Goal: Information Seeking & Learning: Learn about a topic

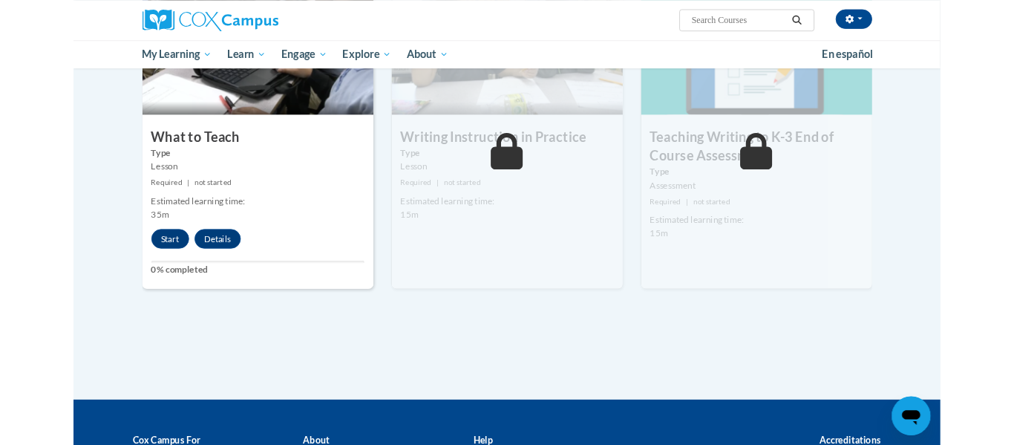
scroll to position [778, 0]
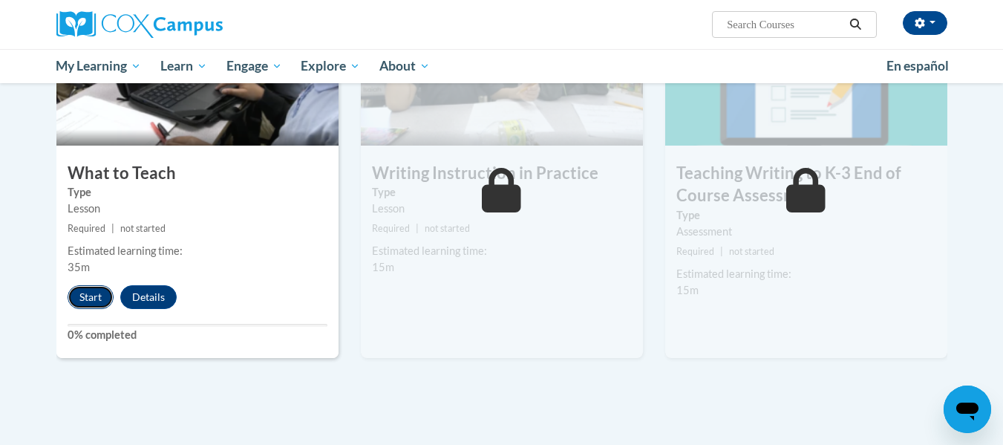
click at [81, 288] on button "Start" at bounding box center [91, 297] width 46 height 24
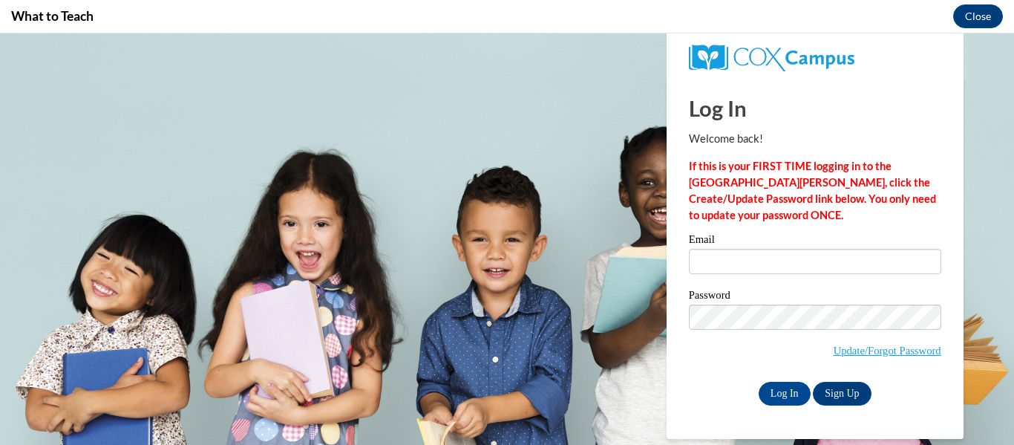
scroll to position [0, 0]
click at [707, 266] on input "Email" at bounding box center [815, 261] width 252 height 25
type input "duelgera@wauwatosa.k12.wi.us"
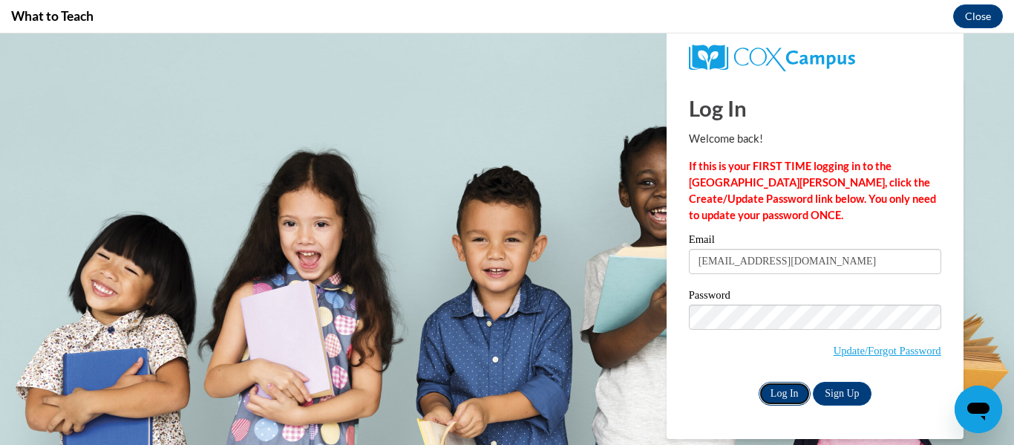
click at [777, 388] on input "Log In" at bounding box center [785, 394] width 52 height 24
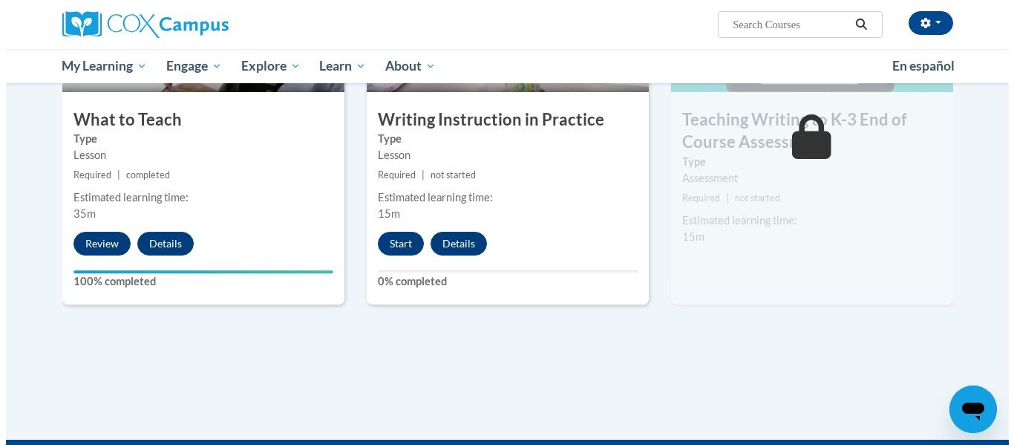
scroll to position [830, 0]
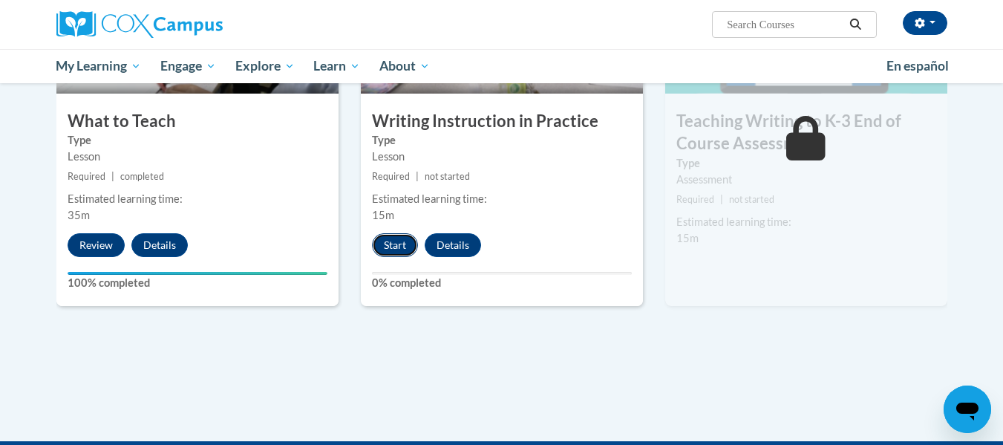
click at [382, 235] on button "Start" at bounding box center [395, 245] width 46 height 24
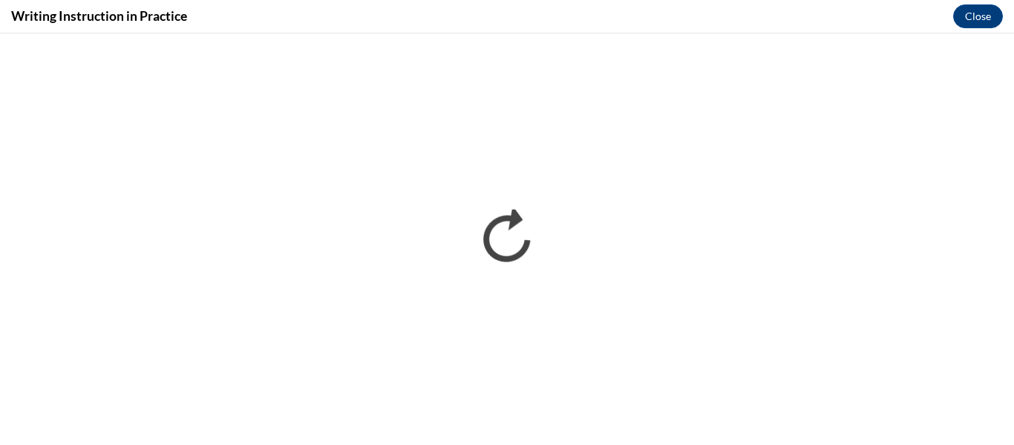
scroll to position [0, 0]
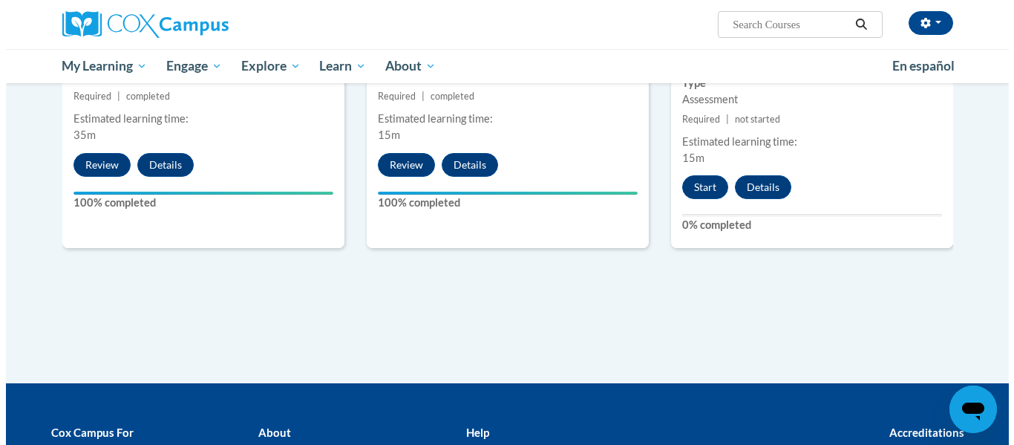
scroll to position [910, 0]
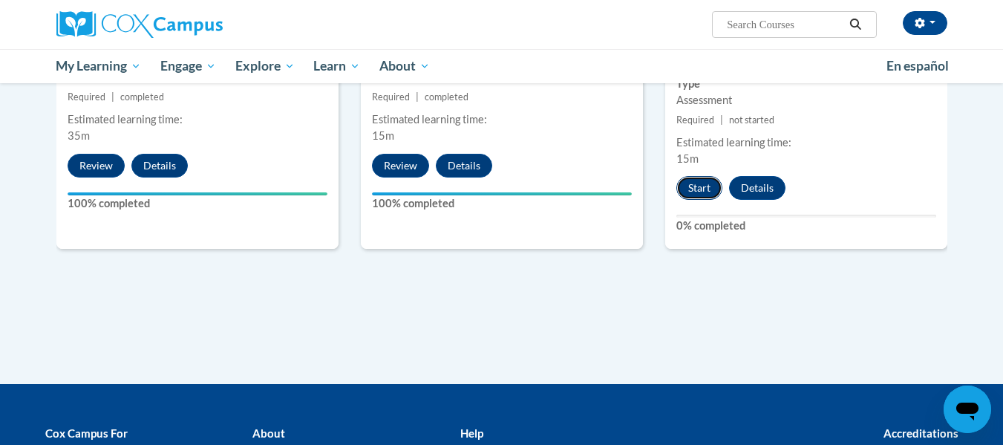
click at [699, 178] on button "Start" at bounding box center [699, 188] width 46 height 24
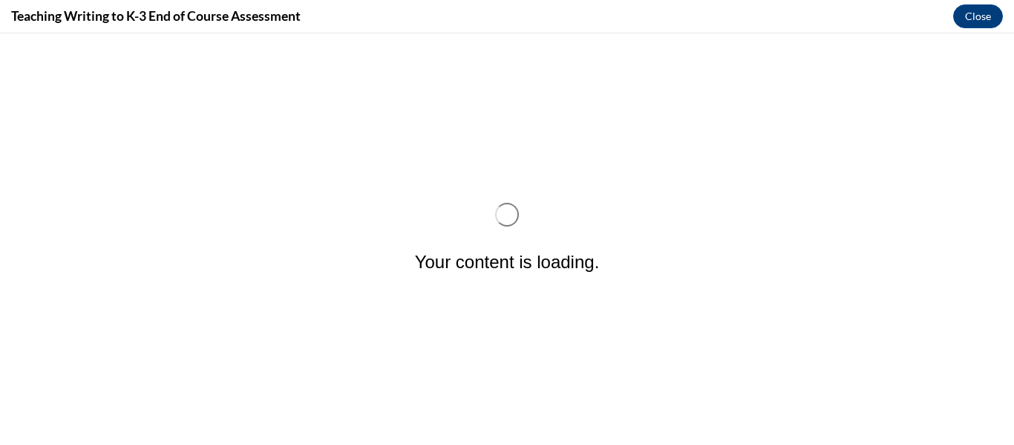
scroll to position [0, 0]
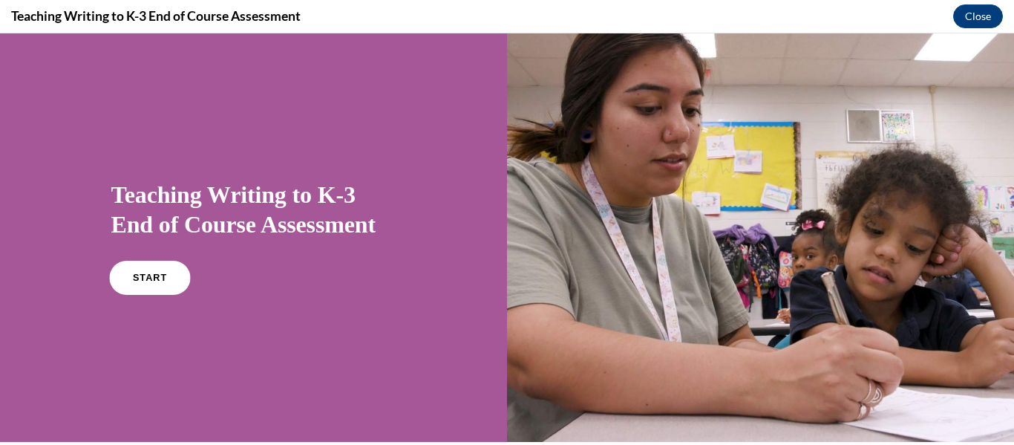
click at [166, 278] on link "START" at bounding box center [149, 278] width 81 height 34
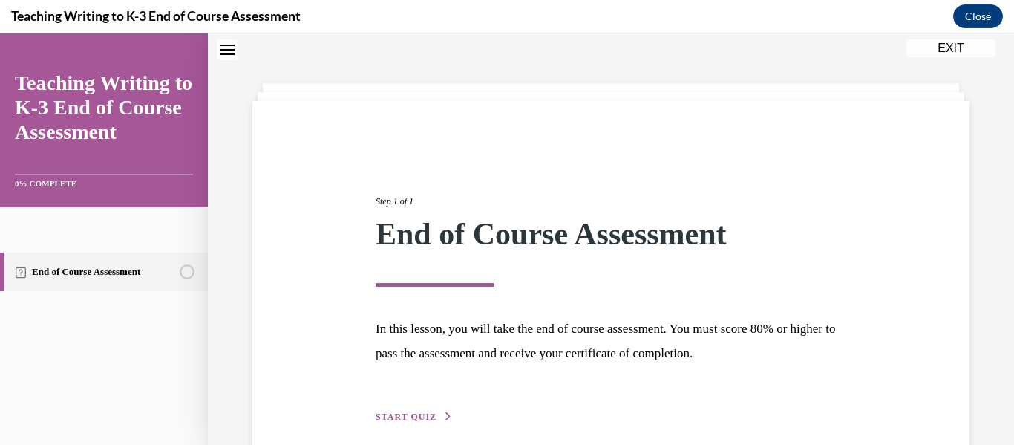
scroll to position [115, 0]
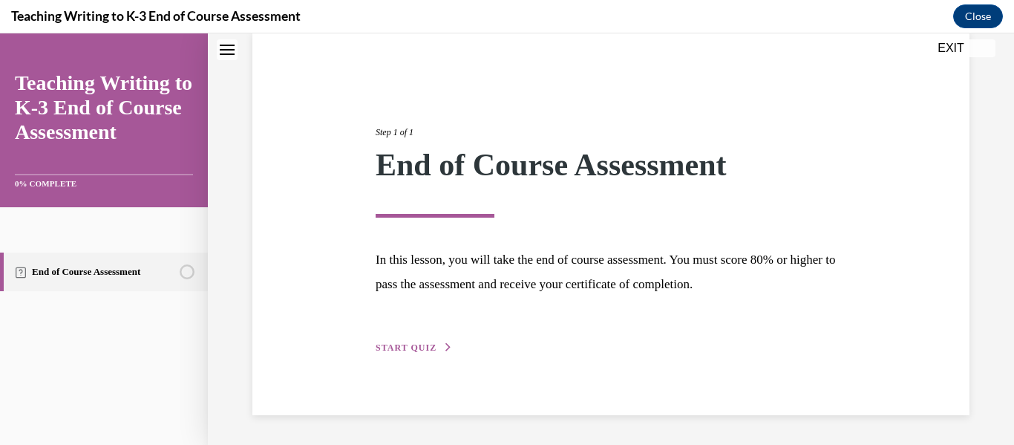
click at [381, 351] on span "START QUIZ" at bounding box center [406, 347] width 61 height 10
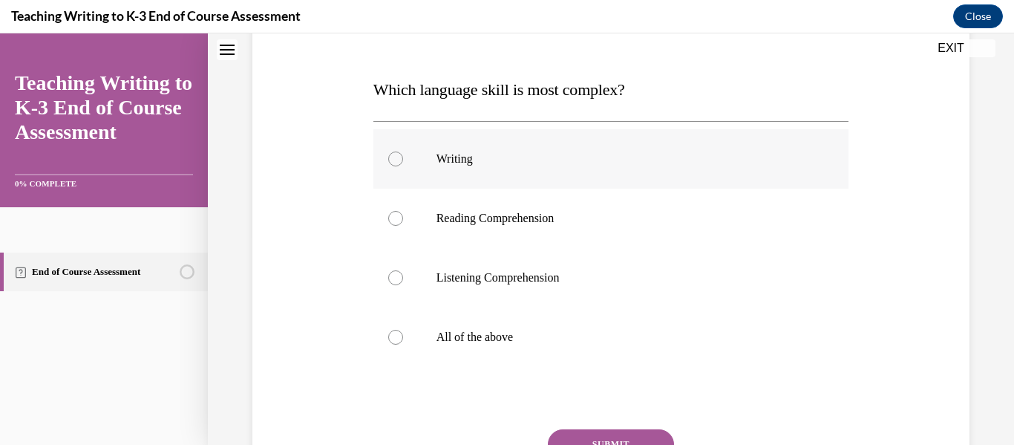
scroll to position [209, 0]
click at [528, 327] on label "All of the above" at bounding box center [611, 336] width 476 height 59
click at [403, 330] on input "All of the above" at bounding box center [395, 337] width 15 height 15
radio input "true"
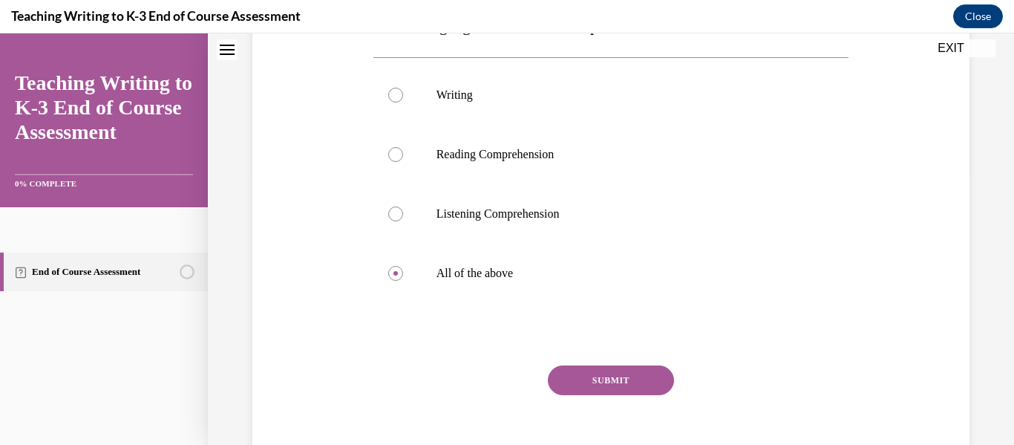
click at [613, 384] on button "SUBMIT" at bounding box center [611, 380] width 126 height 30
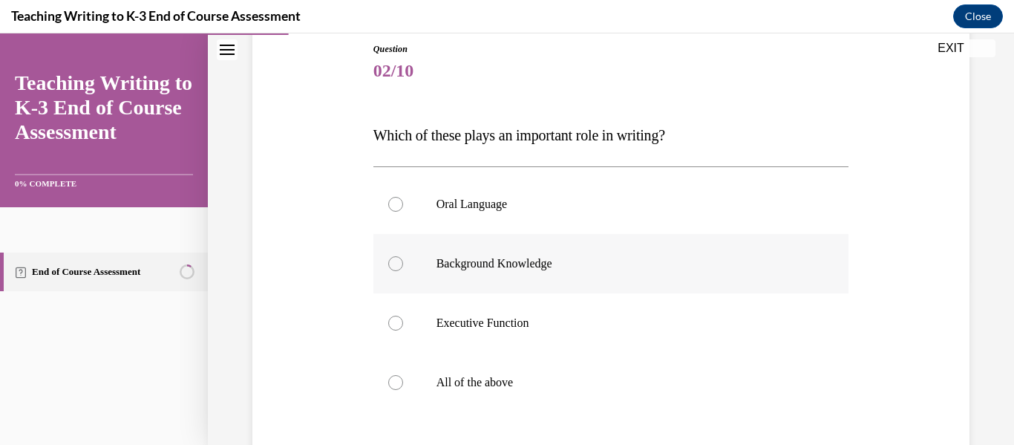
scroll to position [163, 0]
click at [469, 362] on label "All of the above" at bounding box center [611, 382] width 476 height 59
click at [403, 376] on input "All of the above" at bounding box center [395, 383] width 15 height 15
radio input "true"
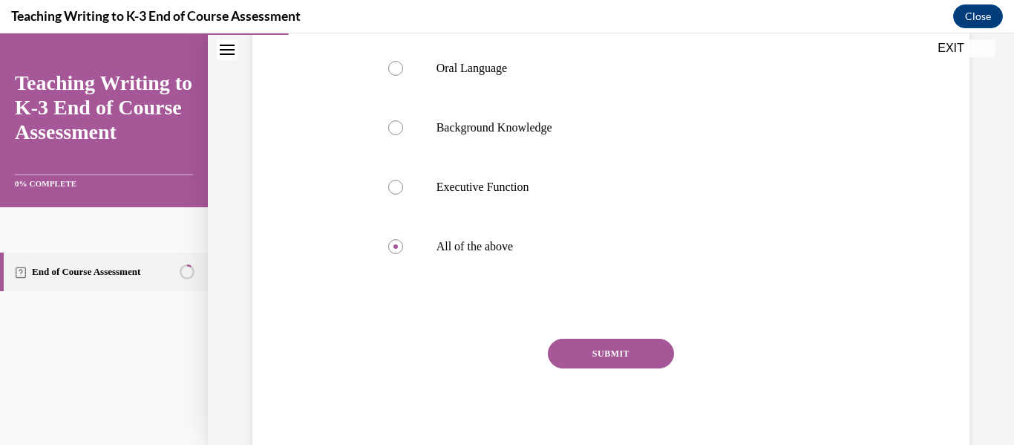
click at [566, 345] on button "SUBMIT" at bounding box center [611, 354] width 126 height 30
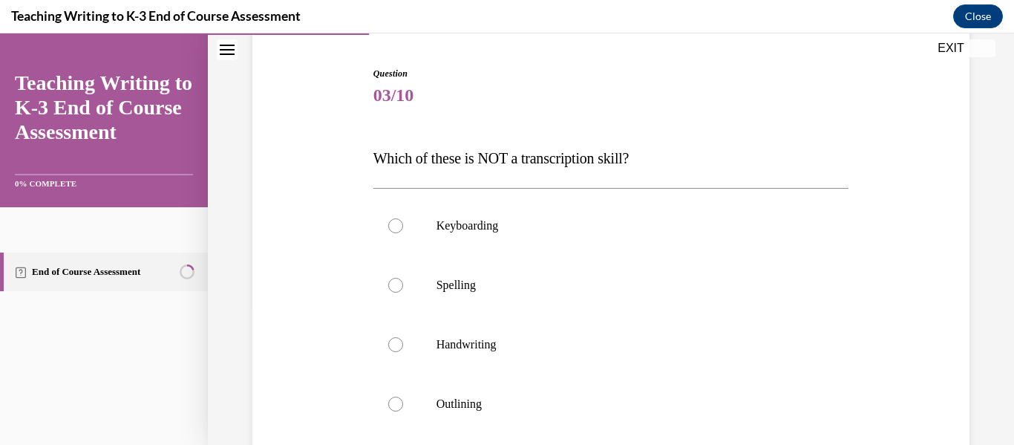
scroll to position [189, 0]
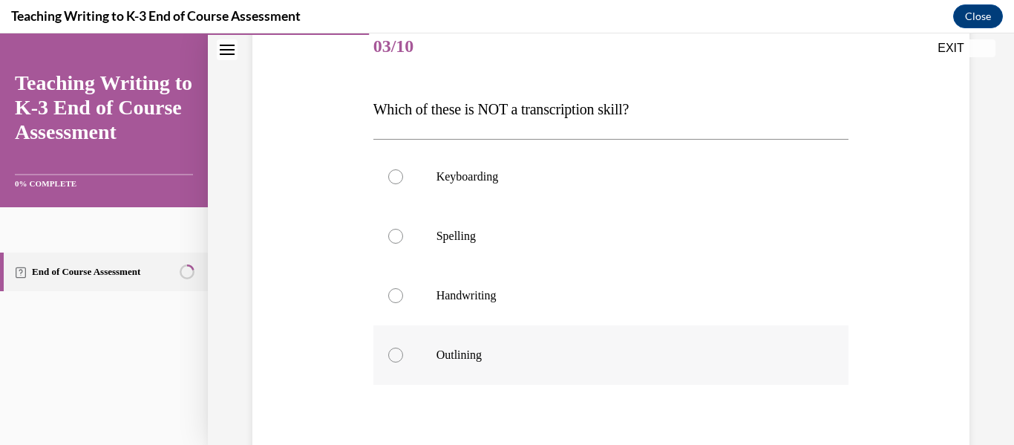
click at [473, 356] on p "Outlining" at bounding box center [625, 354] width 376 height 15
click at [403, 356] on input "Outlining" at bounding box center [395, 354] width 15 height 15
radio input "true"
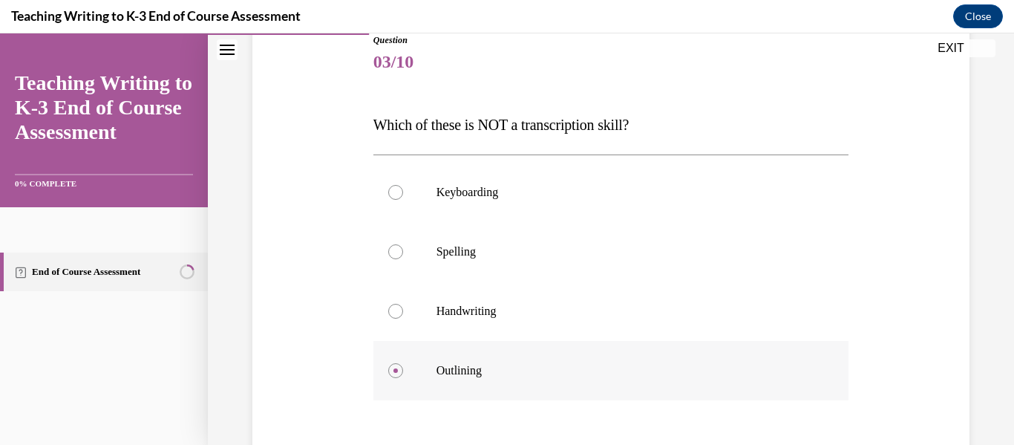
scroll to position [172, 0]
click at [467, 189] on p "Keyboarding" at bounding box center [625, 193] width 376 height 15
click at [403, 189] on input "Keyboarding" at bounding box center [395, 193] width 15 height 15
radio input "true"
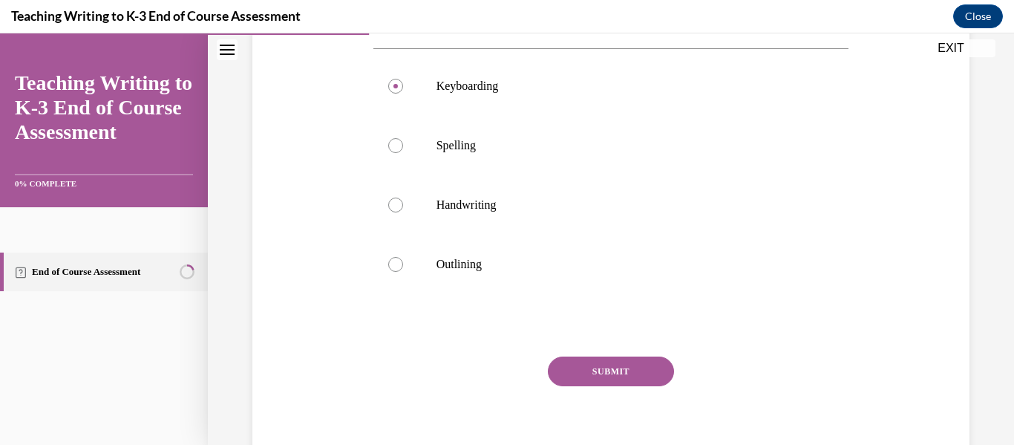
click at [603, 364] on button "SUBMIT" at bounding box center [611, 371] width 126 height 30
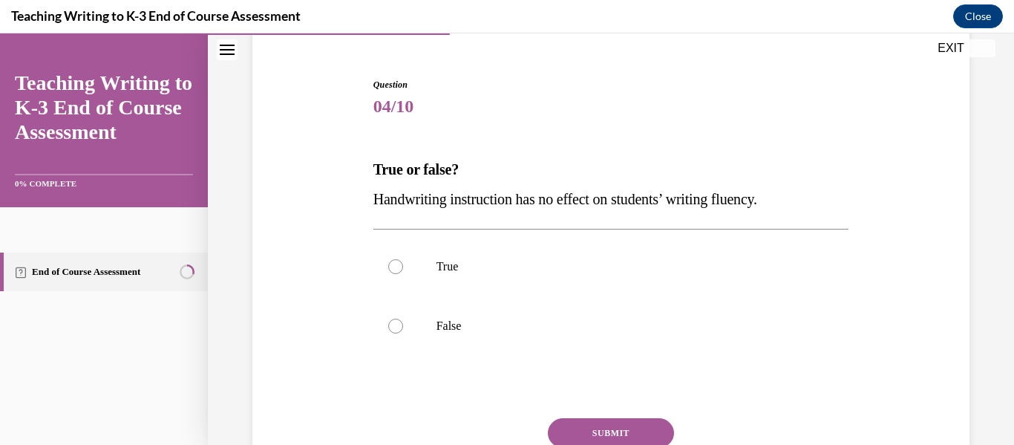
scroll to position [127, 0]
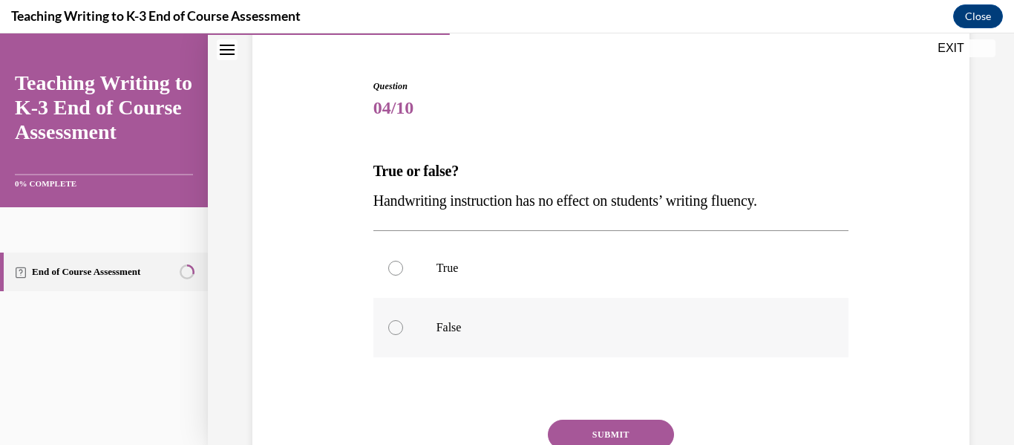
click at [449, 307] on label "False" at bounding box center [611, 327] width 476 height 59
click at [403, 320] on input "False" at bounding box center [395, 327] width 15 height 15
radio input "true"
click at [589, 426] on button "SUBMIT" at bounding box center [611, 435] width 126 height 30
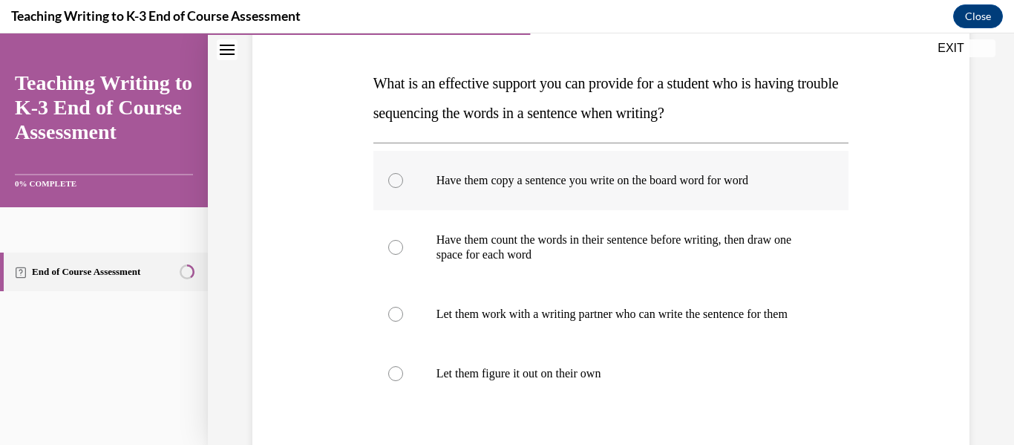
scroll to position [278, 0]
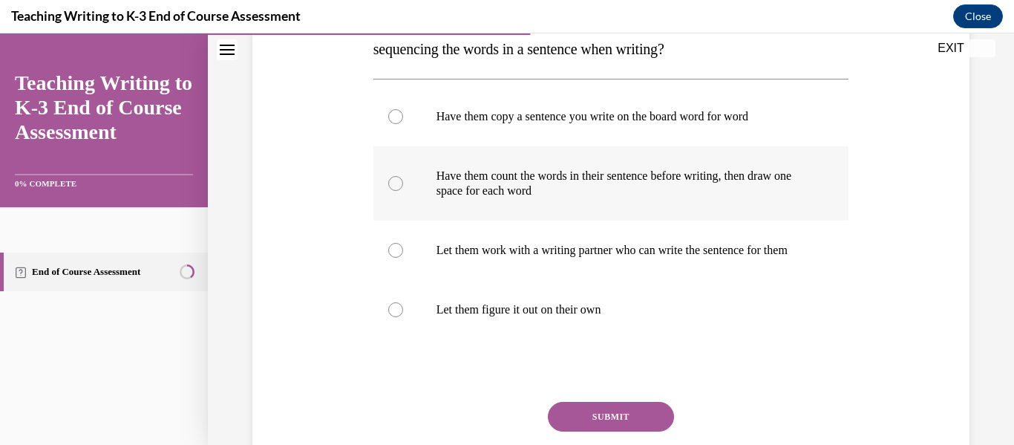
click at [489, 163] on label "Have them count the words in their sentence before writing, then draw one space…" at bounding box center [611, 183] width 476 height 74
click at [403, 176] on input "Have them count the words in their sentence before writing, then draw one space…" at bounding box center [395, 183] width 15 height 15
radio input "true"
click at [598, 421] on button "SUBMIT" at bounding box center [611, 417] width 126 height 30
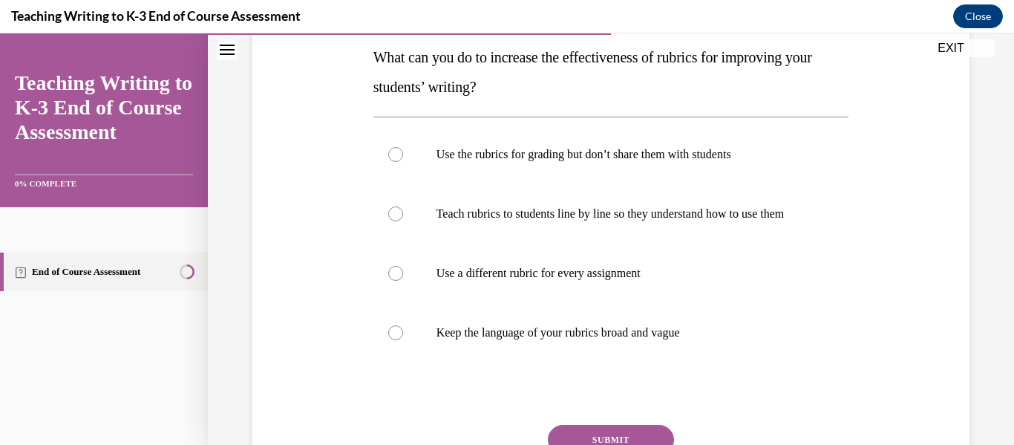
scroll to position [240, 0]
click at [510, 217] on p "Teach rubrics to students line by line so they understand how to use them" at bounding box center [625, 214] width 376 height 15
click at [403, 217] on input "Teach rubrics to students line by line so they understand how to use them" at bounding box center [395, 214] width 15 height 15
radio input "true"
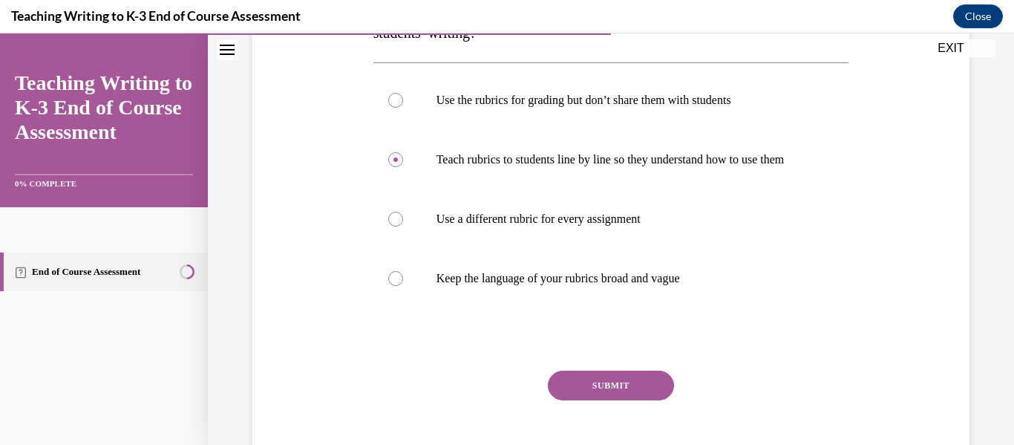
click at [581, 400] on button "SUBMIT" at bounding box center [611, 386] width 126 height 30
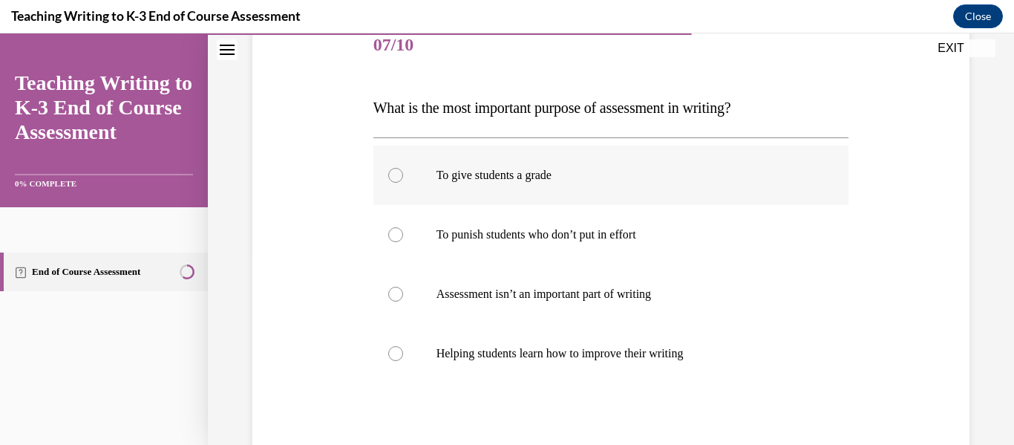
scroll to position [189, 0]
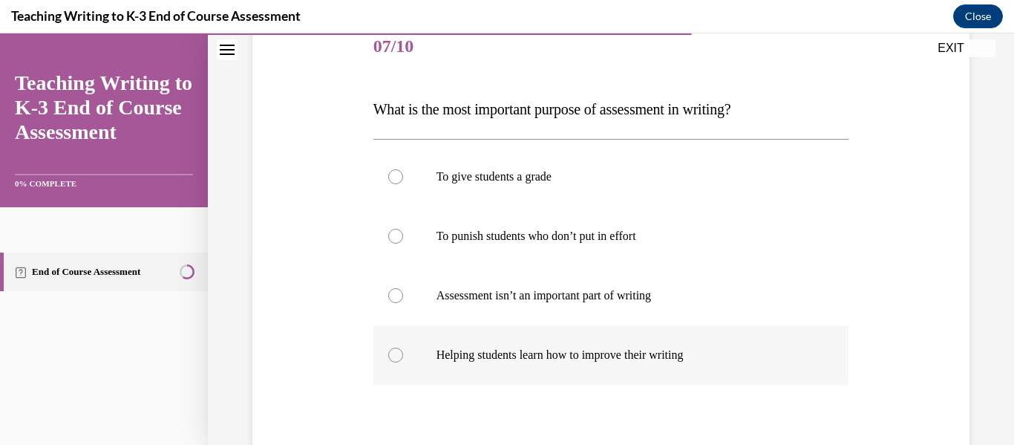
click at [489, 332] on label "Helping students learn how to improve their writing" at bounding box center [611, 354] width 476 height 59
click at [403, 347] on input "Helping students learn how to improve their writing" at bounding box center [395, 354] width 15 height 15
radio input "true"
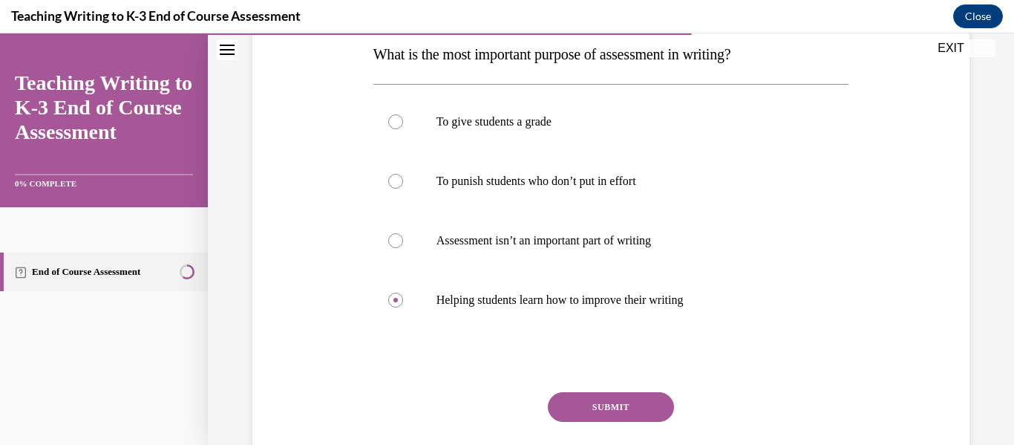
click at [561, 394] on button "SUBMIT" at bounding box center [611, 407] width 126 height 30
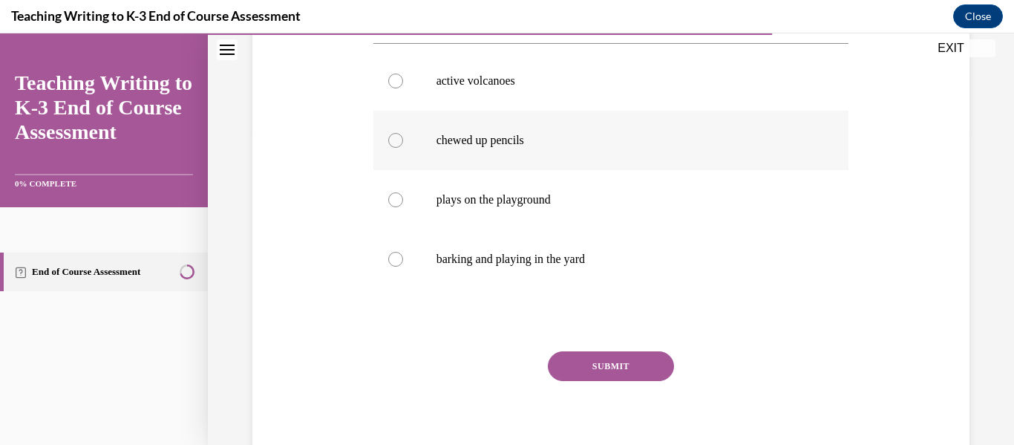
scroll to position [249, 0]
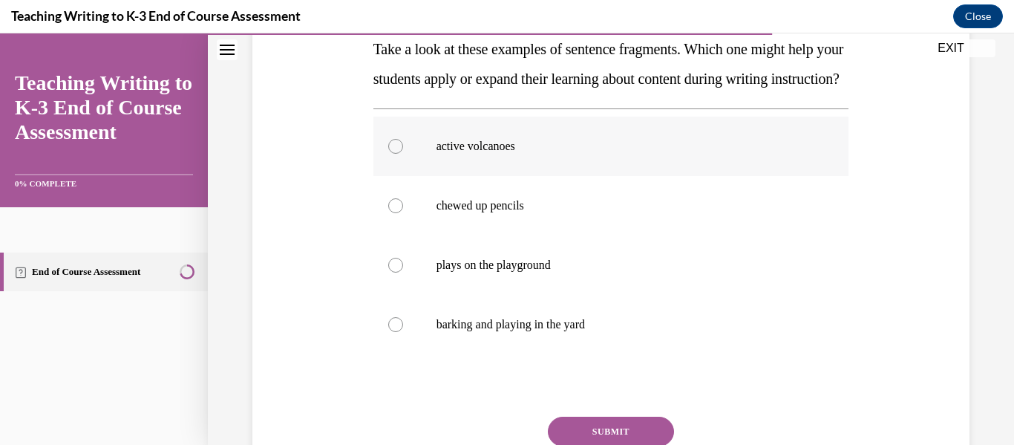
click at [457, 176] on label "active volcanoes" at bounding box center [611, 146] width 476 height 59
click at [403, 154] on input "active volcanoes" at bounding box center [395, 146] width 15 height 15
radio input "true"
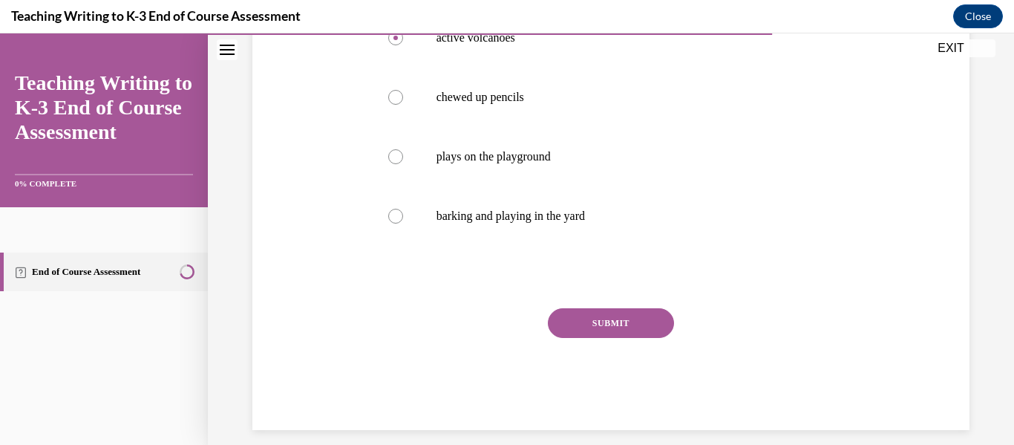
click at [590, 338] on button "SUBMIT" at bounding box center [611, 323] width 126 height 30
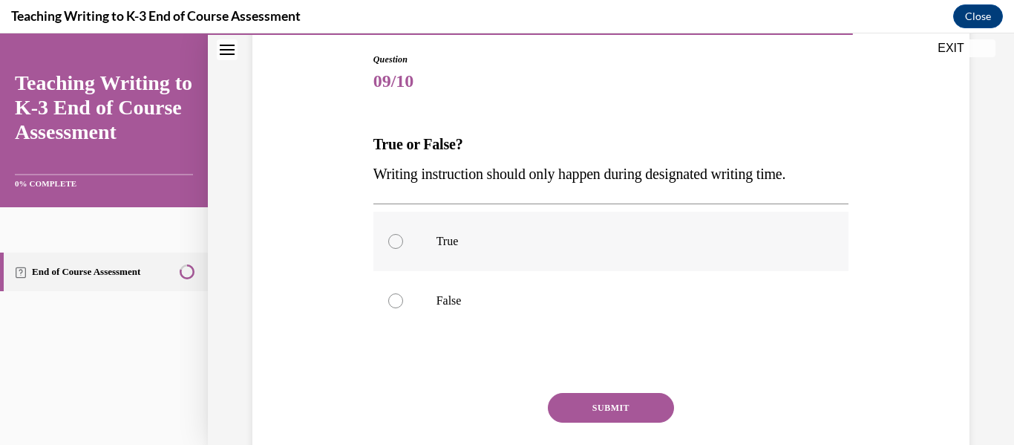
scroll to position [152, 0]
click at [474, 279] on label "False" at bounding box center [611, 301] width 476 height 59
click at [403, 295] on input "False" at bounding box center [395, 302] width 15 height 15
radio input "true"
click at [587, 405] on button "SUBMIT" at bounding box center [611, 409] width 126 height 30
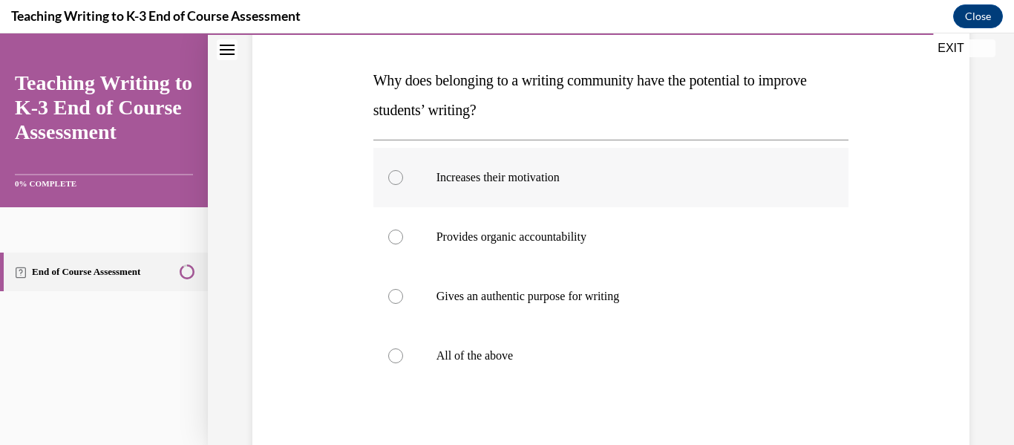
scroll to position [218, 0]
click at [497, 368] on label "All of the above" at bounding box center [611, 355] width 476 height 59
click at [403, 363] on input "All of the above" at bounding box center [395, 355] width 15 height 15
radio input "true"
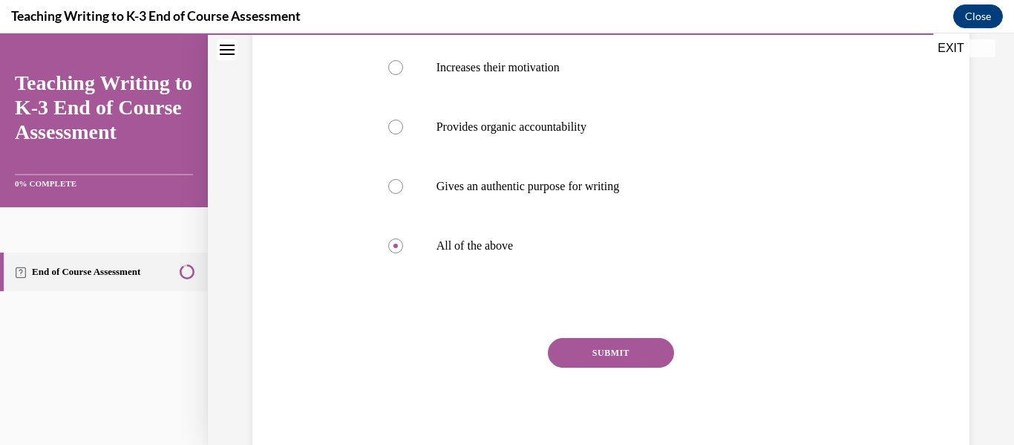
click at [618, 346] on button "SUBMIT" at bounding box center [611, 353] width 126 height 30
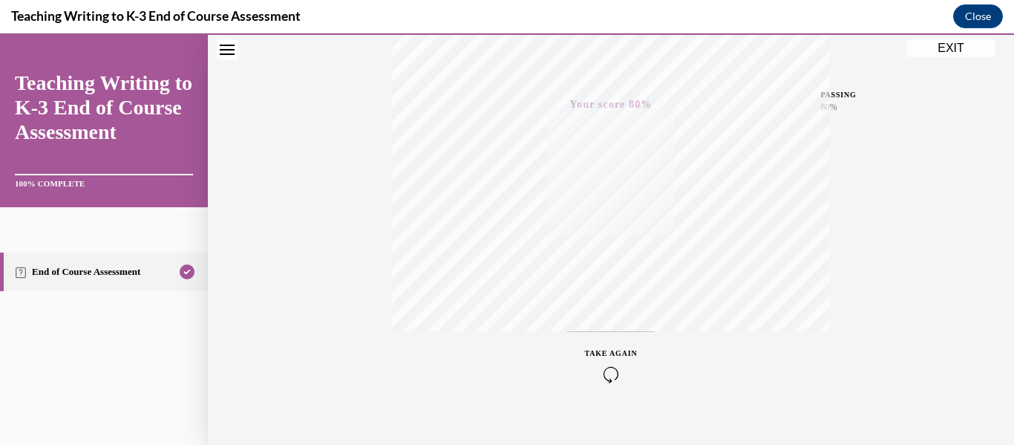
scroll to position [350, 0]
click at [930, 52] on button "EXIT" at bounding box center [951, 48] width 89 height 18
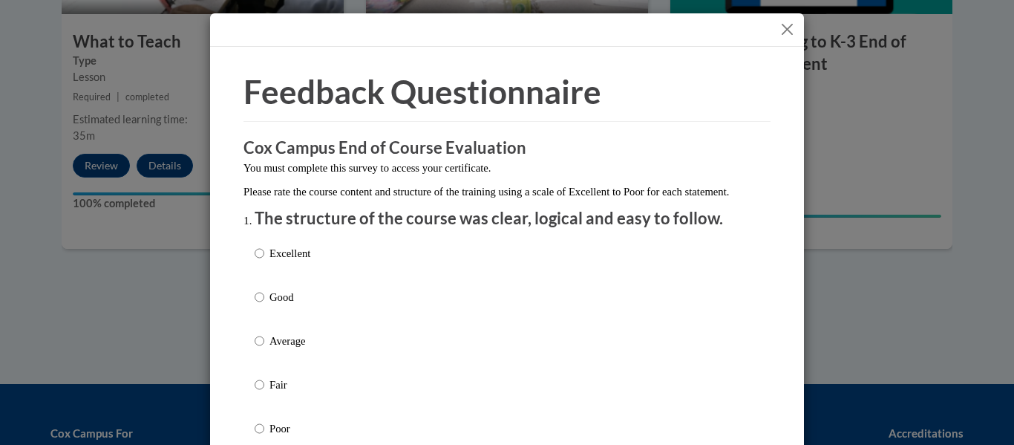
click at [287, 305] on p "Good" at bounding box center [290, 297] width 41 height 16
click at [264, 305] on input "Good" at bounding box center [260, 297] width 10 height 16
radio input "true"
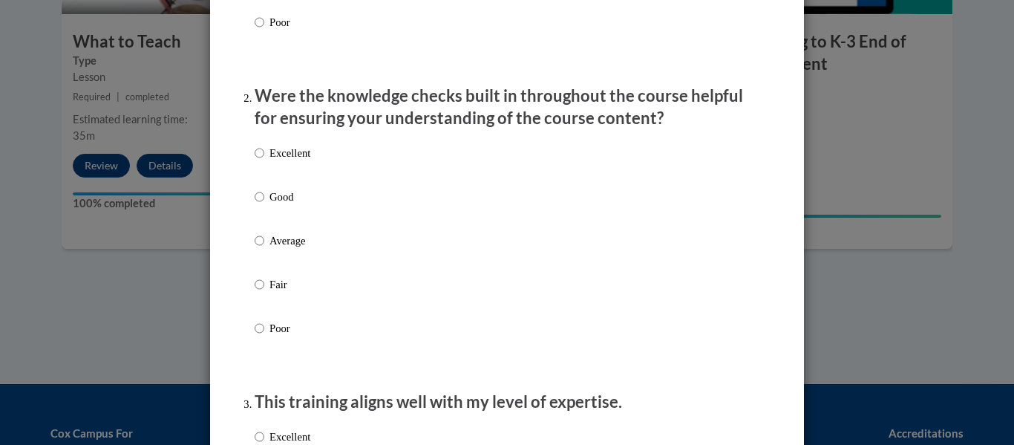
click at [275, 222] on label "Good" at bounding box center [283, 209] width 56 height 40
click at [264, 205] on input "Good" at bounding box center [260, 197] width 10 height 16
radio input "true"
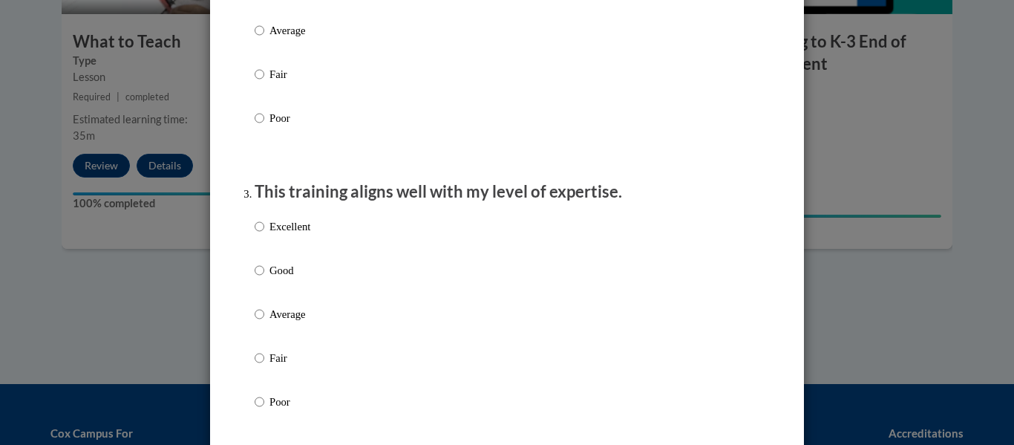
click at [276, 278] on p "Good" at bounding box center [290, 270] width 41 height 16
click at [264, 278] on input "Good" at bounding box center [260, 270] width 10 height 16
radio input "true"
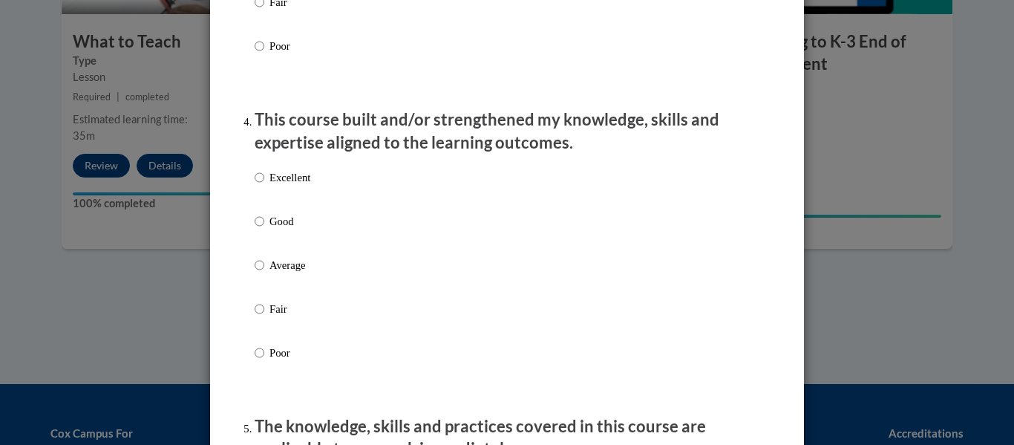
scroll to position [971, 0]
click at [276, 274] on p "Average" at bounding box center [290, 266] width 41 height 16
click at [264, 274] on input "Average" at bounding box center [260, 266] width 10 height 16
radio input "true"
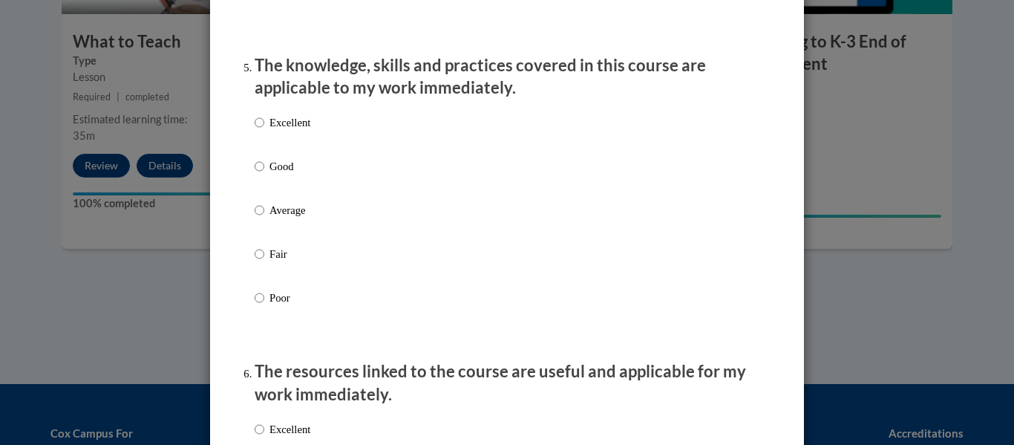
click at [264, 189] on label "Good" at bounding box center [283, 178] width 56 height 40
click at [264, 174] on input "Good" at bounding box center [260, 166] width 10 height 16
radio input "true"
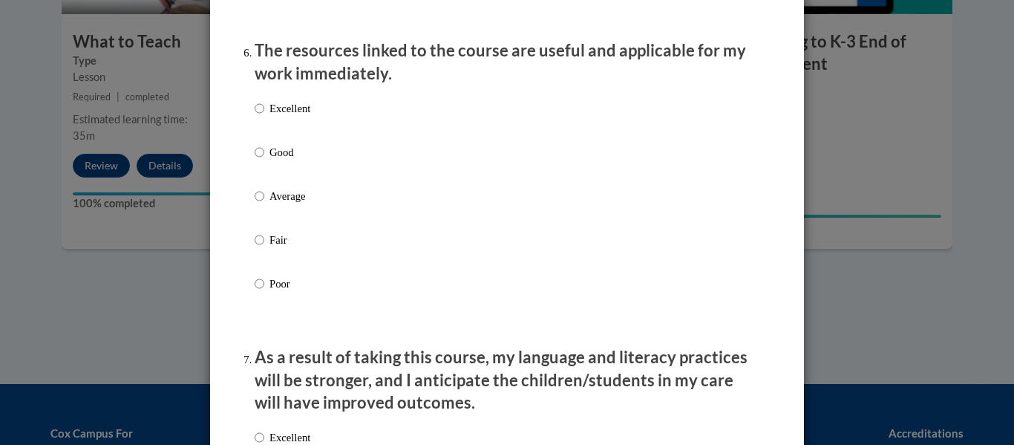
click at [267, 184] on label "Good" at bounding box center [283, 164] width 56 height 40
click at [264, 160] on input "Good" at bounding box center [260, 152] width 10 height 16
radio input "true"
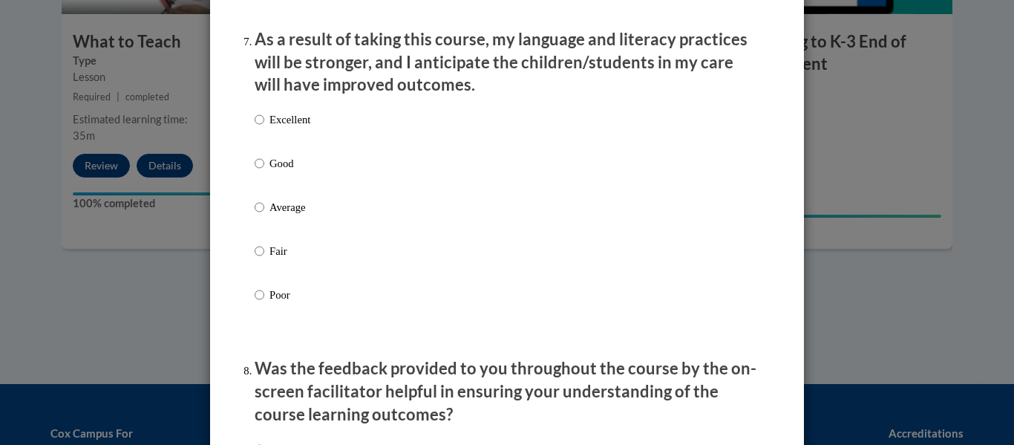
click at [267, 186] on label "Good" at bounding box center [283, 175] width 56 height 40
click at [264, 172] on input "Good" at bounding box center [260, 163] width 10 height 16
radio input "true"
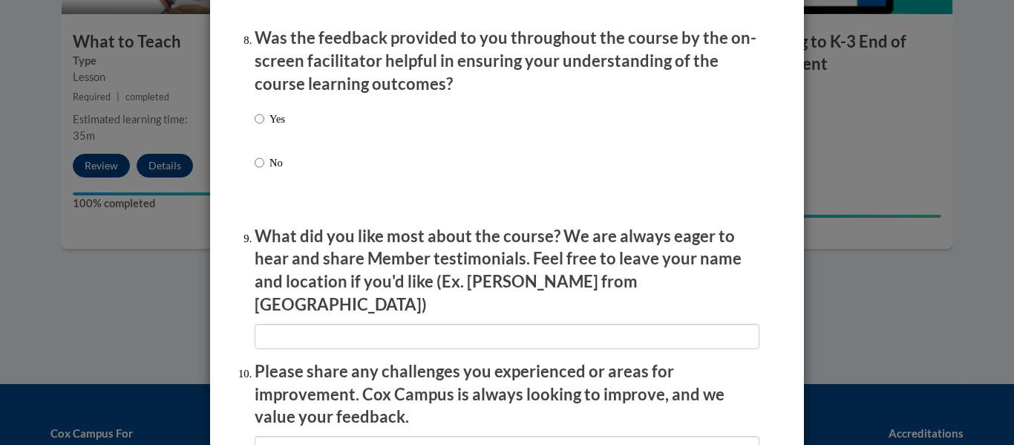
scroll to position [2303, 0]
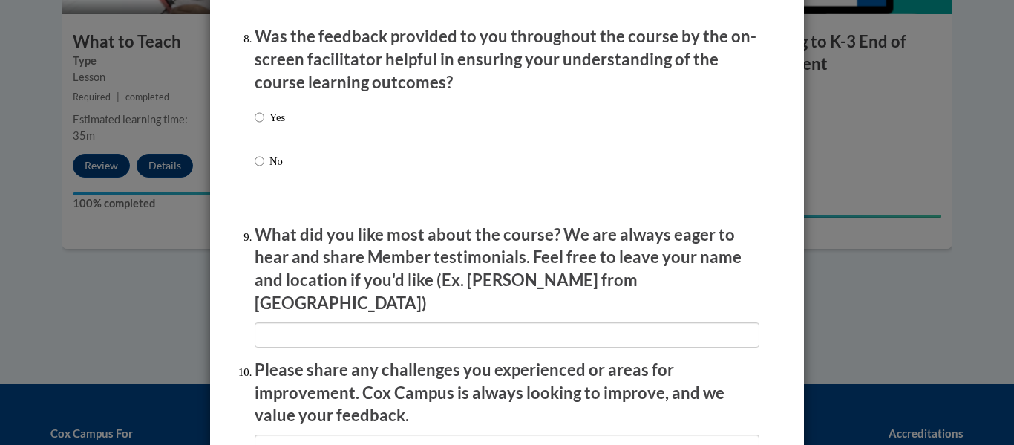
click at [278, 112] on div "Yes No" at bounding box center [270, 151] width 30 height 99
click at [276, 121] on p "Yes" at bounding box center [278, 117] width 16 height 16
click at [264, 121] on input "Yes" at bounding box center [260, 117] width 10 height 16
radio input "true"
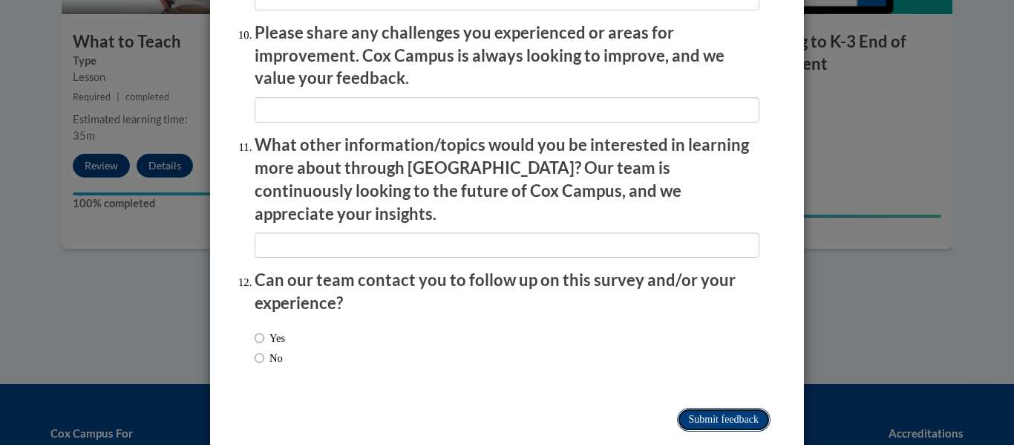
click at [749, 408] on input "Submit feedback" at bounding box center [724, 420] width 94 height 24
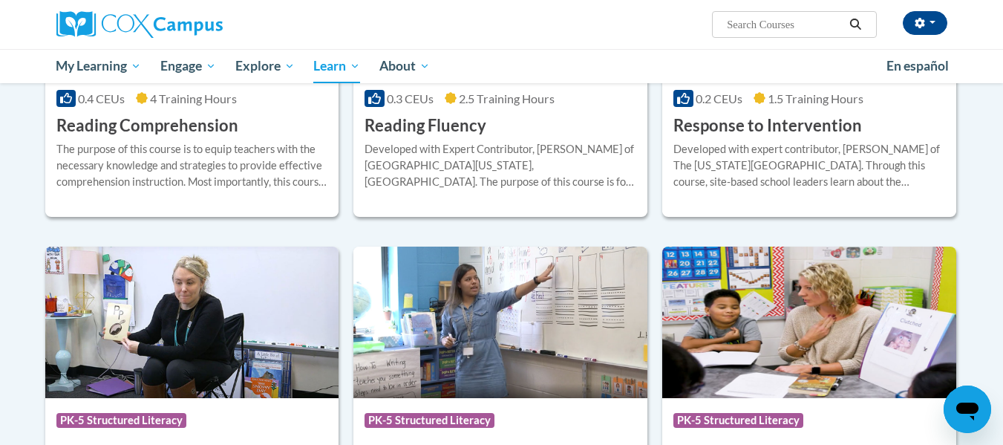
scroll to position [1734, 0]
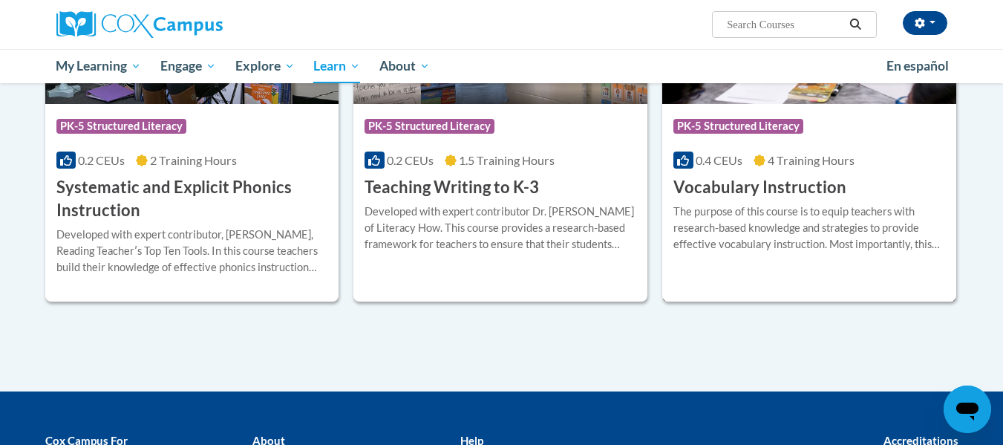
click at [773, 168] on div "0.4 CEUs 4 Training Hours" at bounding box center [809, 160] width 272 height 16
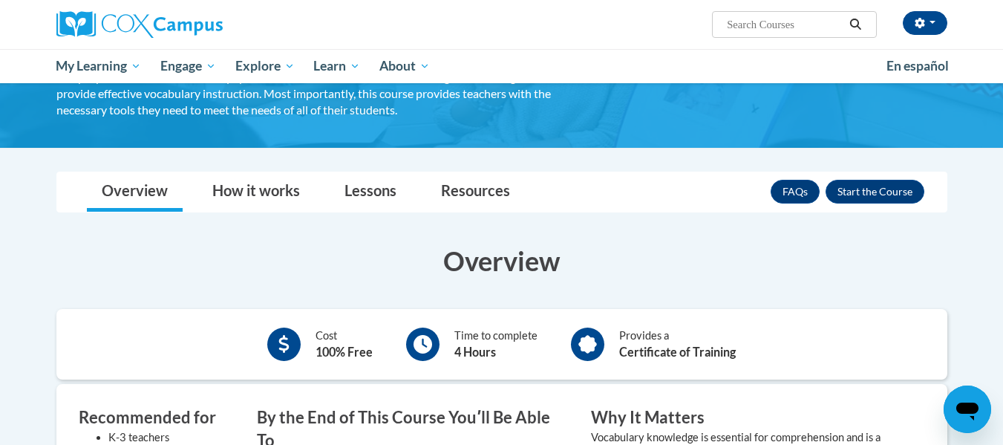
scroll to position [126, 0]
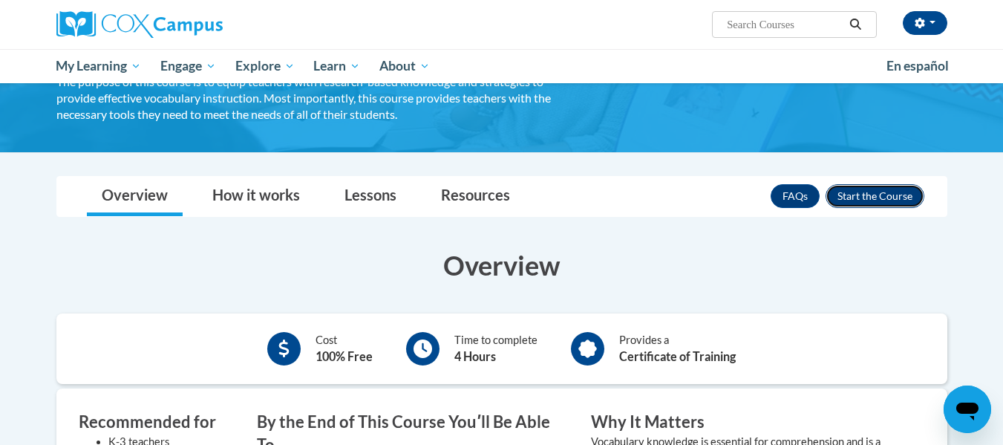
click at [873, 191] on button "Enroll" at bounding box center [875, 196] width 99 height 24
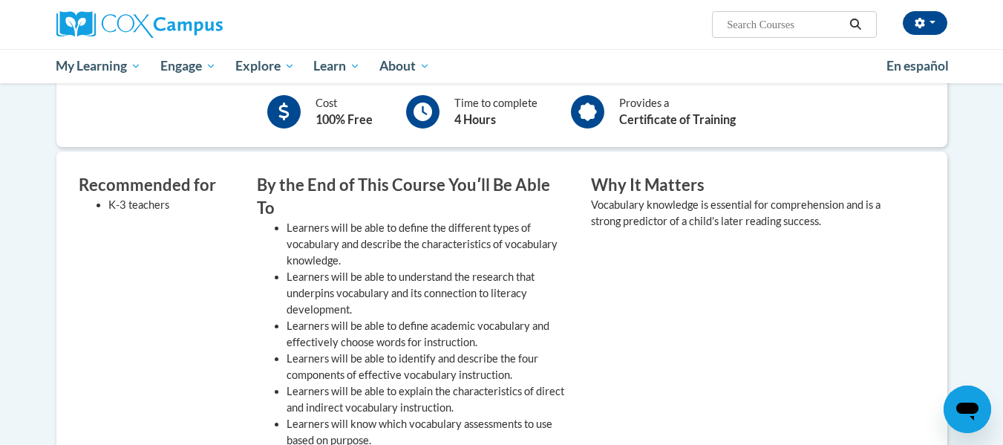
scroll to position [673, 0]
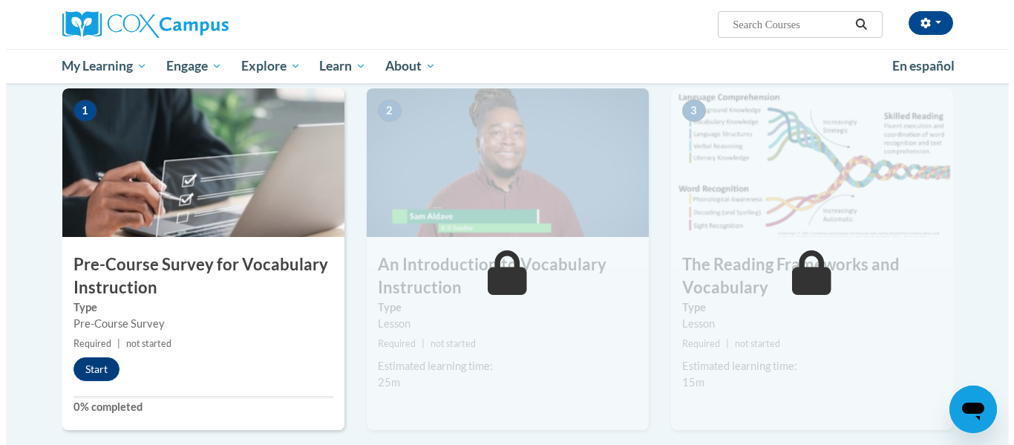
scroll to position [301, 0]
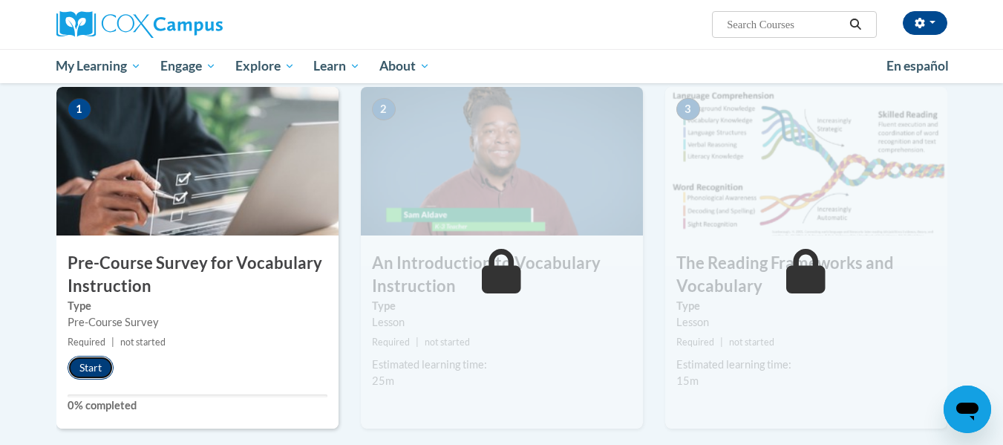
click at [99, 367] on button "Start" at bounding box center [91, 368] width 46 height 24
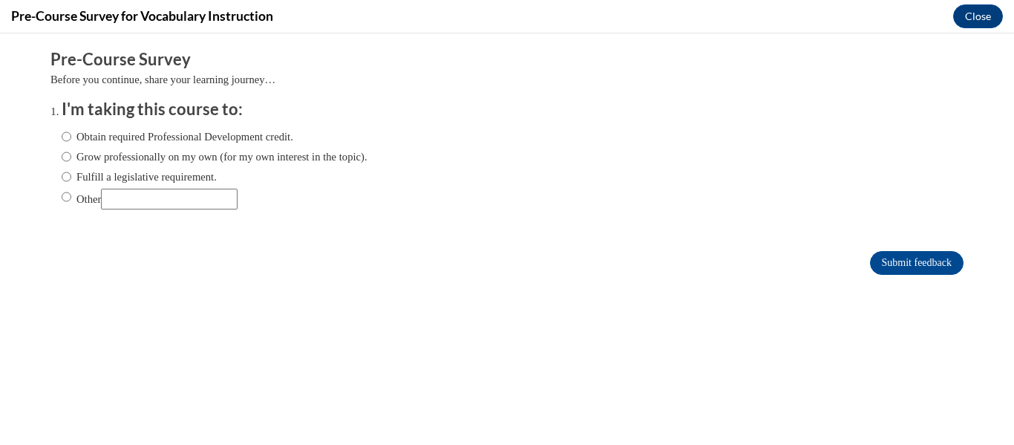
scroll to position [0, 0]
click at [166, 173] on label "Fulfill a legislative requirement." at bounding box center [139, 177] width 155 height 16
click at [71, 173] on input "Fulfill a legislative requirement." at bounding box center [67, 177] width 10 height 16
radio input "true"
click at [900, 263] on input "Submit feedback" at bounding box center [917, 263] width 94 height 24
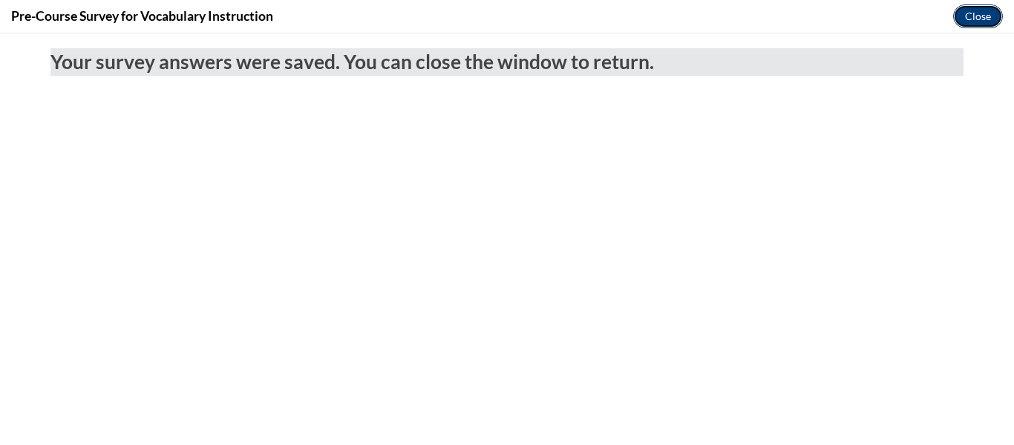
click at [979, 12] on button "Close" at bounding box center [978, 16] width 50 height 24
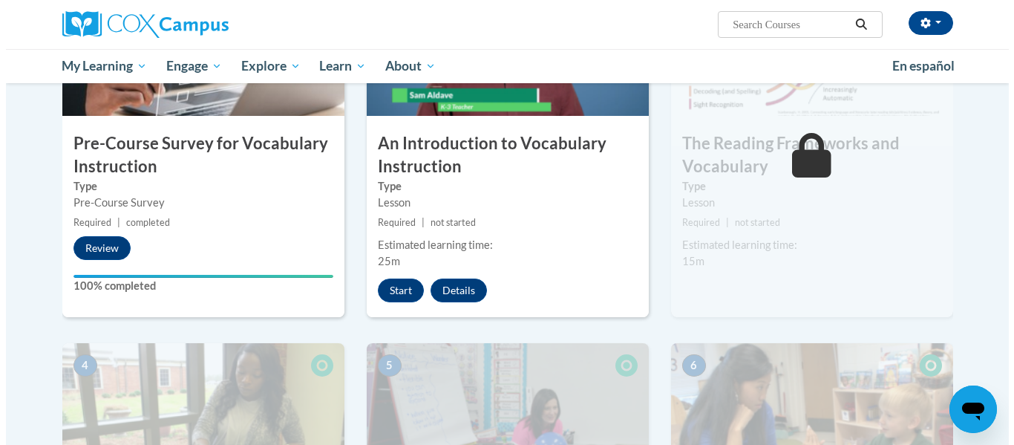
scroll to position [419, 0]
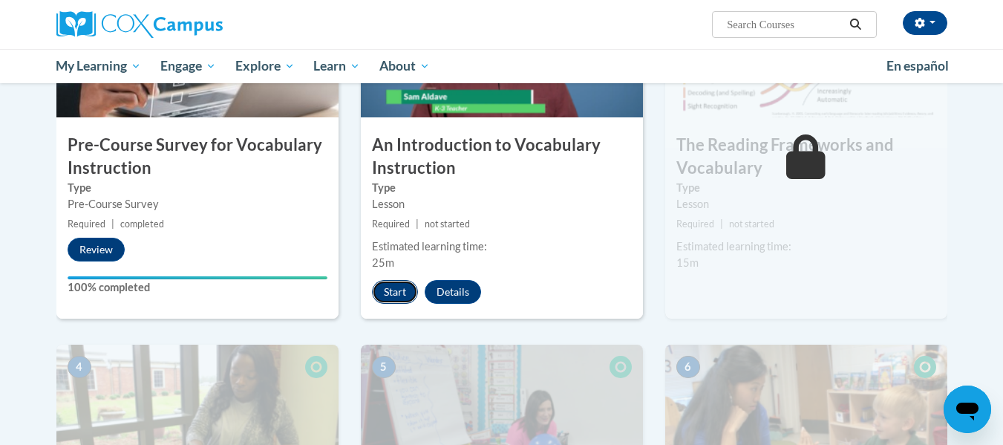
click at [405, 286] on button "Start" at bounding box center [395, 292] width 46 height 24
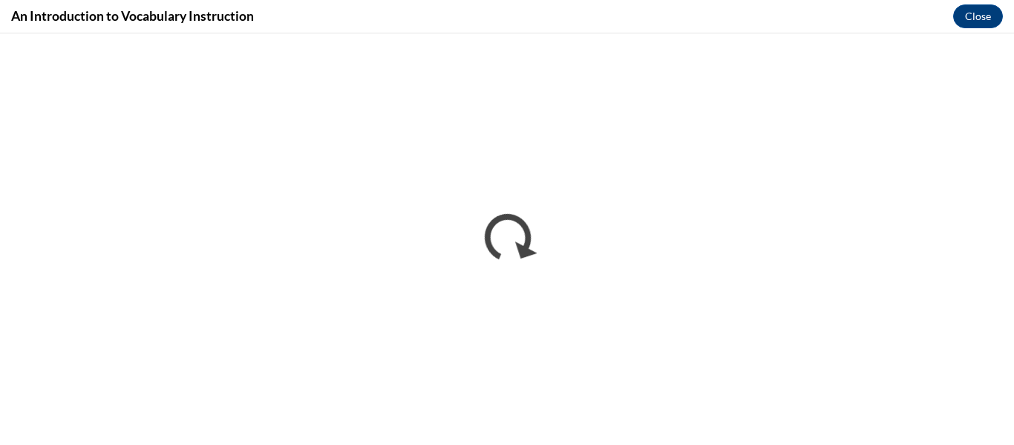
scroll to position [0, 0]
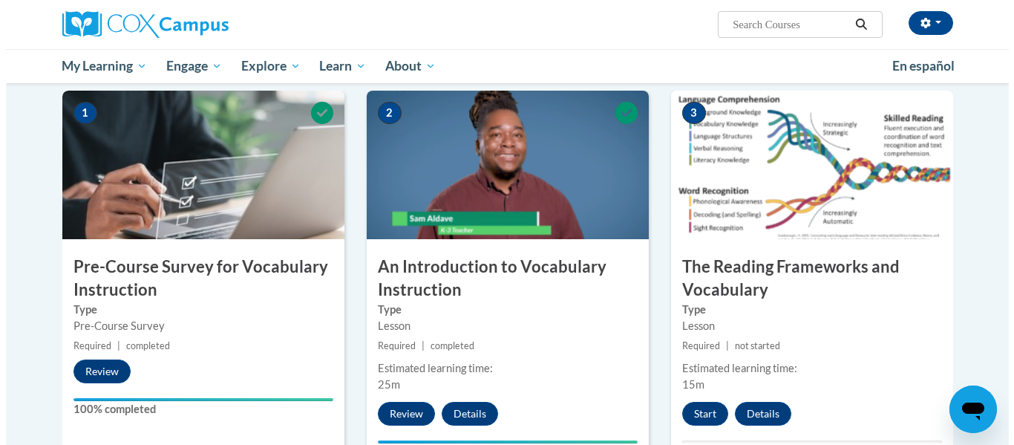
scroll to position [298, 0]
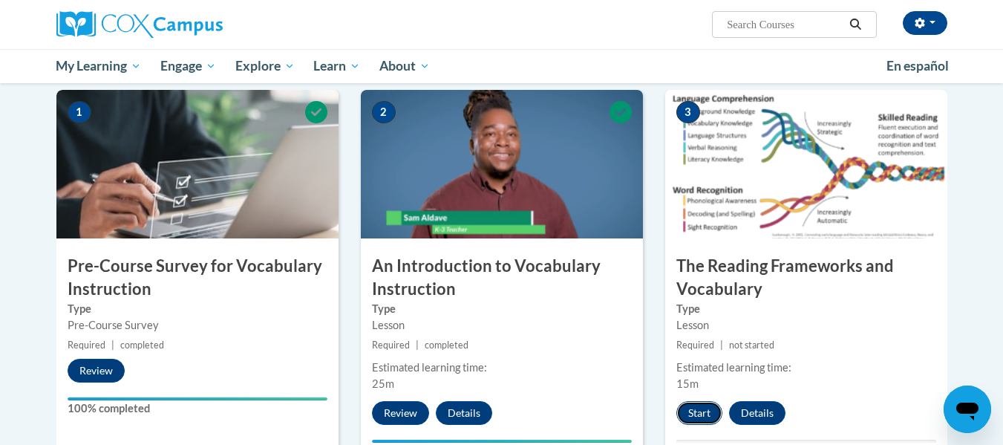
click at [694, 410] on button "Start" at bounding box center [699, 413] width 46 height 24
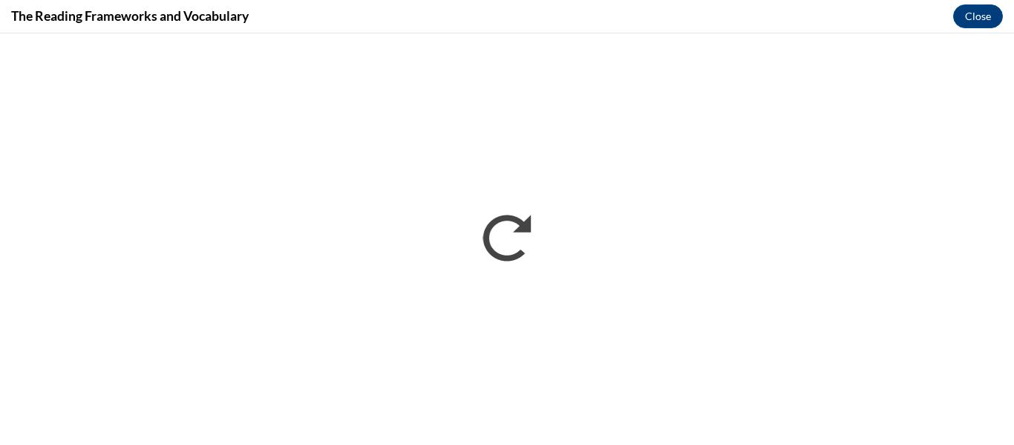
scroll to position [0, 0]
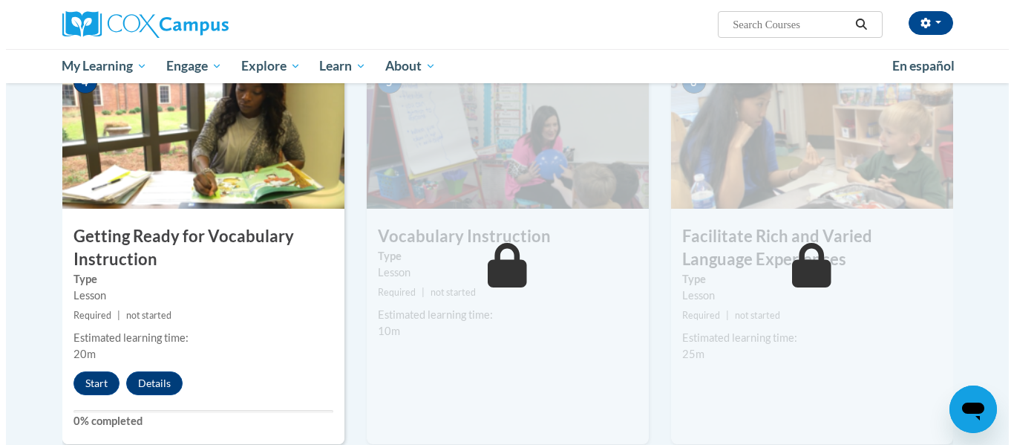
scroll to position [736, 0]
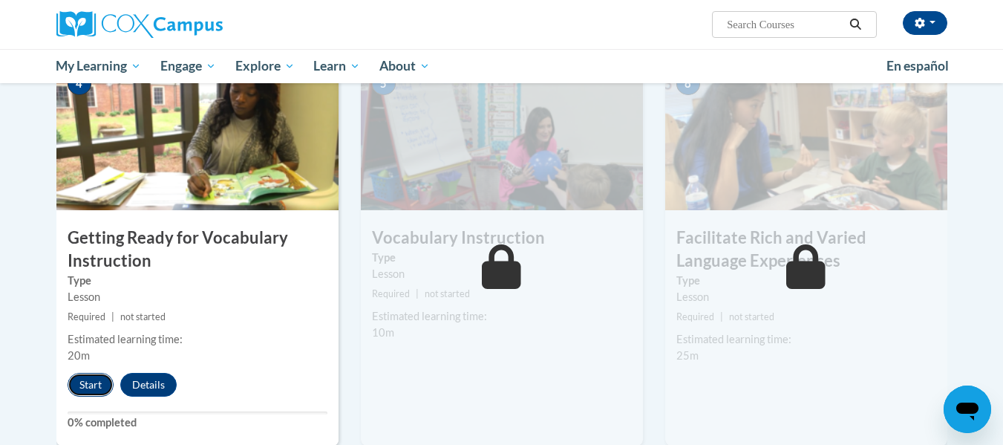
click at [93, 376] on button "Start" at bounding box center [91, 385] width 46 height 24
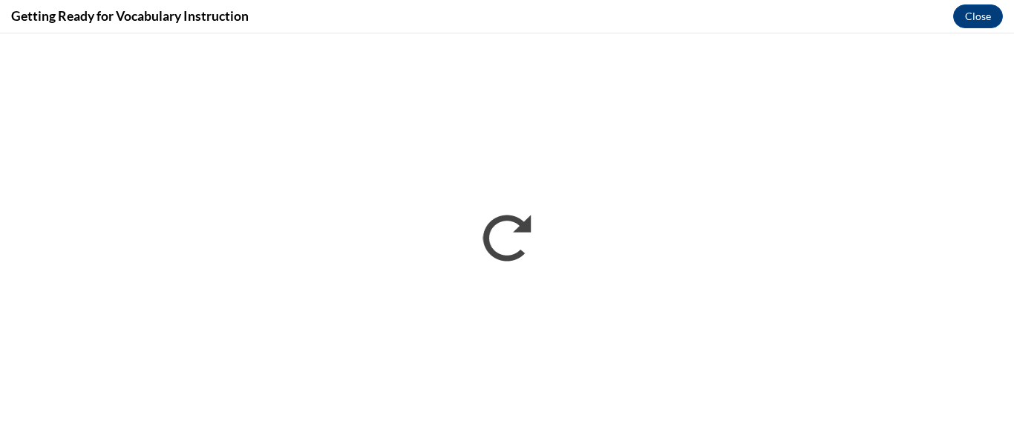
scroll to position [0, 0]
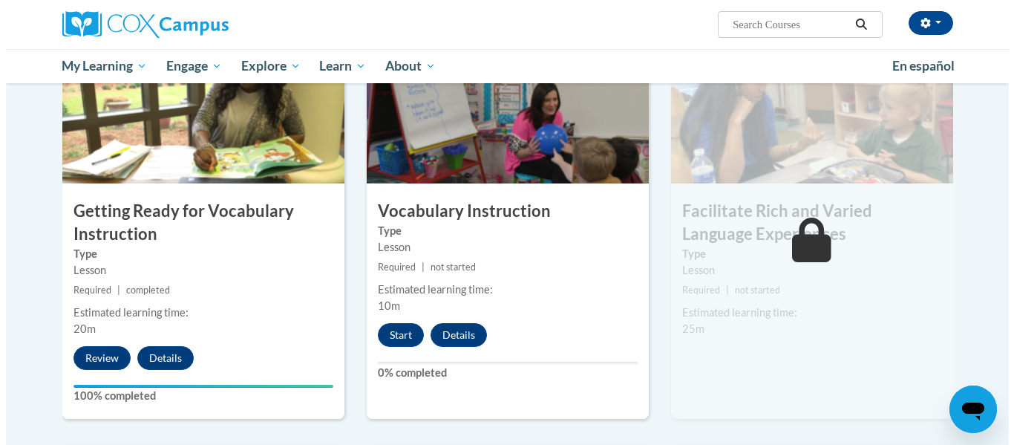
scroll to position [735, 0]
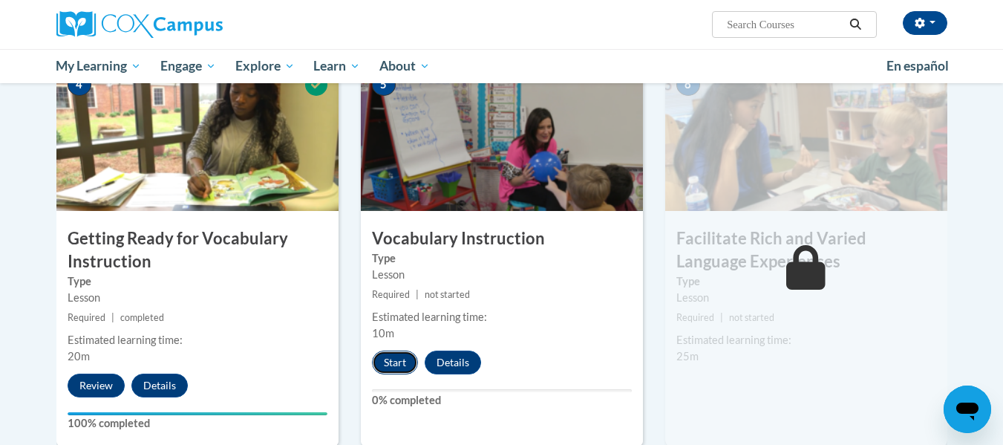
click at [391, 367] on button "Start" at bounding box center [395, 362] width 46 height 24
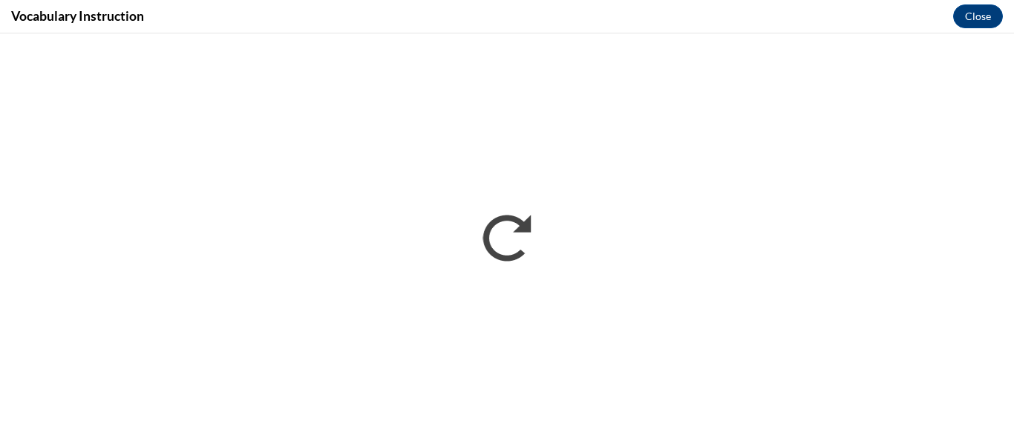
scroll to position [0, 0]
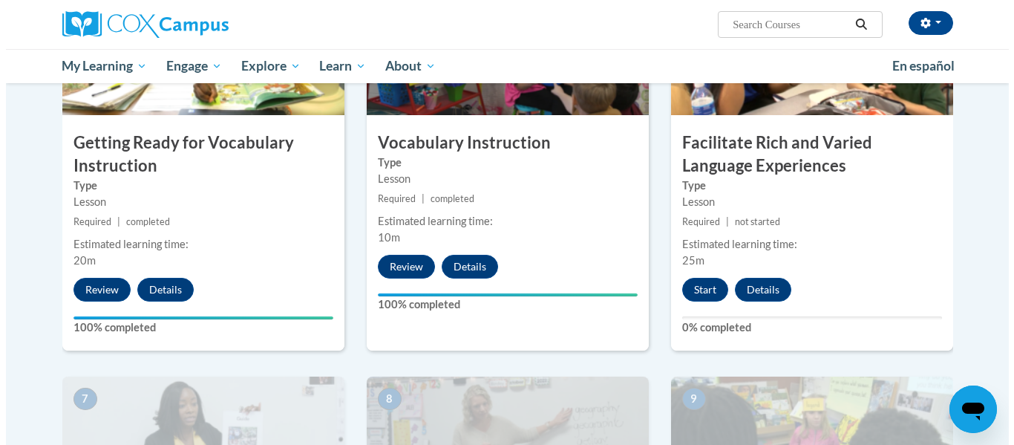
scroll to position [830, 0]
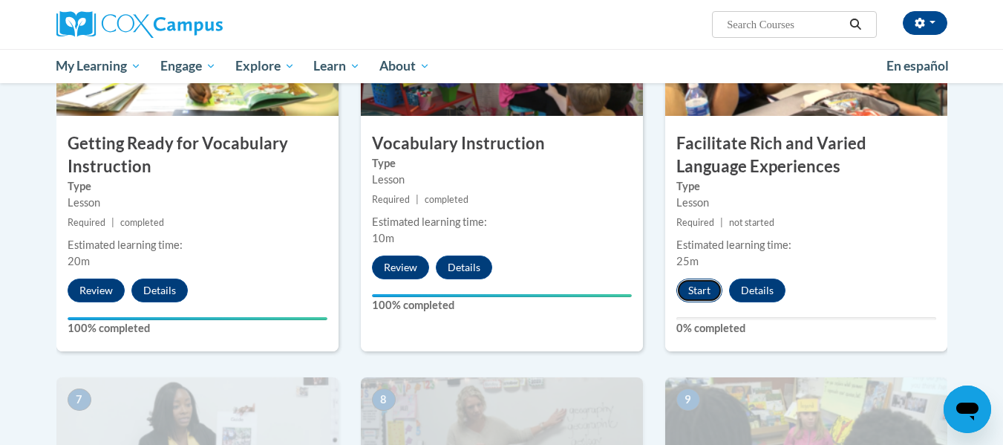
click at [702, 294] on button "Start" at bounding box center [699, 290] width 46 height 24
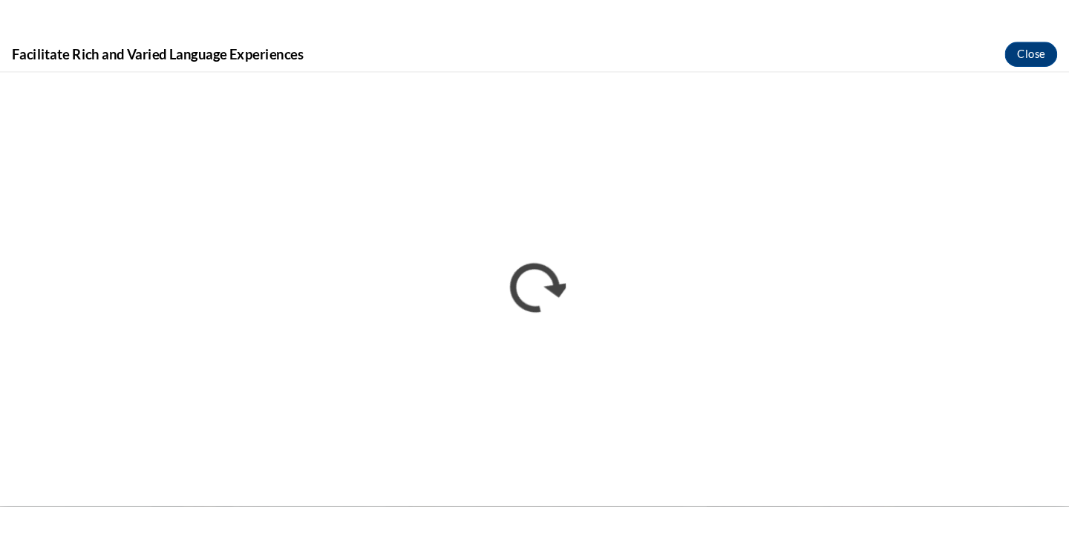
scroll to position [0, 0]
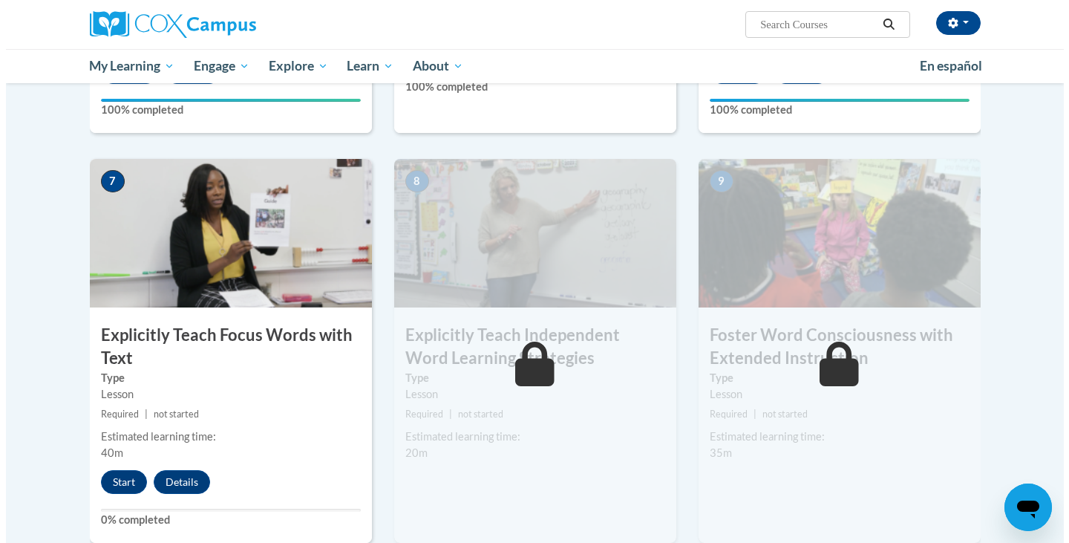
scroll to position [1049, 0]
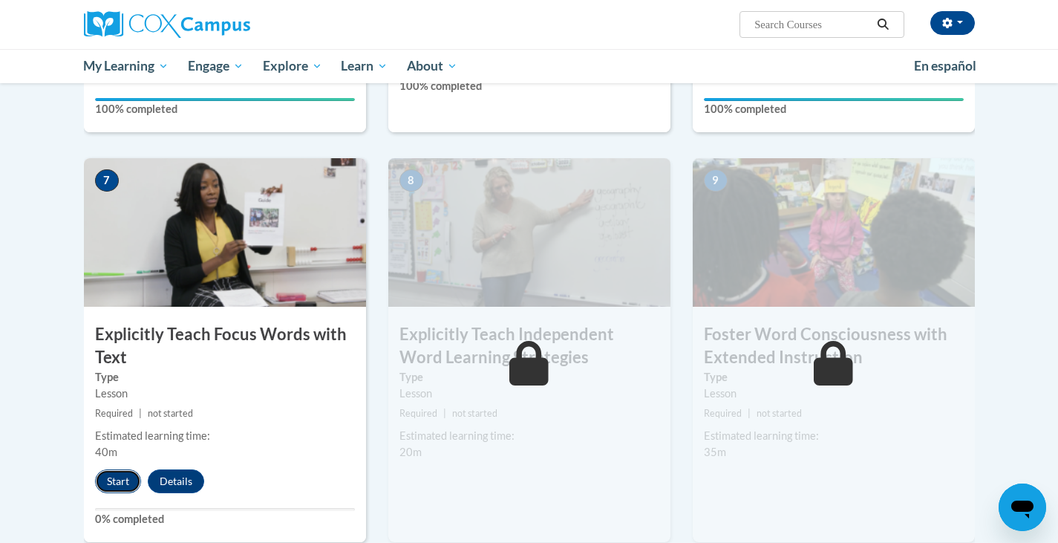
click at [106, 480] on button "Start" at bounding box center [118, 481] width 46 height 24
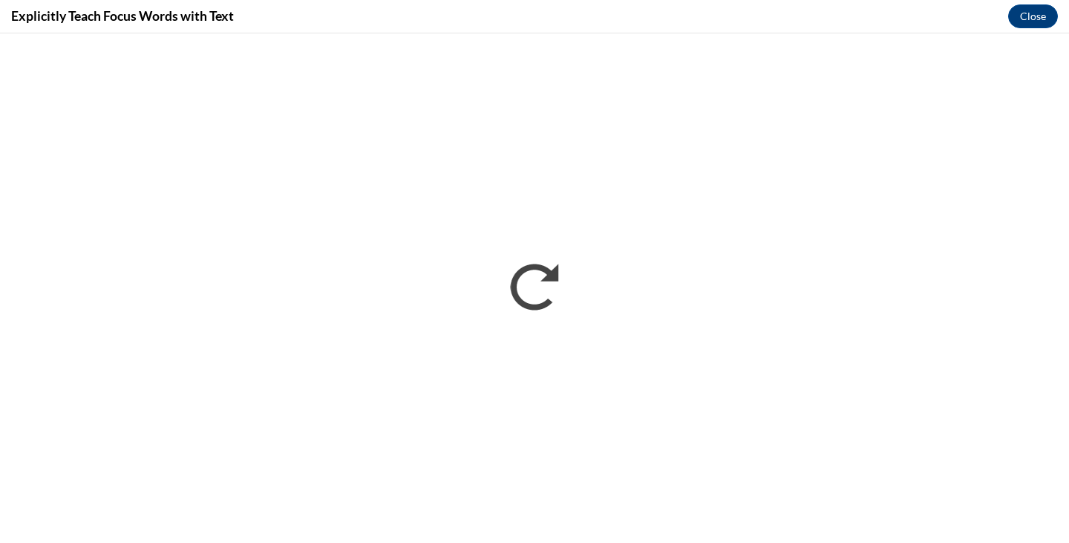
scroll to position [0, 0]
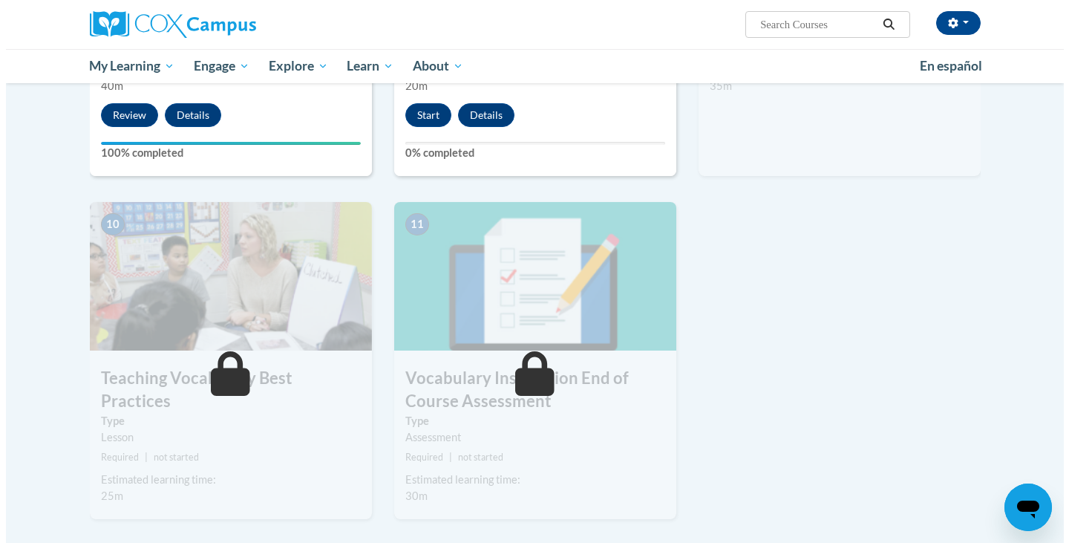
scroll to position [1233, 0]
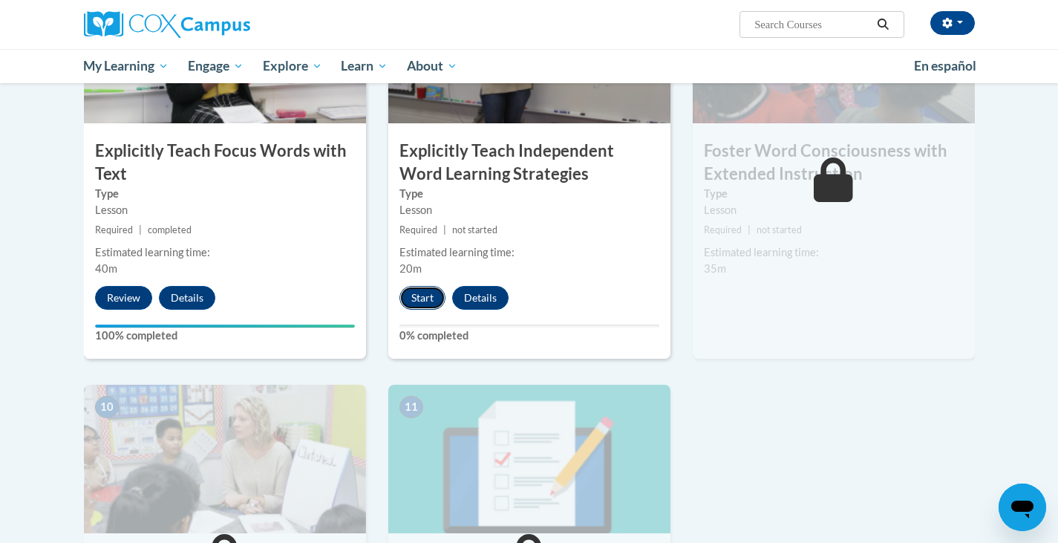
click at [408, 301] on button "Start" at bounding box center [422, 298] width 46 height 24
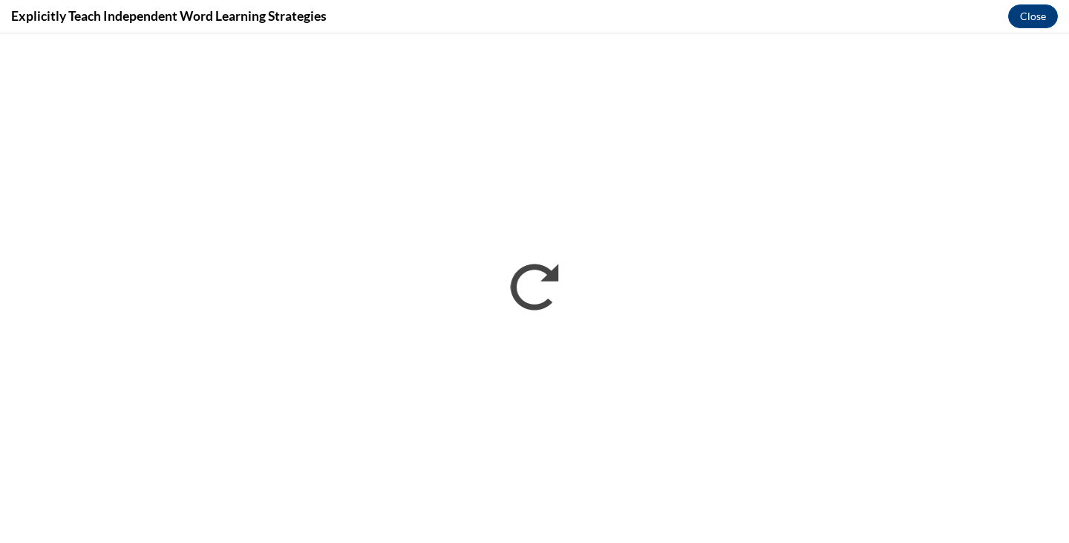
scroll to position [0, 0]
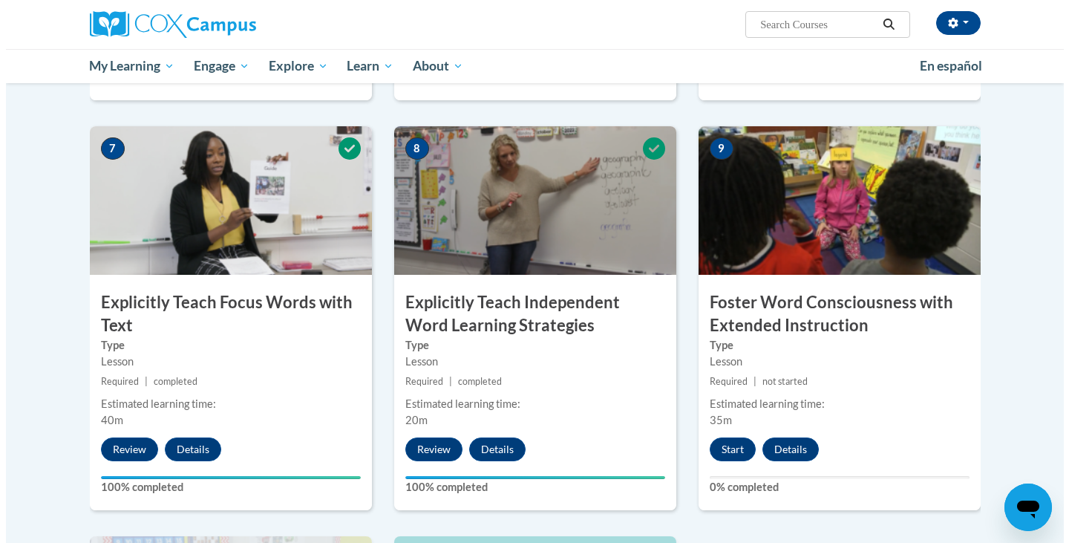
scroll to position [1080, 0]
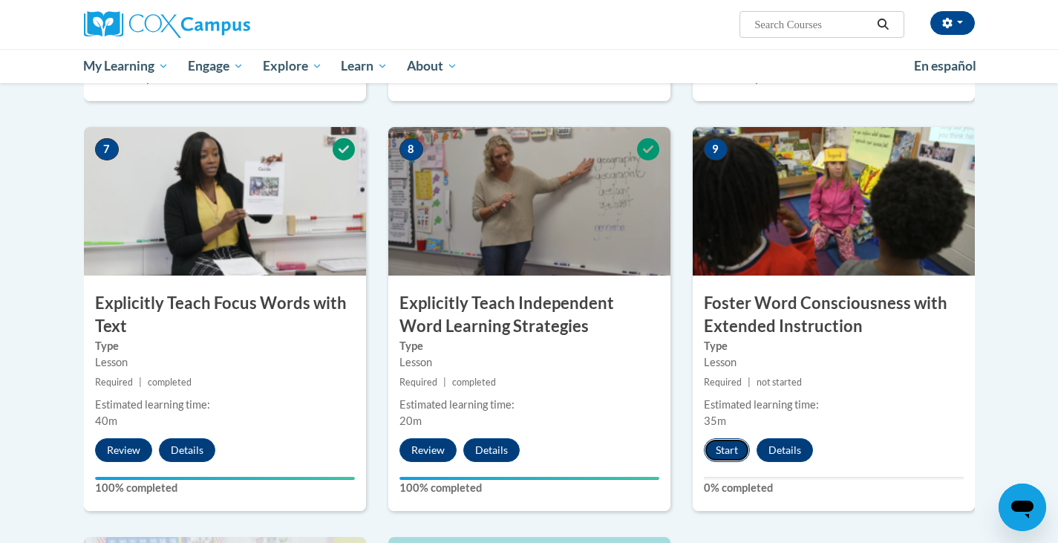
click at [741, 449] on button "Start" at bounding box center [727, 450] width 46 height 24
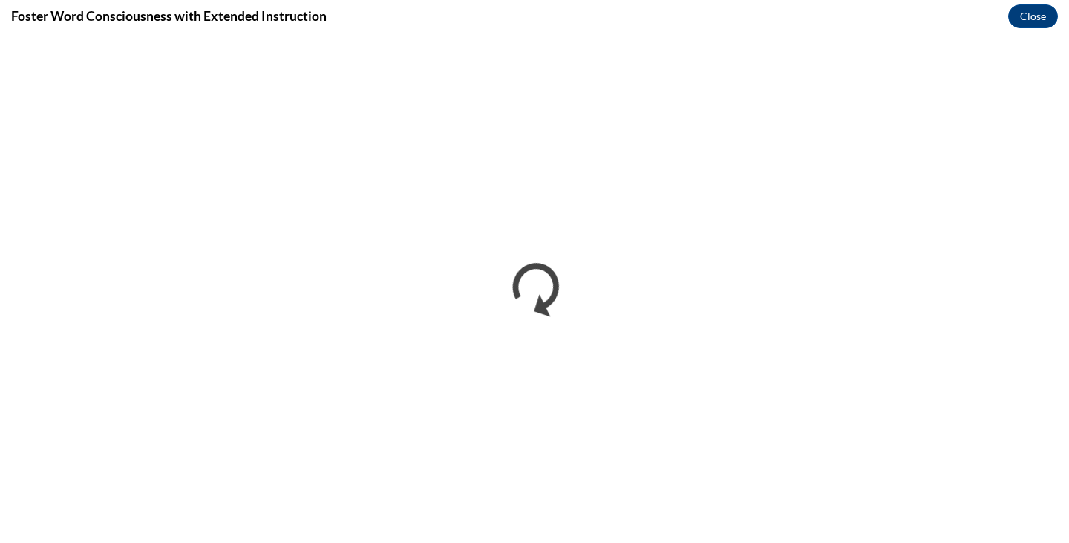
scroll to position [0, 0]
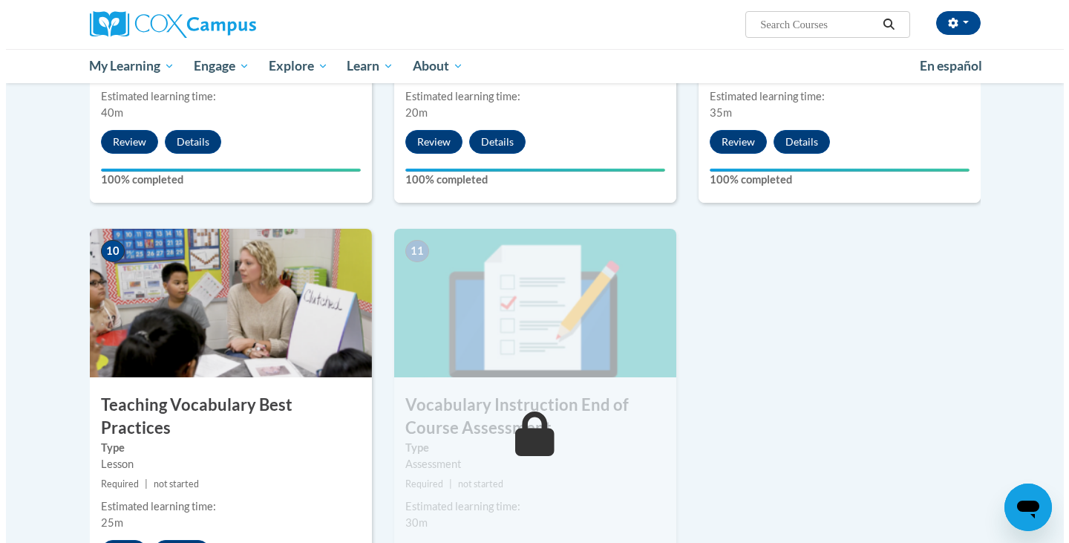
scroll to position [1518, 0]
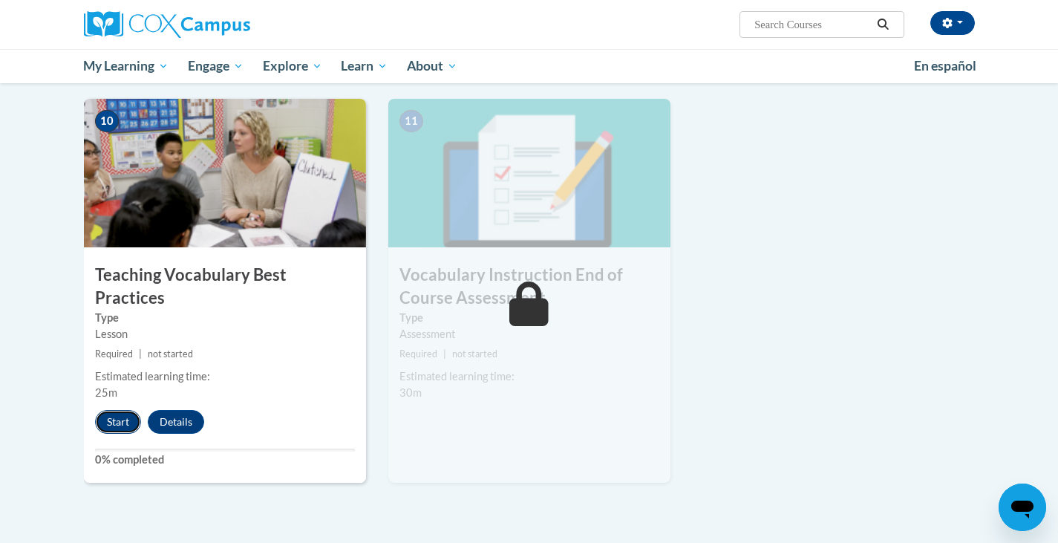
click at [112, 410] on button "Start" at bounding box center [118, 422] width 46 height 24
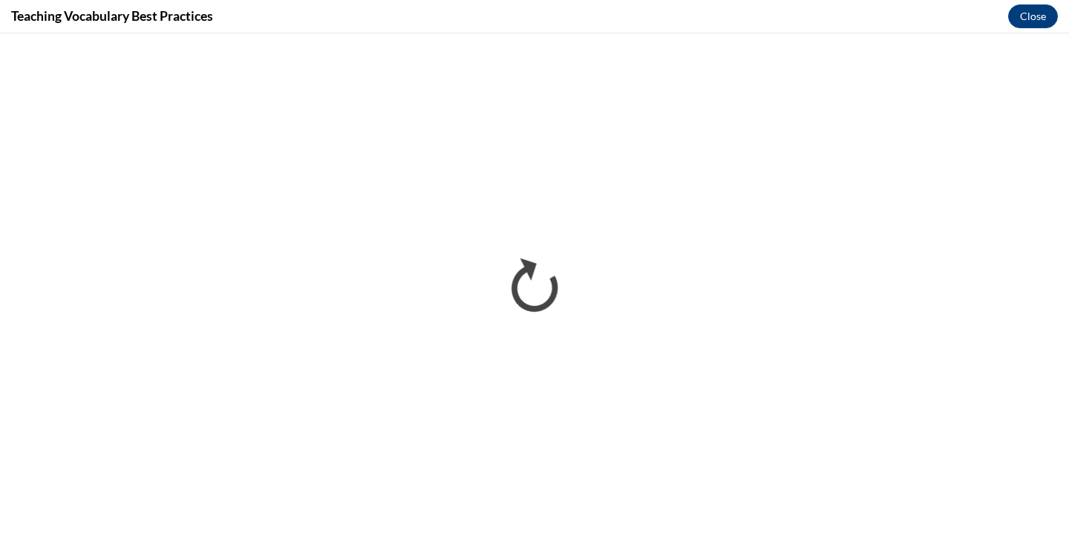
scroll to position [0, 0]
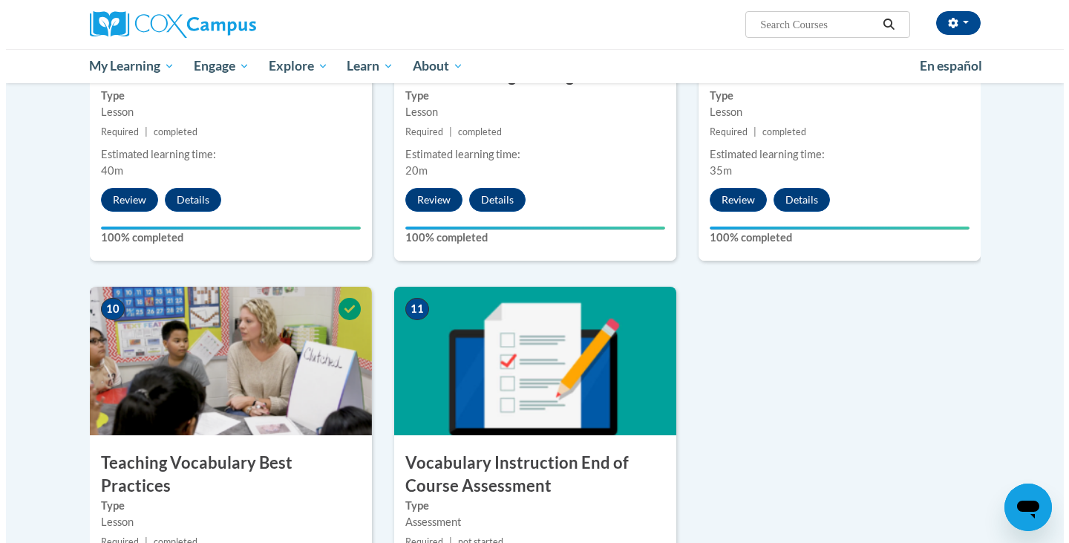
scroll to position [1838, 0]
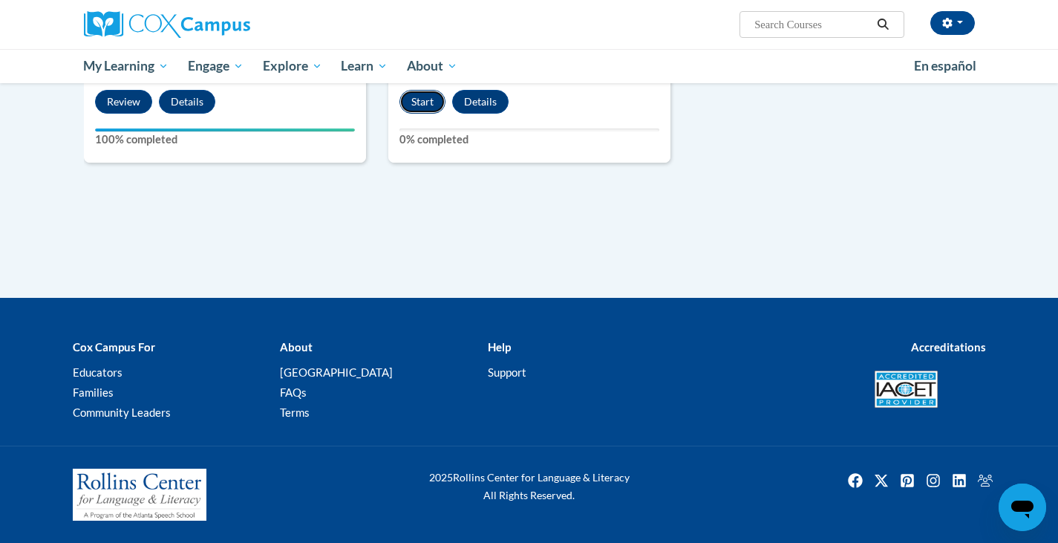
click at [421, 108] on button "Start" at bounding box center [422, 102] width 46 height 24
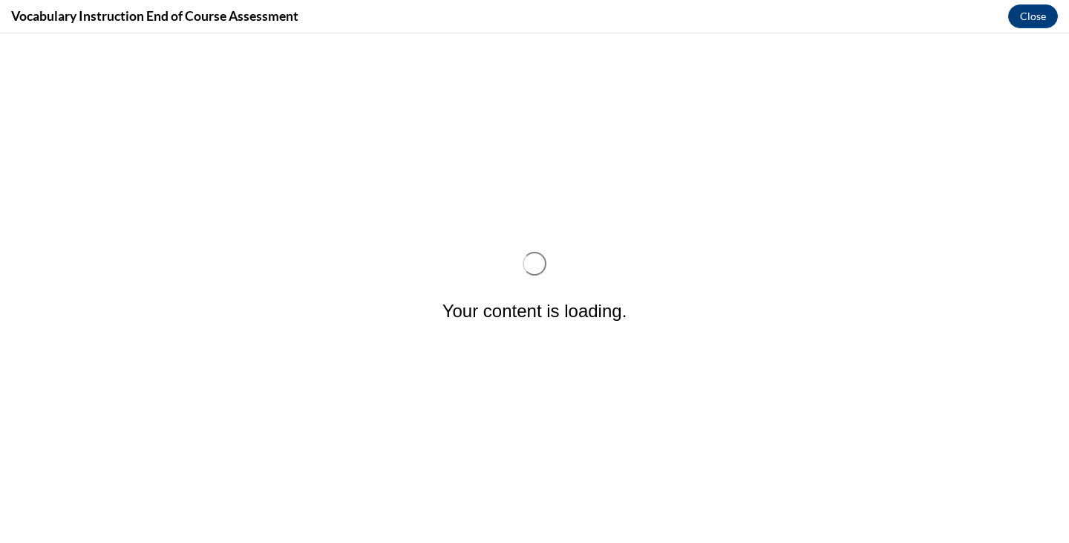
scroll to position [0, 0]
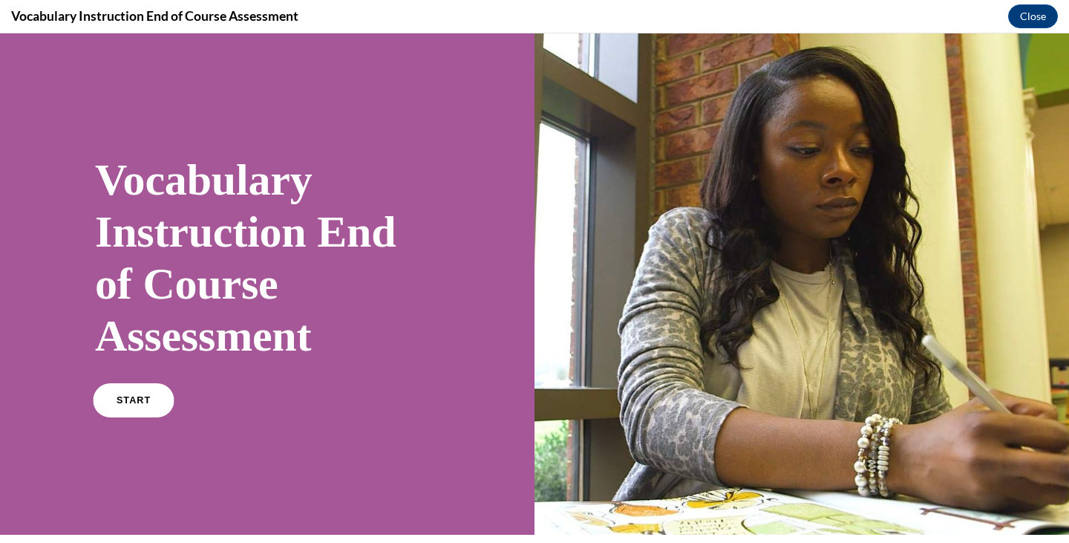
click at [117, 402] on link "START" at bounding box center [133, 400] width 81 height 34
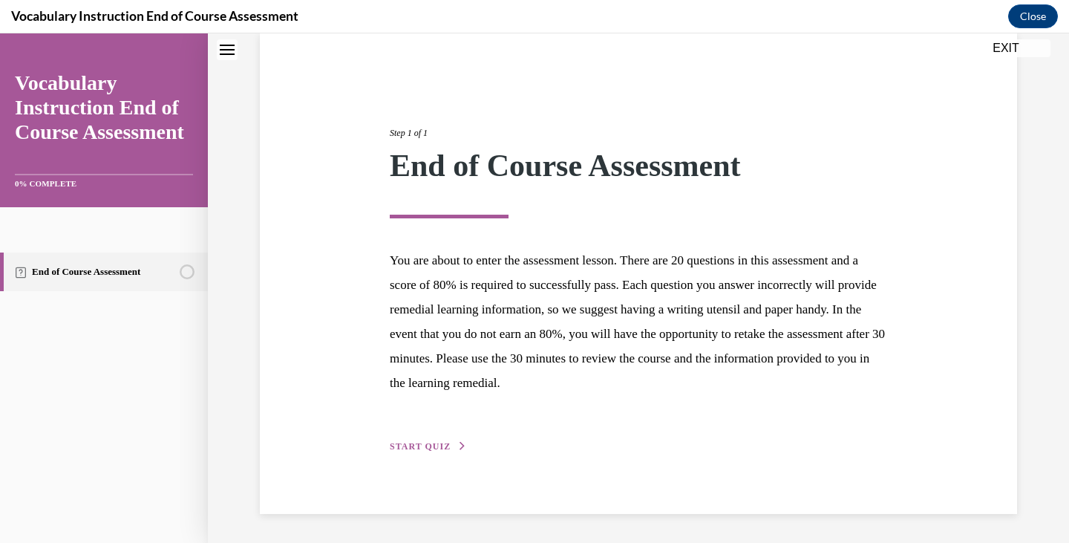
click at [418, 448] on span "START QUIZ" at bounding box center [420, 446] width 61 height 10
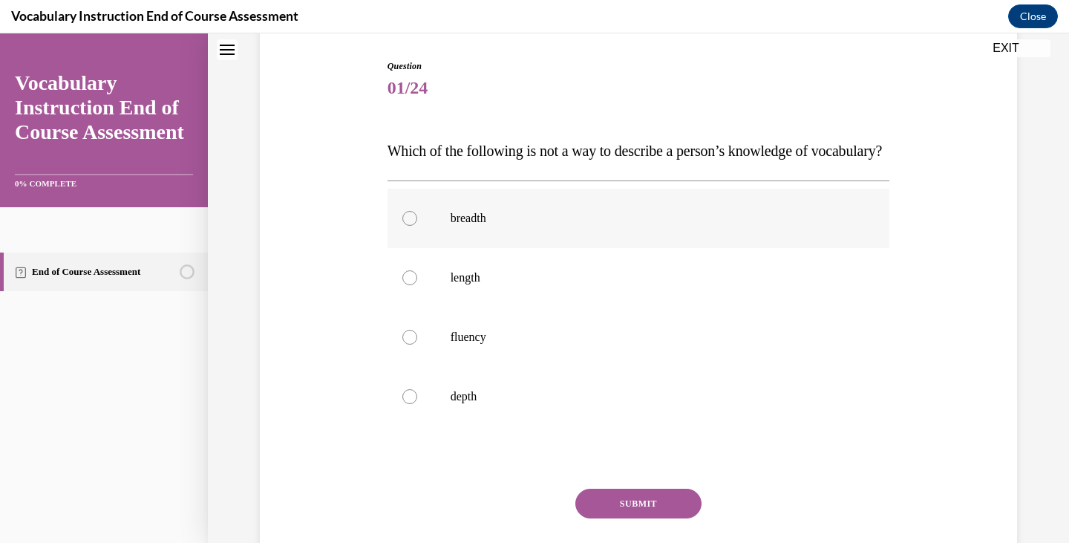
scroll to position [153, 0]
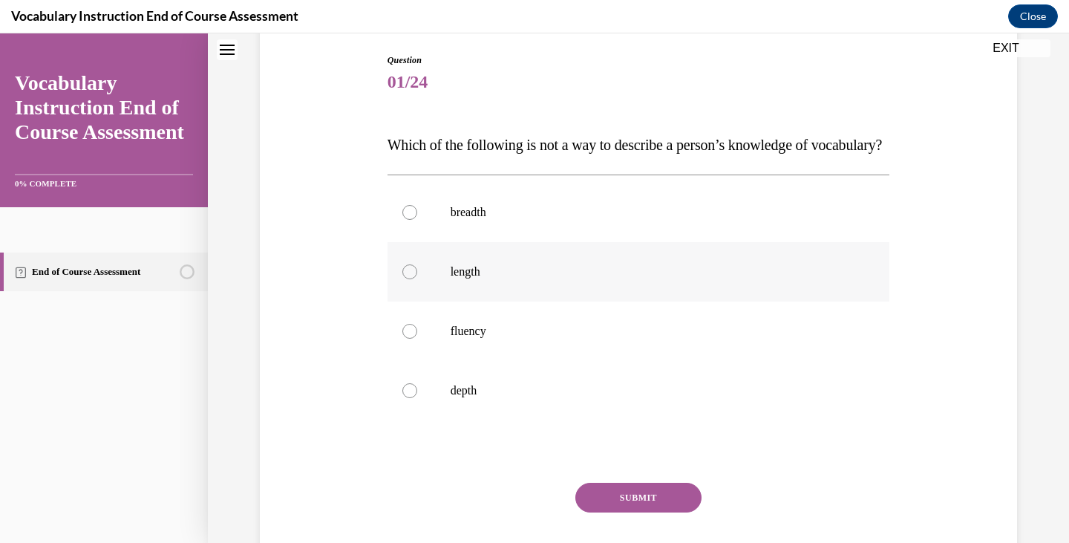
click at [534, 279] on p "length" at bounding box center [652, 271] width 402 height 15
click at [417, 279] on input "length" at bounding box center [409, 271] width 15 height 15
radio input "true"
click at [636, 512] on button "SUBMIT" at bounding box center [638, 498] width 126 height 30
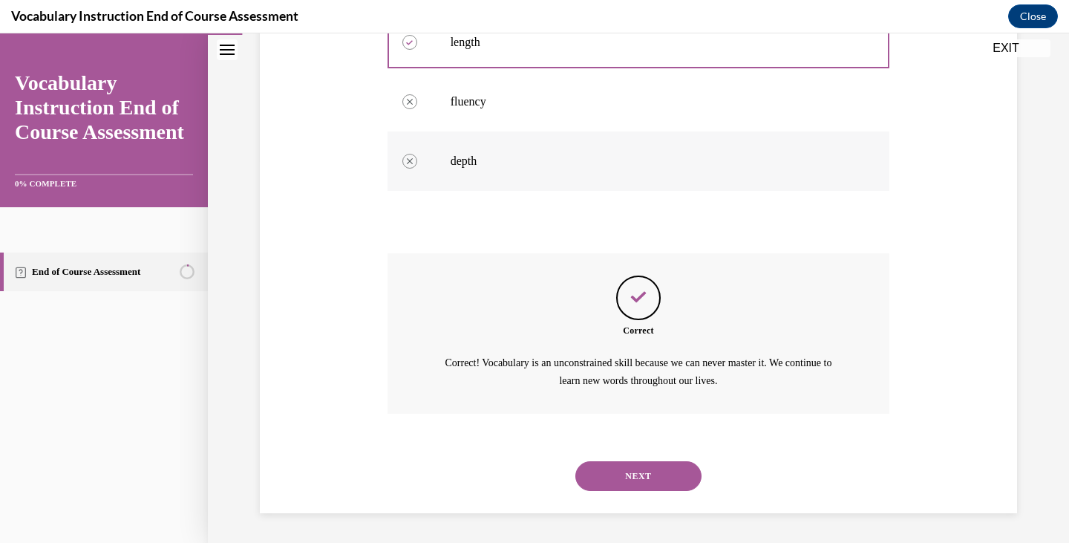
scroll to position [412, 0]
click at [618, 467] on button "NEXT" at bounding box center [638, 476] width 126 height 30
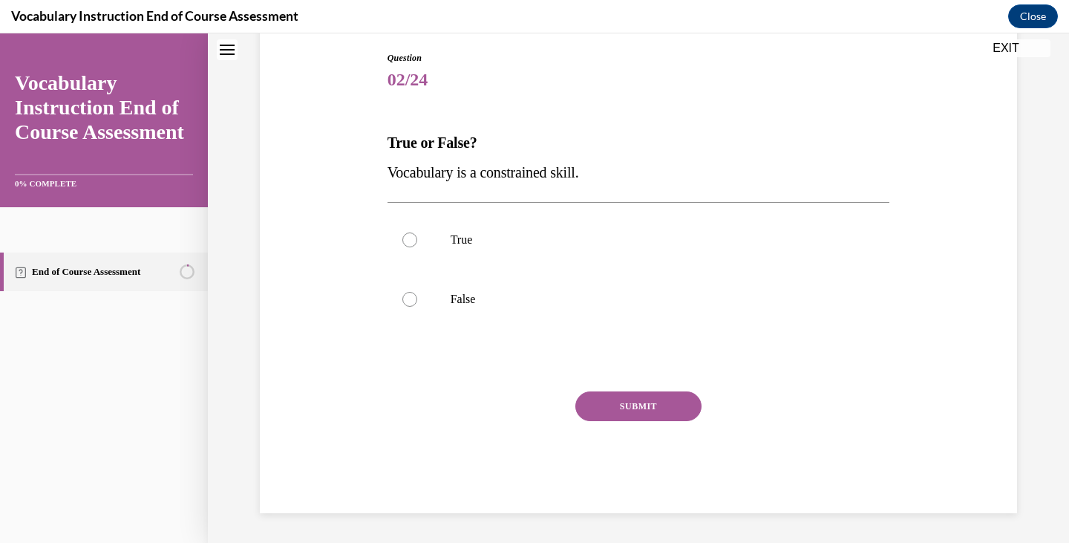
scroll to position [45, 0]
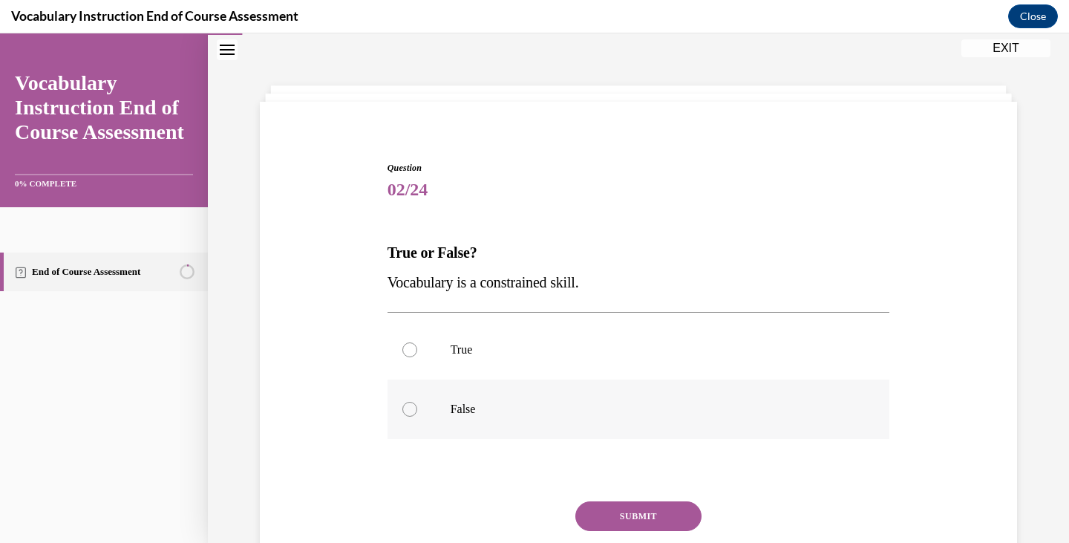
click at [457, 406] on p "False" at bounding box center [652, 409] width 402 height 15
click at [417, 406] on input "False" at bounding box center [409, 409] width 15 height 15
radio input "true"
click at [644, 513] on button "SUBMIT" at bounding box center [638, 516] width 126 height 30
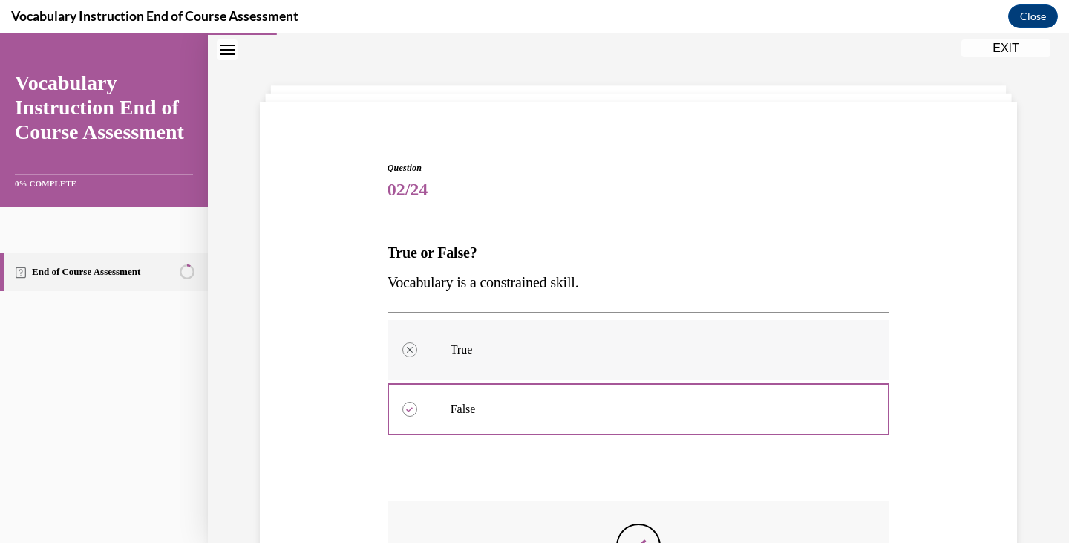
scroll to position [275, 0]
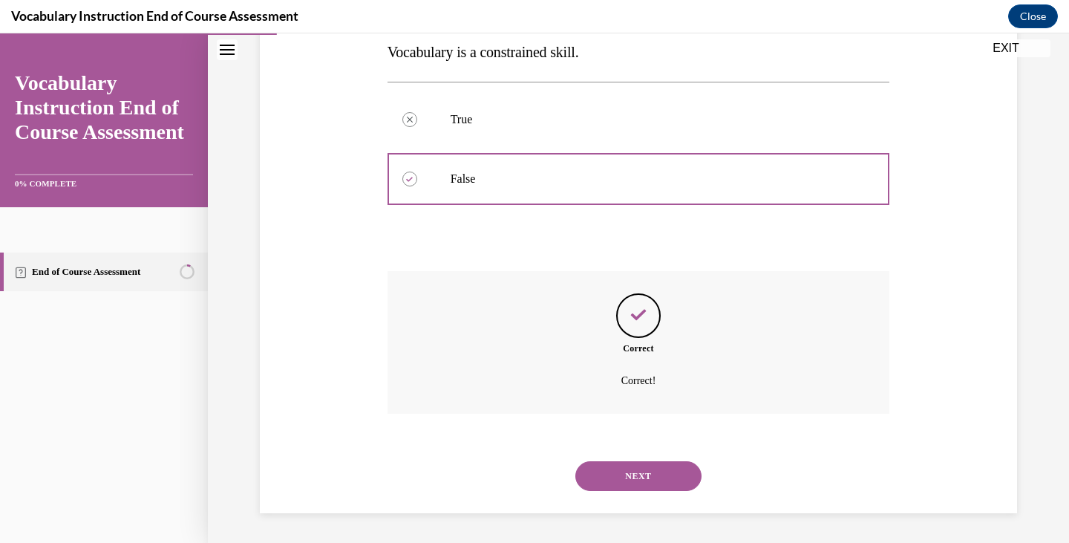
click at [669, 471] on button "NEXT" at bounding box center [638, 476] width 126 height 30
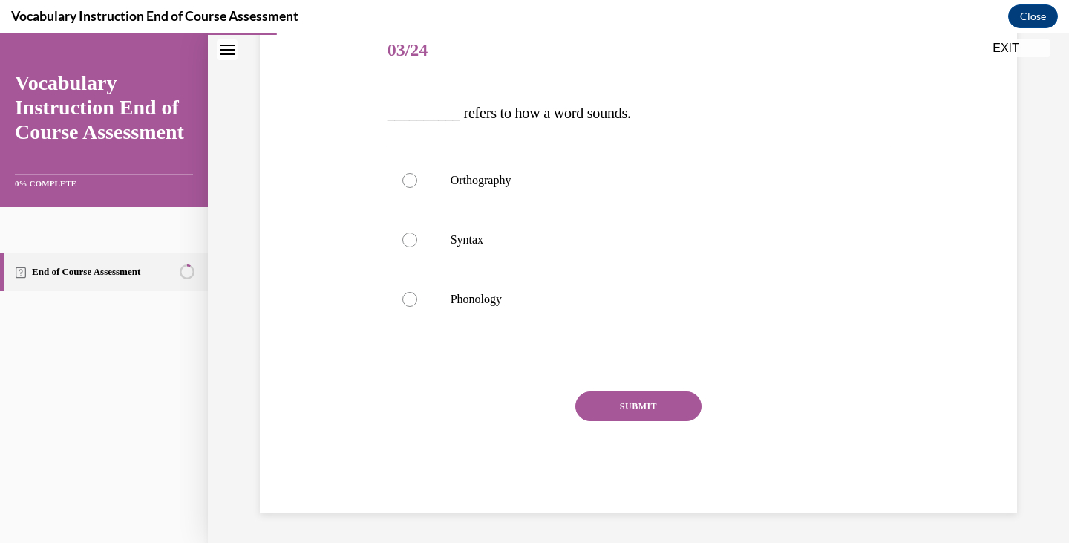
scroll to position [45, 0]
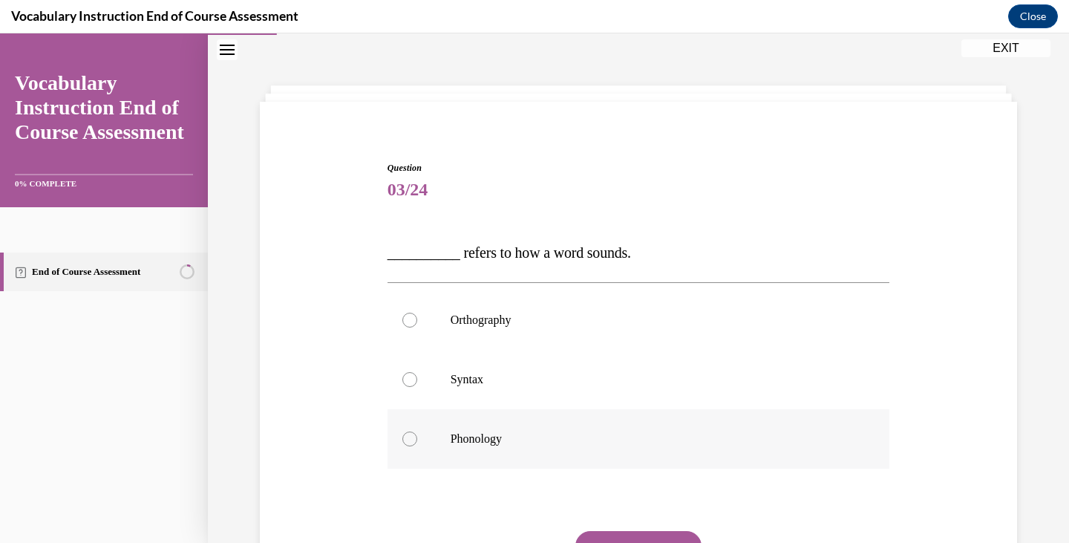
click at [536, 434] on p "Phonology" at bounding box center [652, 438] width 402 height 15
click at [417, 434] on input "Phonology" at bounding box center [409, 438] width 15 height 15
radio input "true"
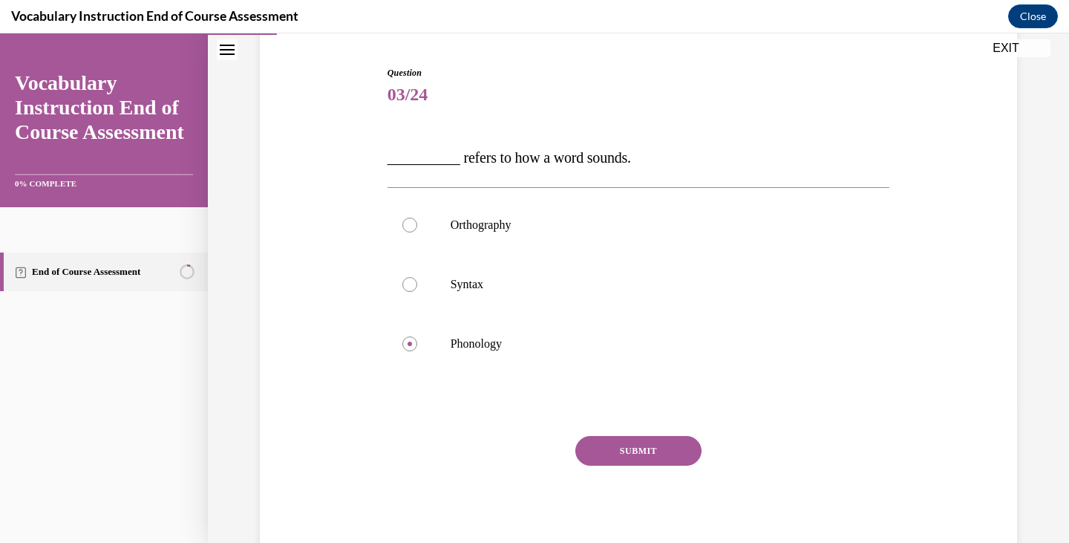
click at [639, 450] on button "SUBMIT" at bounding box center [638, 451] width 126 height 30
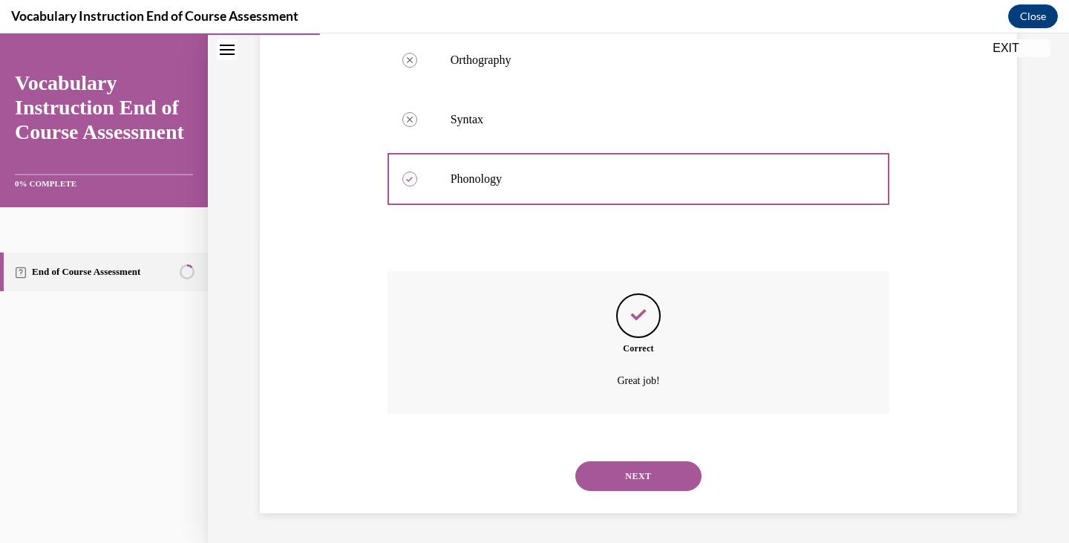
click at [648, 479] on button "NEXT" at bounding box center [638, 476] width 126 height 30
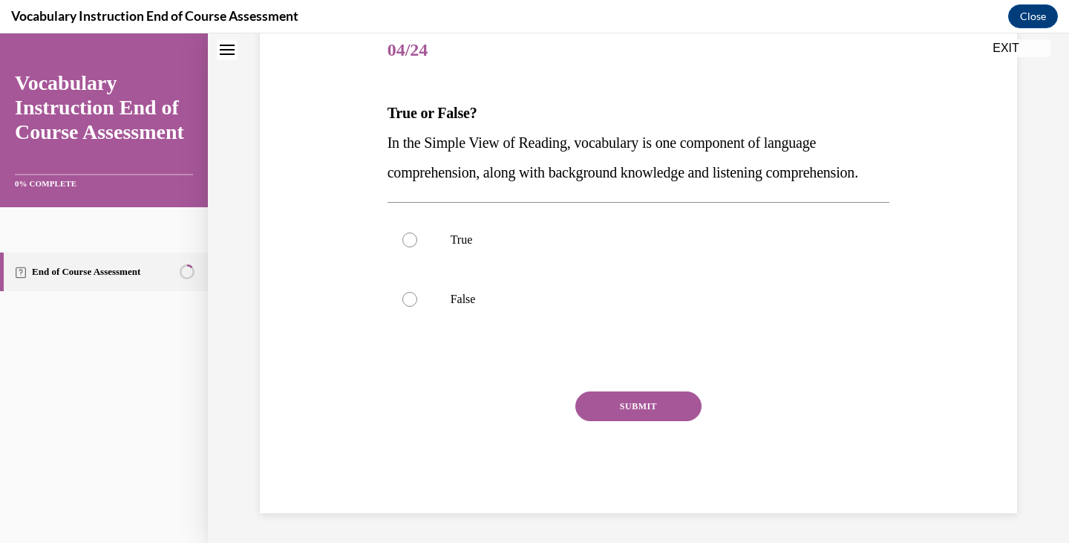
scroll to position [45, 0]
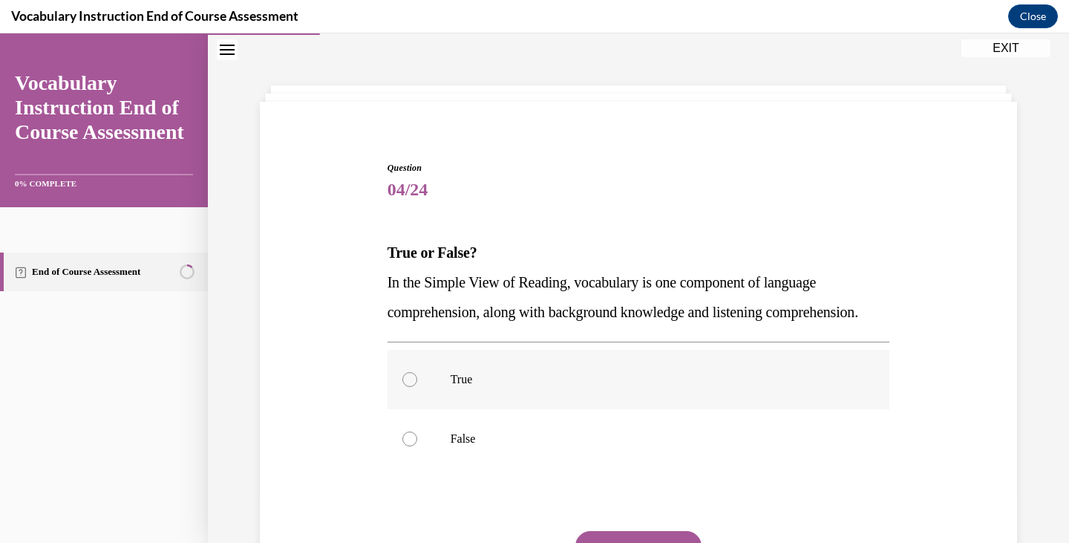
click at [517, 409] on label "True" at bounding box center [639, 379] width 503 height 59
click at [417, 387] on input "True" at bounding box center [409, 379] width 15 height 15
radio input "true"
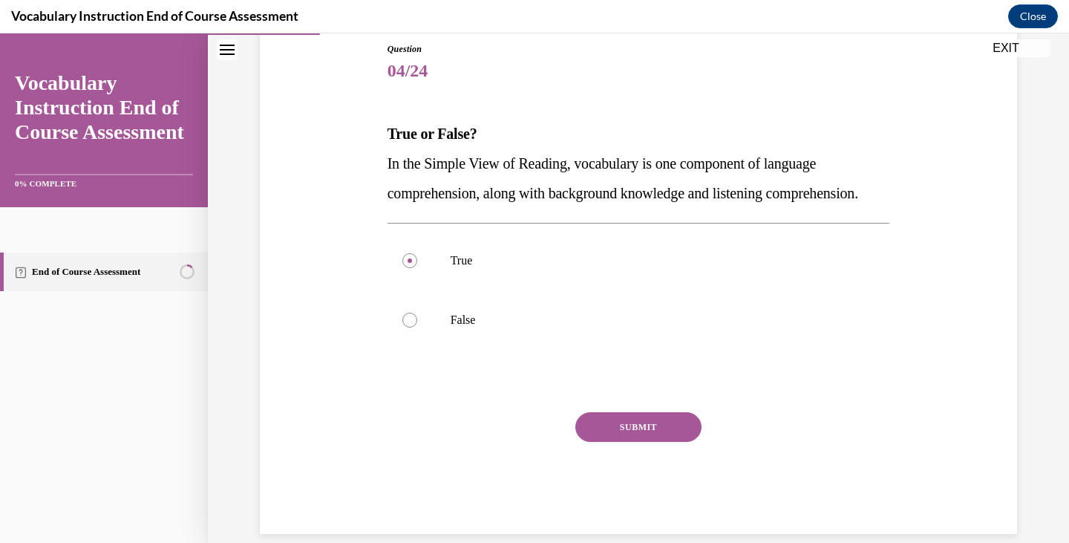
click at [590, 442] on button "SUBMIT" at bounding box center [638, 427] width 126 height 30
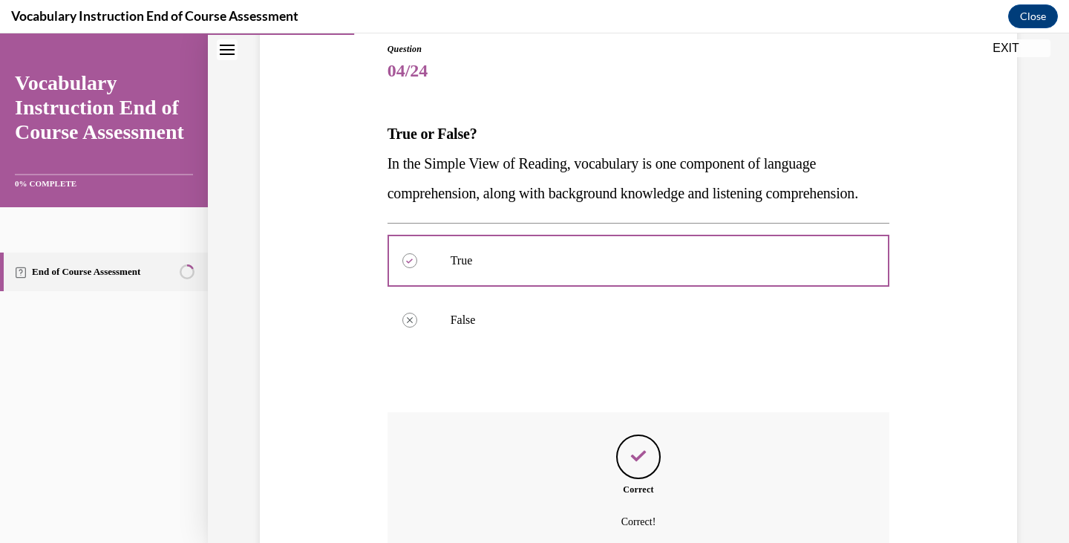
scroll to position [335, 0]
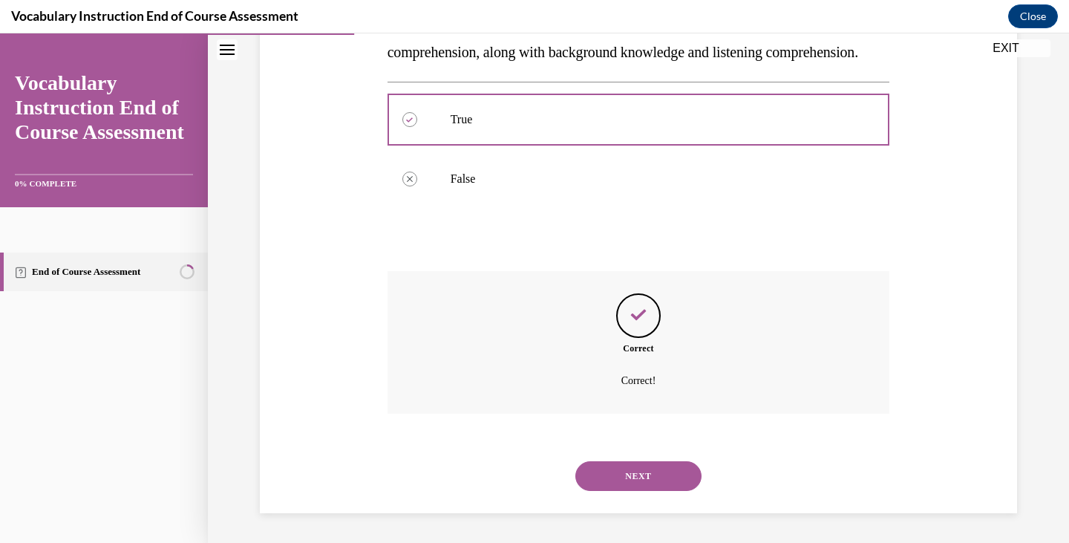
click at [613, 474] on button "NEXT" at bounding box center [638, 476] width 126 height 30
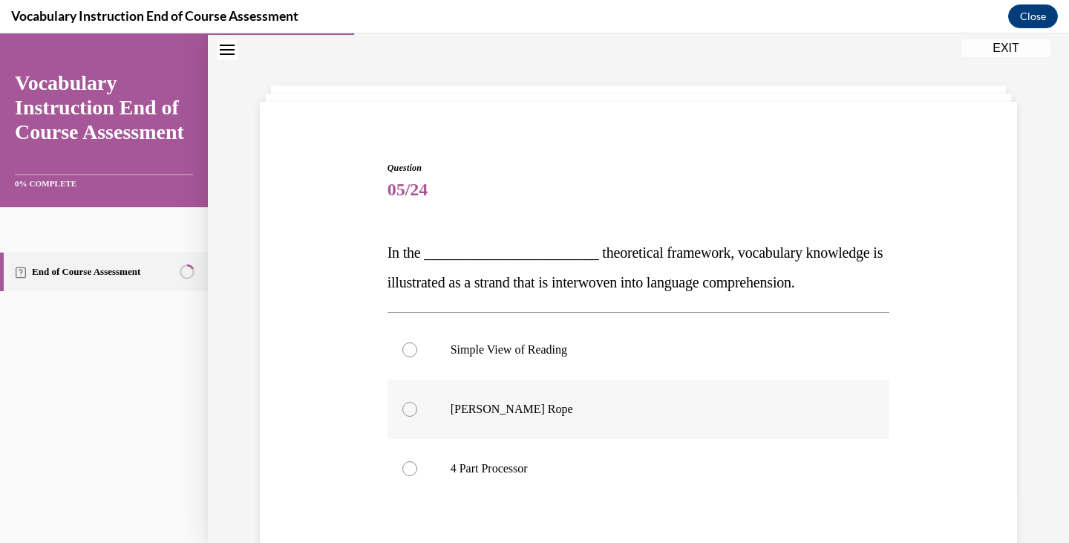
click at [553, 417] on label "Scarborough's Rope" at bounding box center [639, 408] width 503 height 59
click at [417, 417] on input "Scarborough's Rope" at bounding box center [409, 409] width 15 height 15
radio input "true"
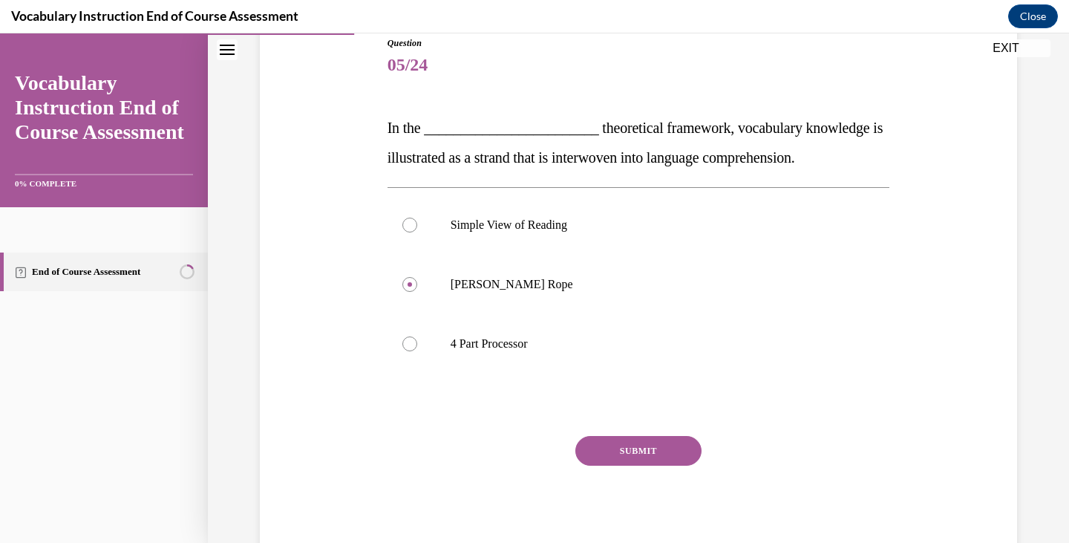
click at [596, 440] on button "SUBMIT" at bounding box center [638, 451] width 126 height 30
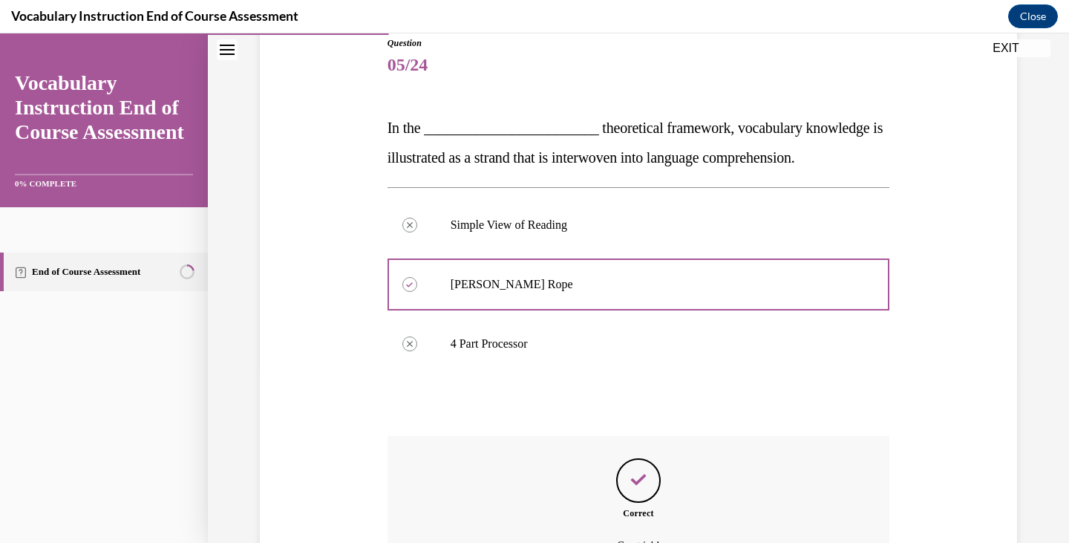
scroll to position [335, 0]
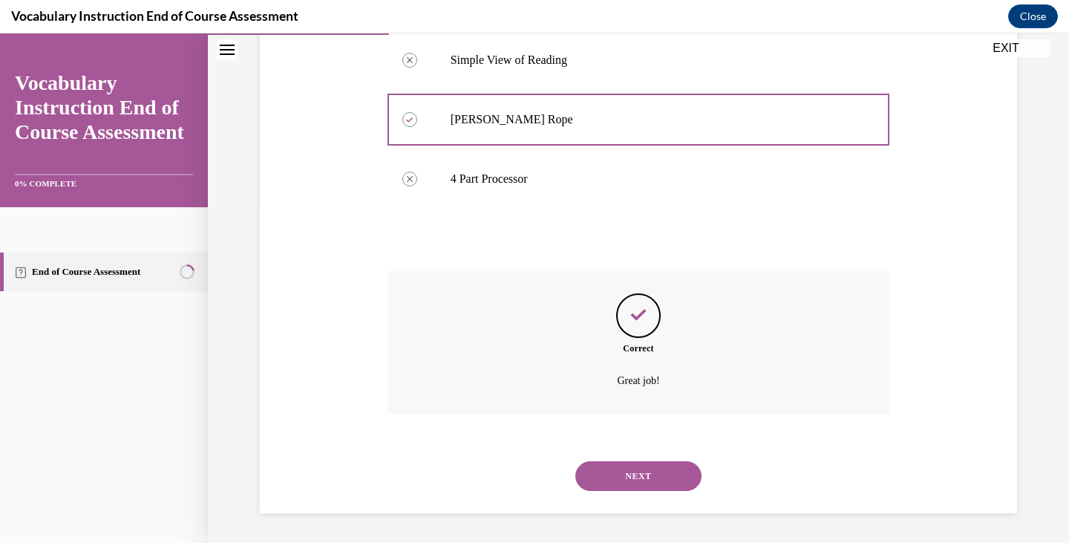
click at [610, 480] on button "NEXT" at bounding box center [638, 476] width 126 height 30
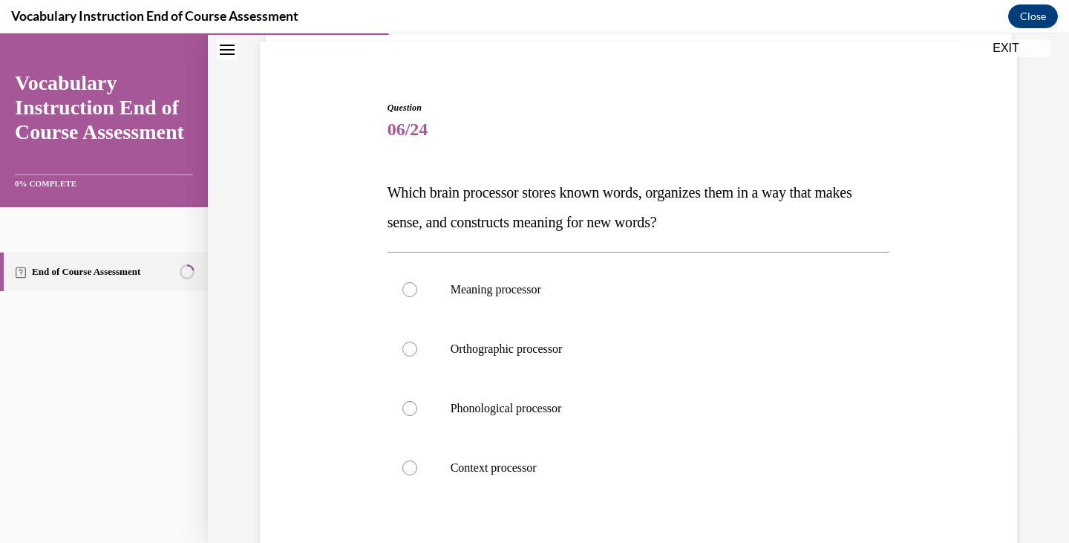
scroll to position [118, 0]
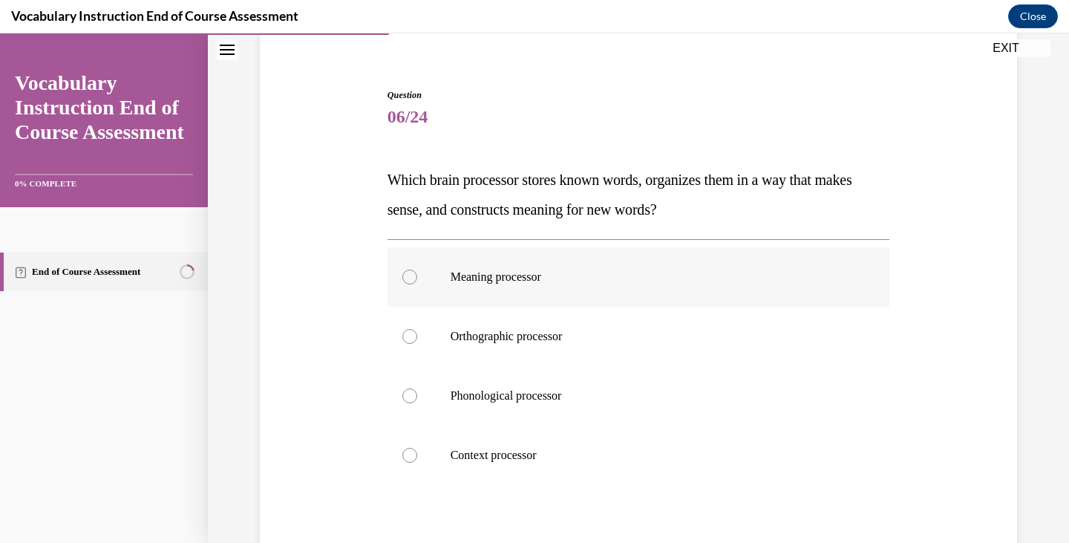
click at [572, 290] on label "Meaning processor" at bounding box center [639, 276] width 503 height 59
click at [417, 284] on input "Meaning processor" at bounding box center [409, 277] width 15 height 15
radio input "true"
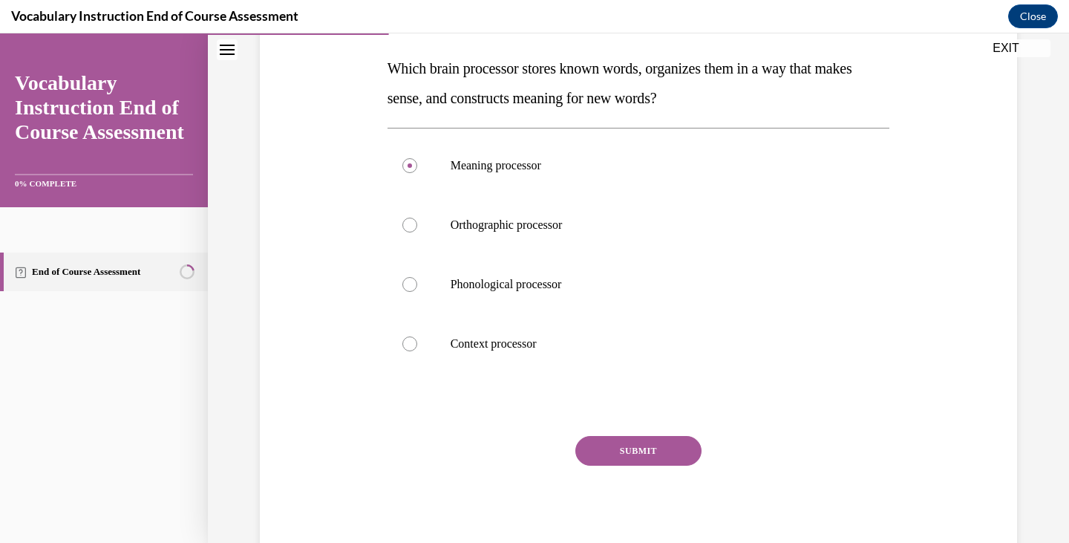
click at [650, 437] on button "SUBMIT" at bounding box center [638, 451] width 126 height 30
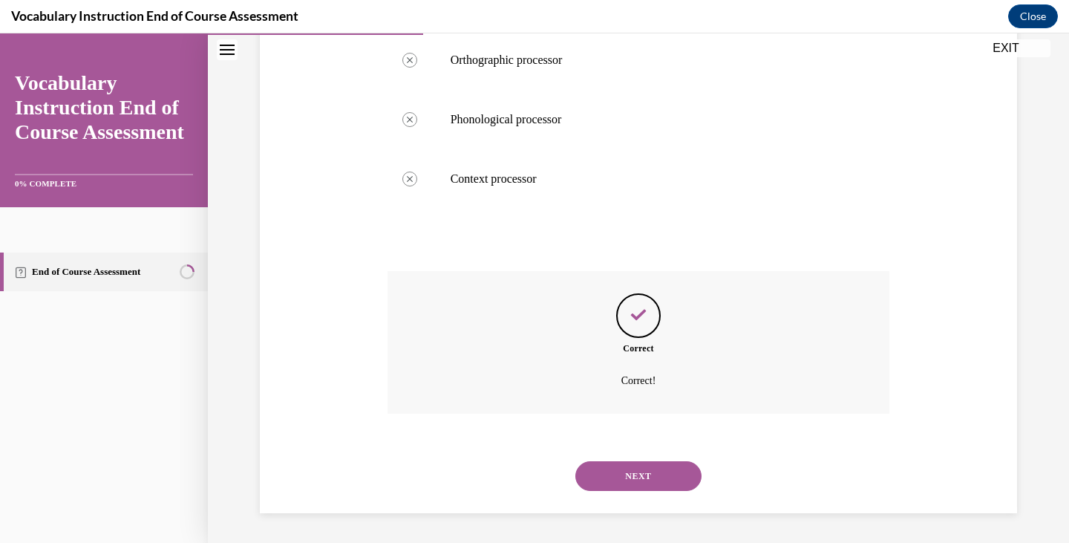
click at [621, 471] on button "NEXT" at bounding box center [638, 476] width 126 height 30
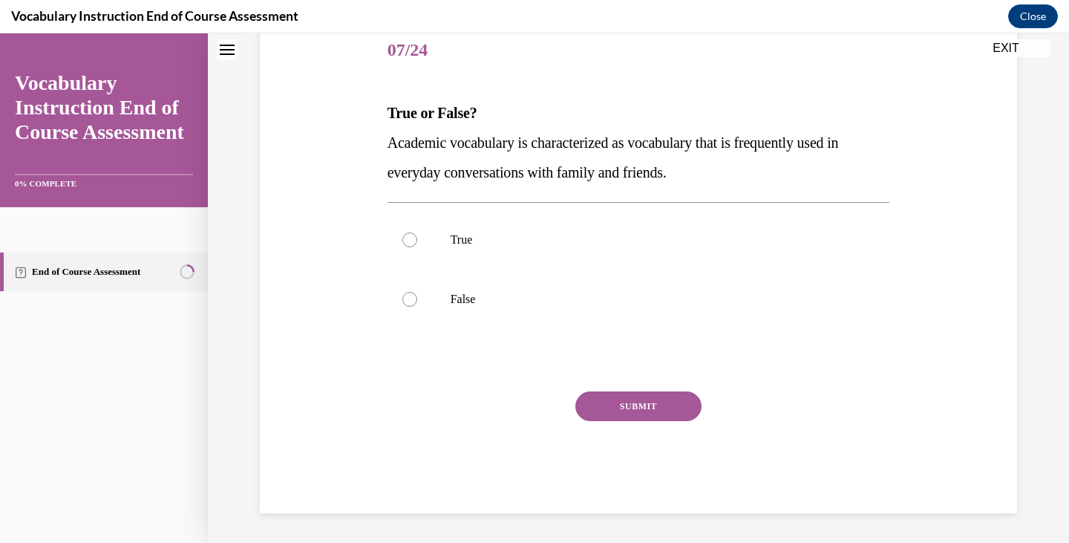
scroll to position [45, 0]
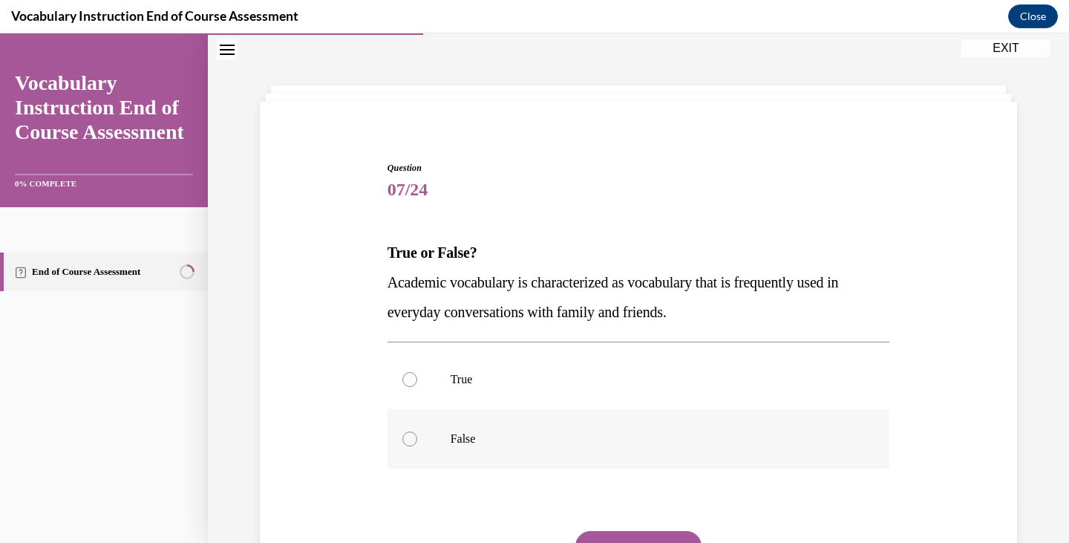
click at [477, 435] on p "False" at bounding box center [652, 438] width 402 height 15
click at [417, 435] on input "False" at bounding box center [409, 438] width 15 height 15
radio input "true"
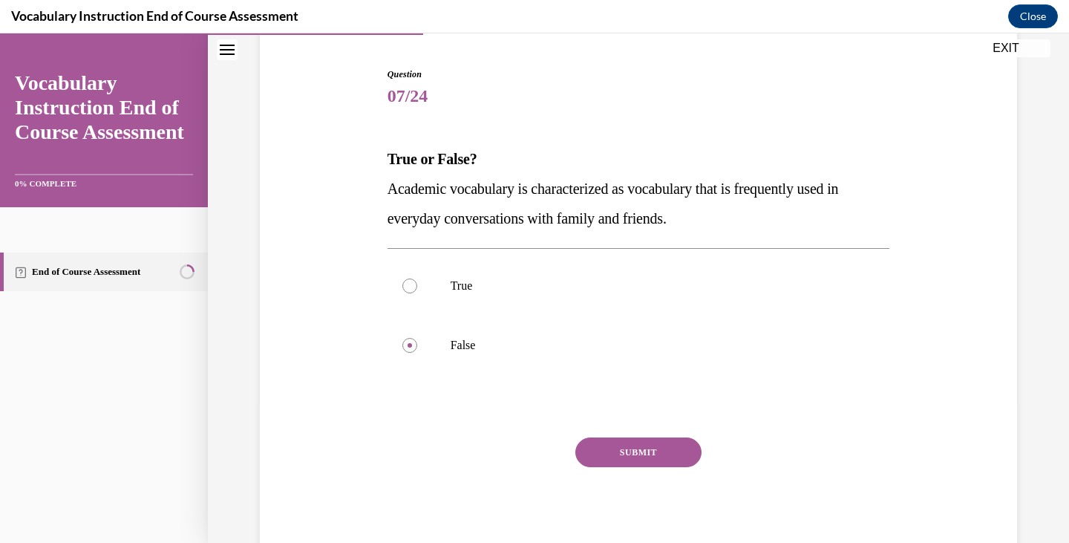
click at [636, 444] on button "SUBMIT" at bounding box center [638, 452] width 126 height 30
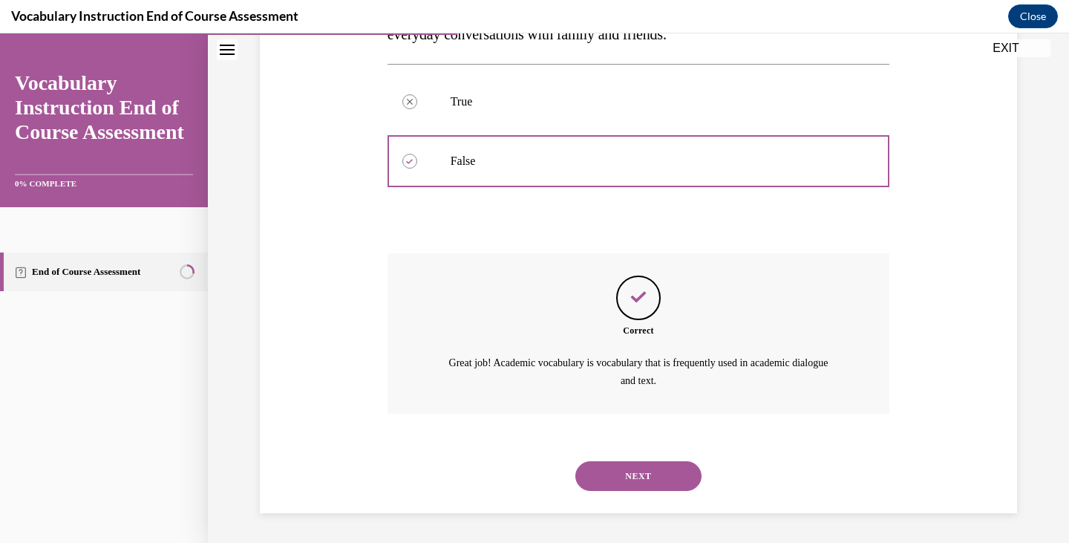
click at [620, 467] on button "NEXT" at bounding box center [638, 476] width 126 height 30
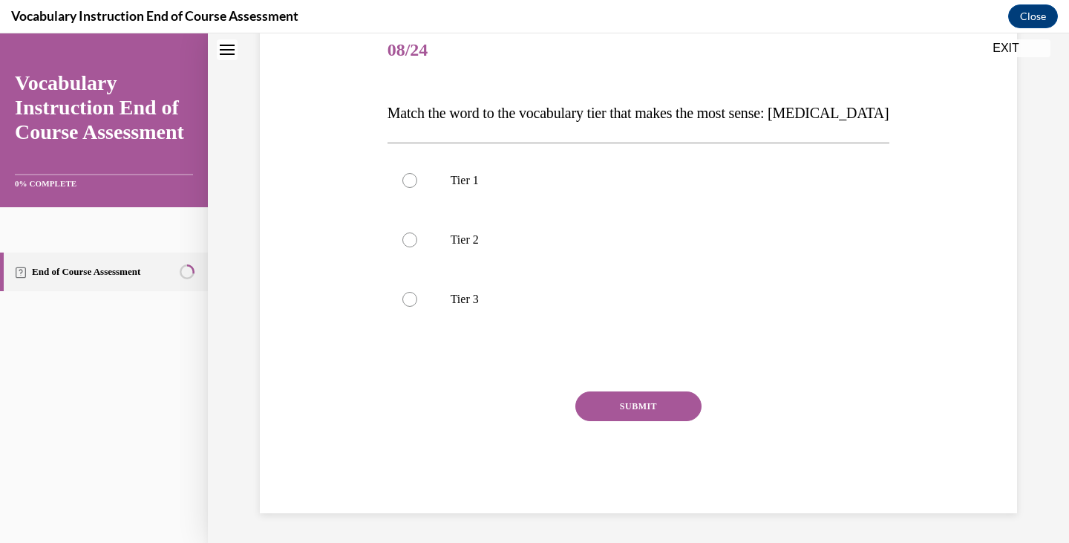
scroll to position [45, 0]
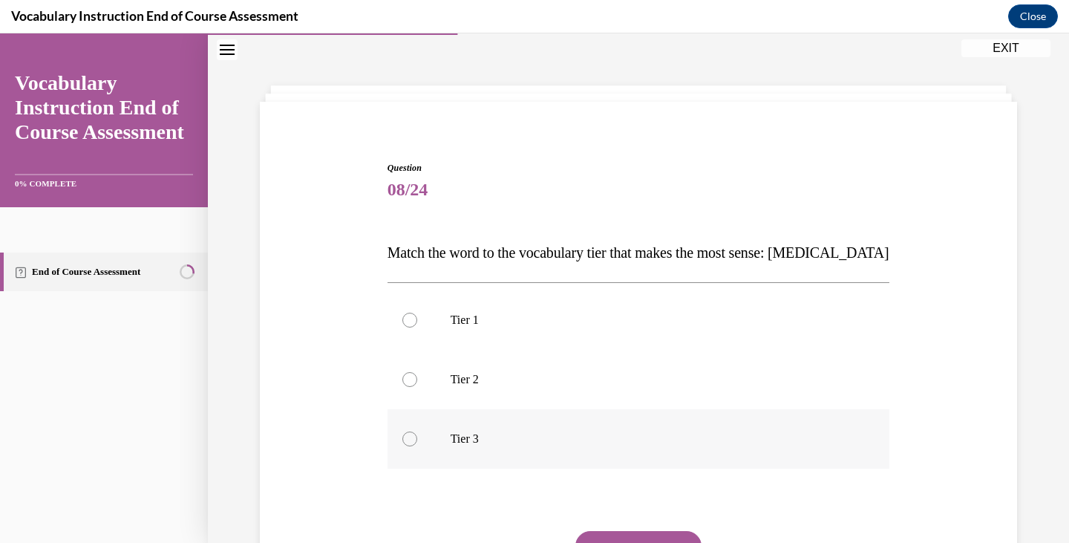
click at [504, 441] on p "Tier 3" at bounding box center [652, 438] width 402 height 15
click at [417, 441] on input "Tier 3" at bounding box center [409, 438] width 15 height 15
radio input "true"
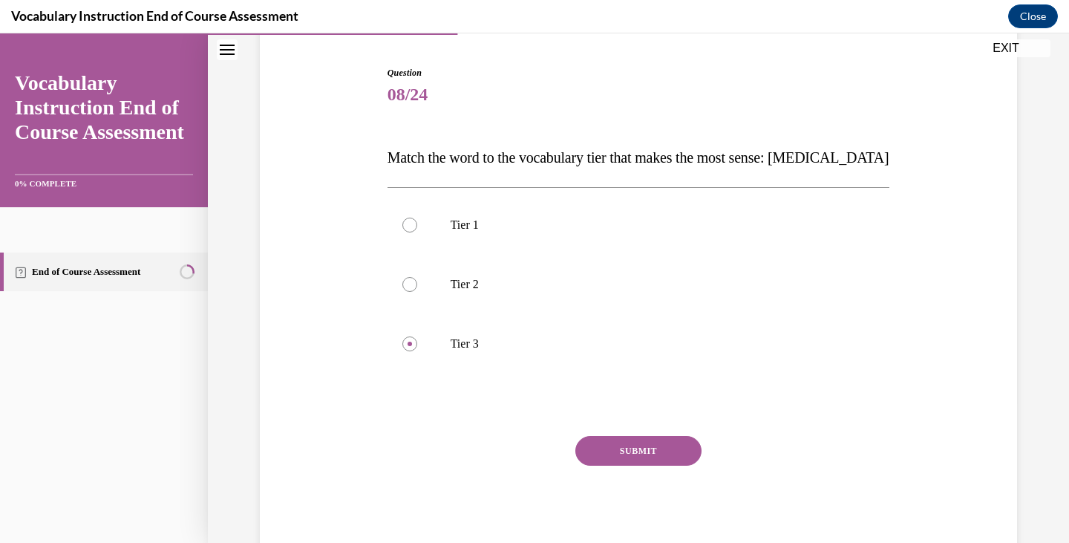
click at [632, 451] on button "SUBMIT" at bounding box center [638, 451] width 126 height 30
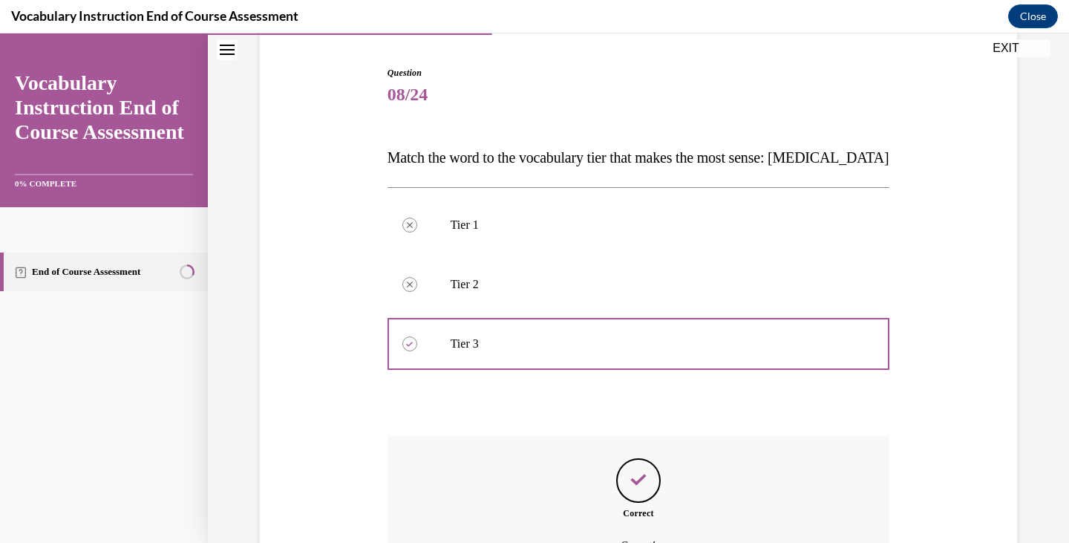
scroll to position [305, 0]
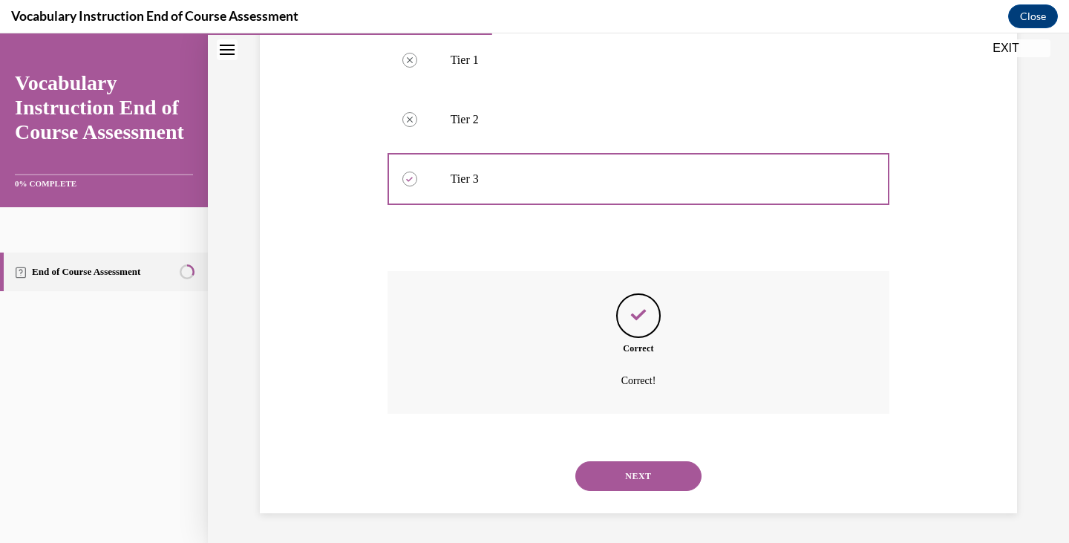
click at [646, 479] on button "NEXT" at bounding box center [638, 476] width 126 height 30
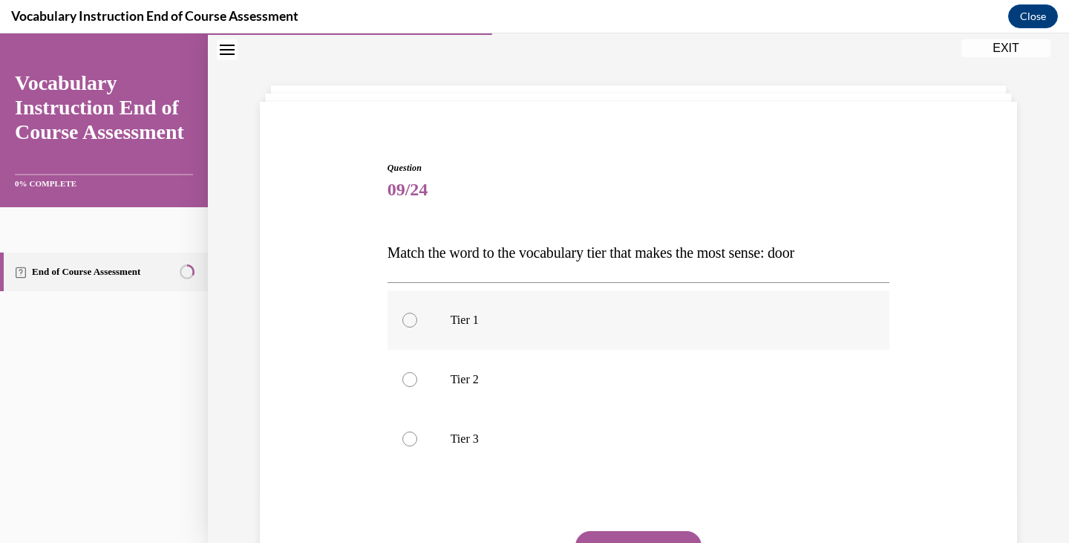
click at [498, 329] on label "Tier 1" at bounding box center [639, 319] width 503 height 59
click at [417, 327] on input "Tier 1" at bounding box center [409, 320] width 15 height 15
radio input "true"
click at [605, 535] on button "SUBMIT" at bounding box center [638, 546] width 126 height 30
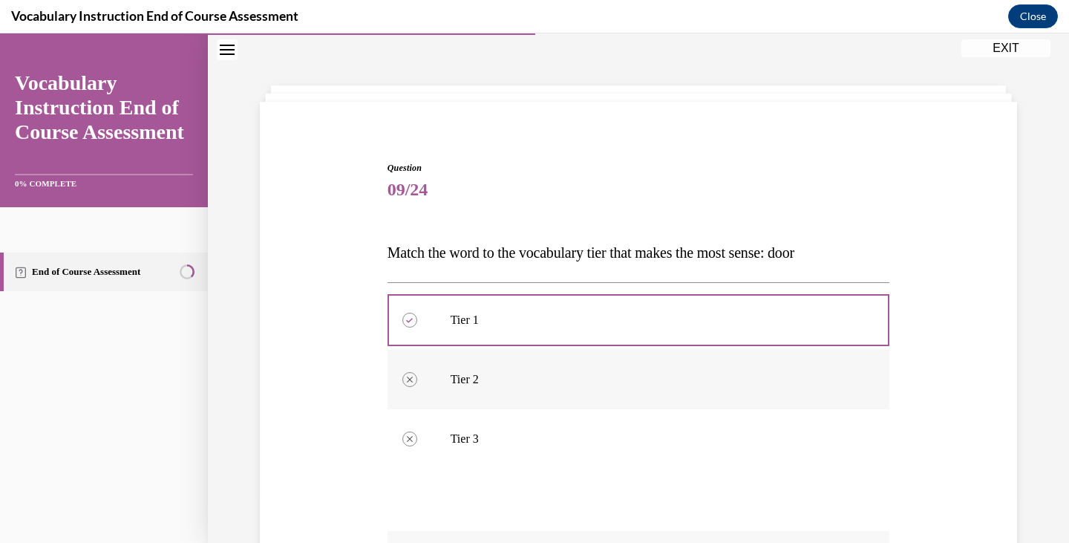
scroll to position [305, 0]
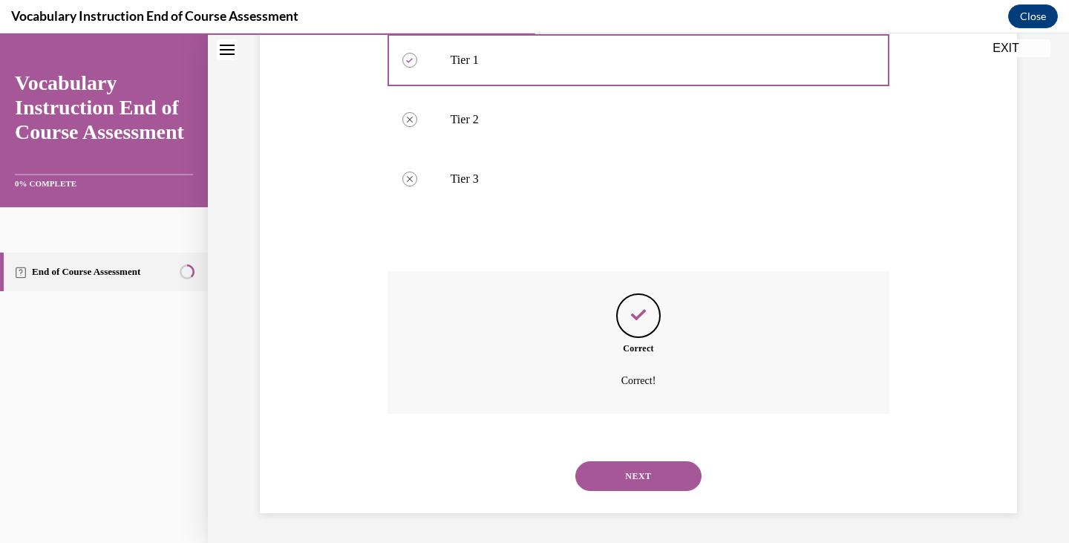
click at [653, 469] on button "NEXT" at bounding box center [638, 476] width 126 height 30
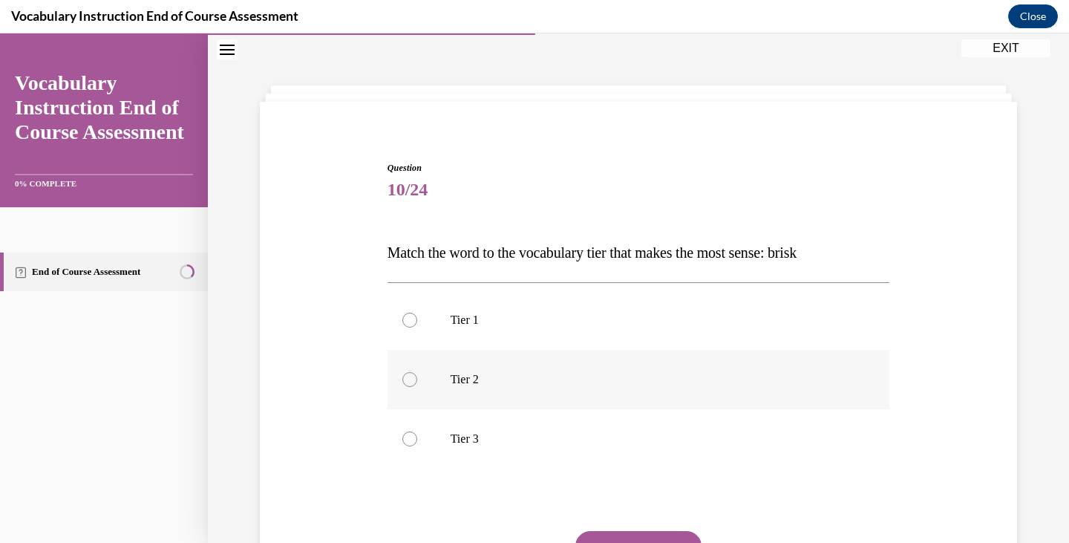
click at [535, 373] on p "Tier 2" at bounding box center [652, 379] width 402 height 15
click at [417, 373] on input "Tier 2" at bounding box center [409, 379] width 15 height 15
radio input "true"
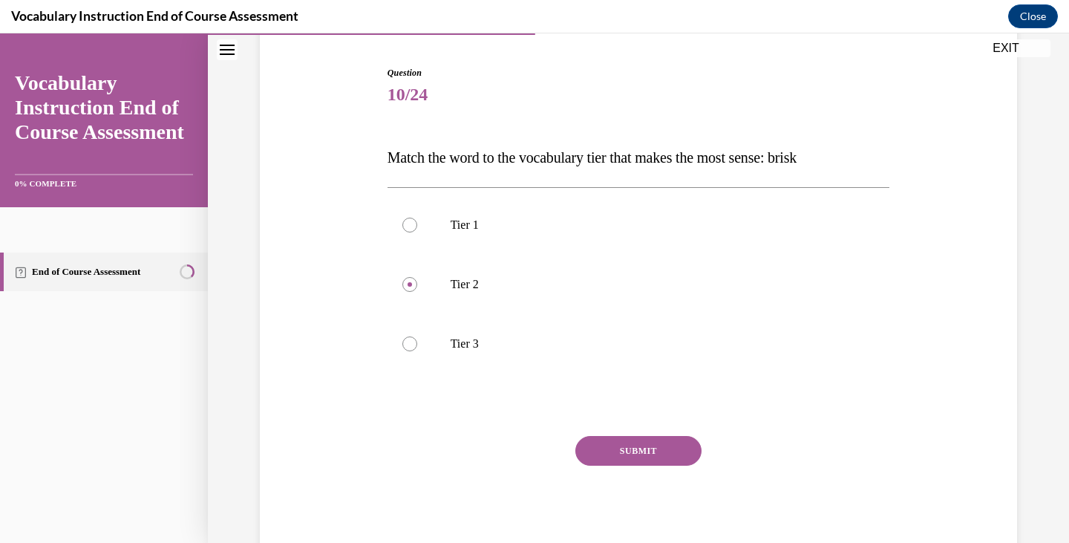
click at [639, 469] on div "SUBMIT NEXT" at bounding box center [639, 497] width 503 height 122
click at [618, 437] on button "SUBMIT" at bounding box center [638, 451] width 126 height 30
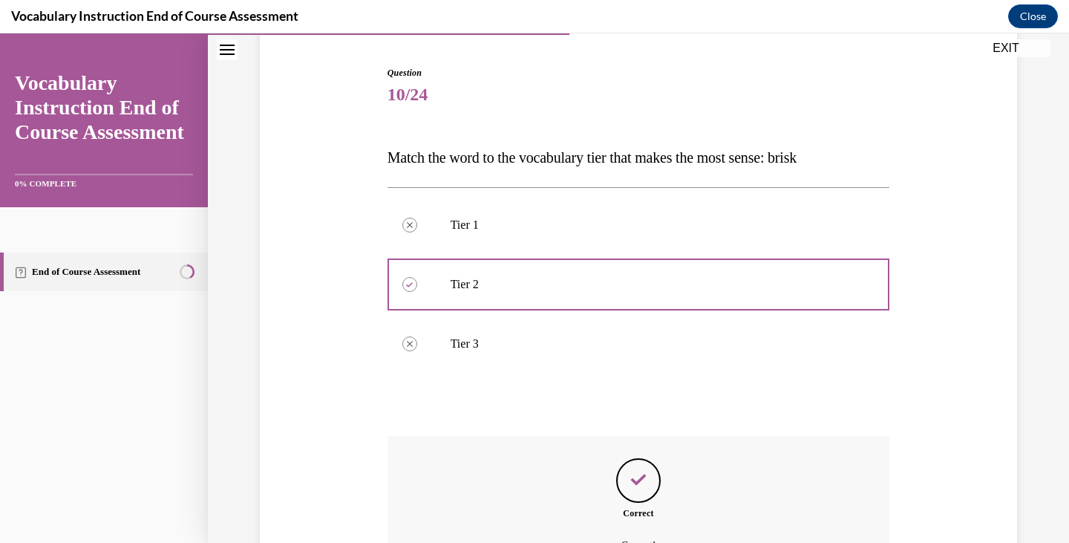
scroll to position [305, 0]
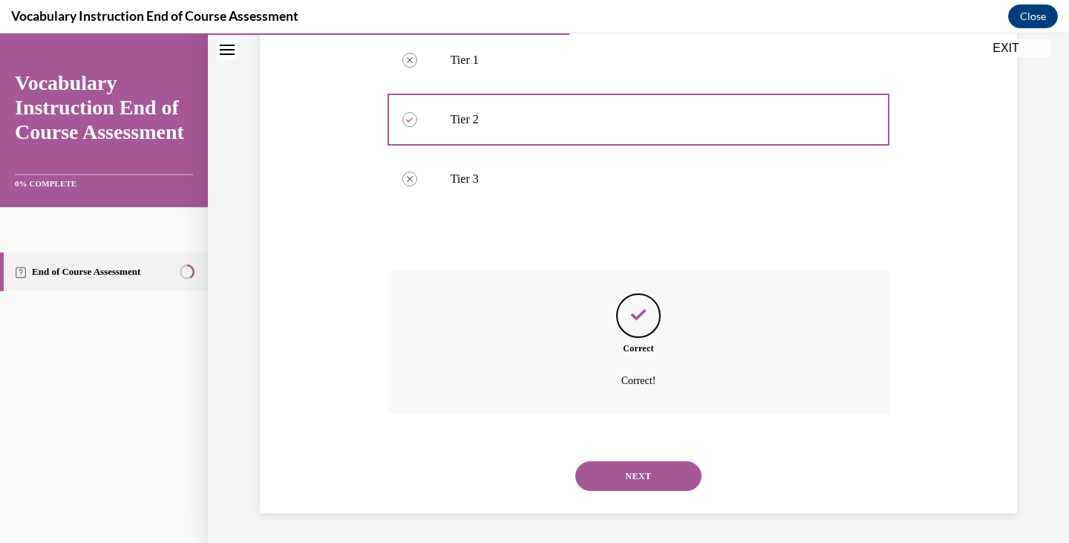
click at [627, 469] on button "NEXT" at bounding box center [638, 476] width 126 height 30
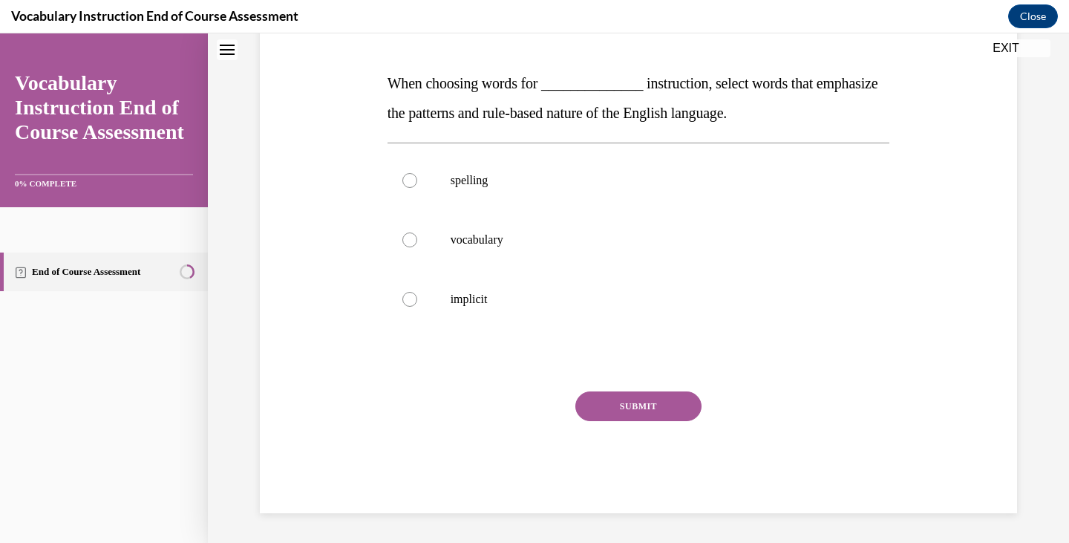
scroll to position [45, 0]
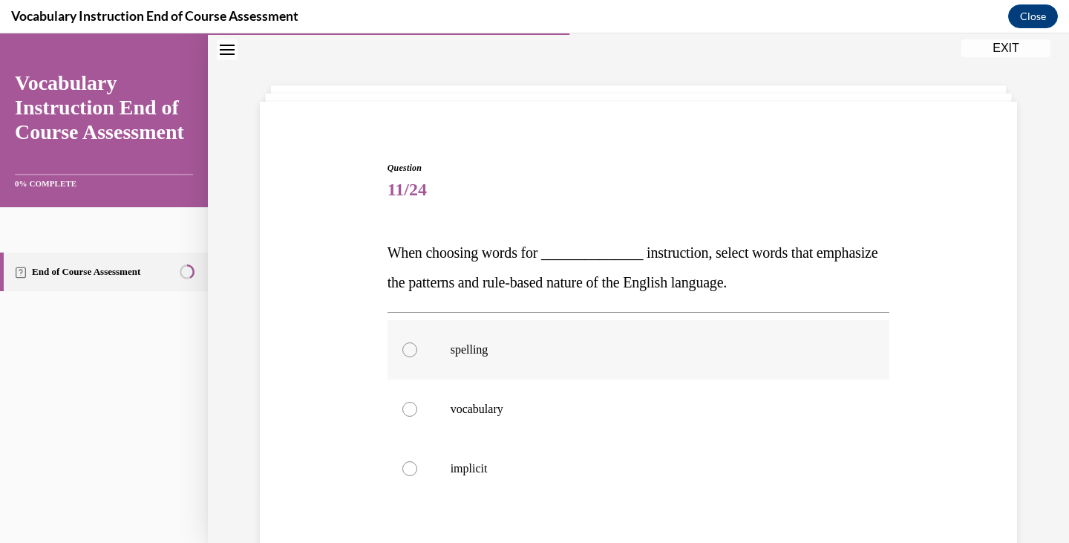
click at [539, 371] on label "spelling" at bounding box center [639, 349] width 503 height 59
click at [417, 357] on input "spelling" at bounding box center [409, 349] width 15 height 15
radio input "true"
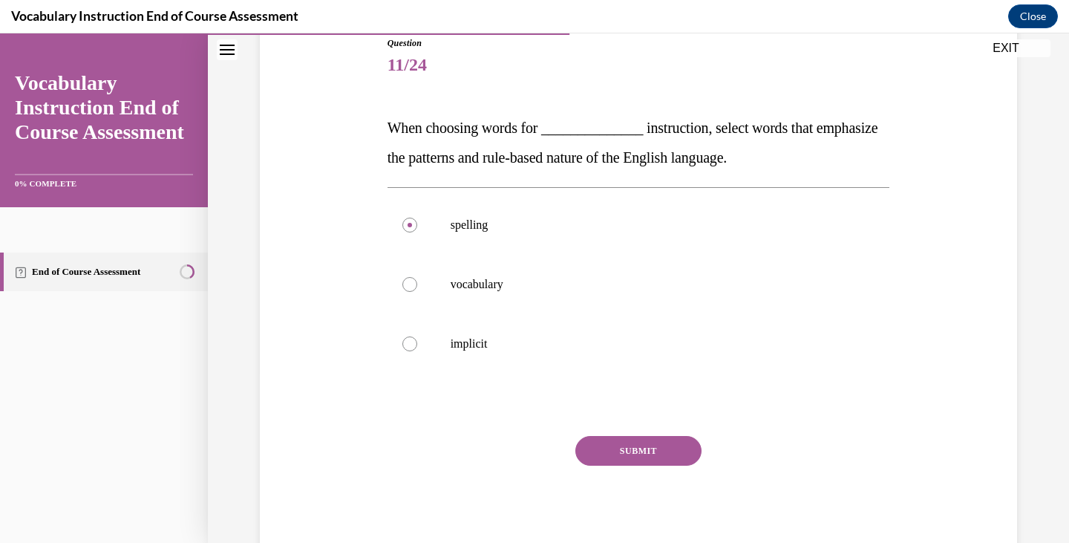
click at [630, 454] on button "SUBMIT" at bounding box center [638, 451] width 126 height 30
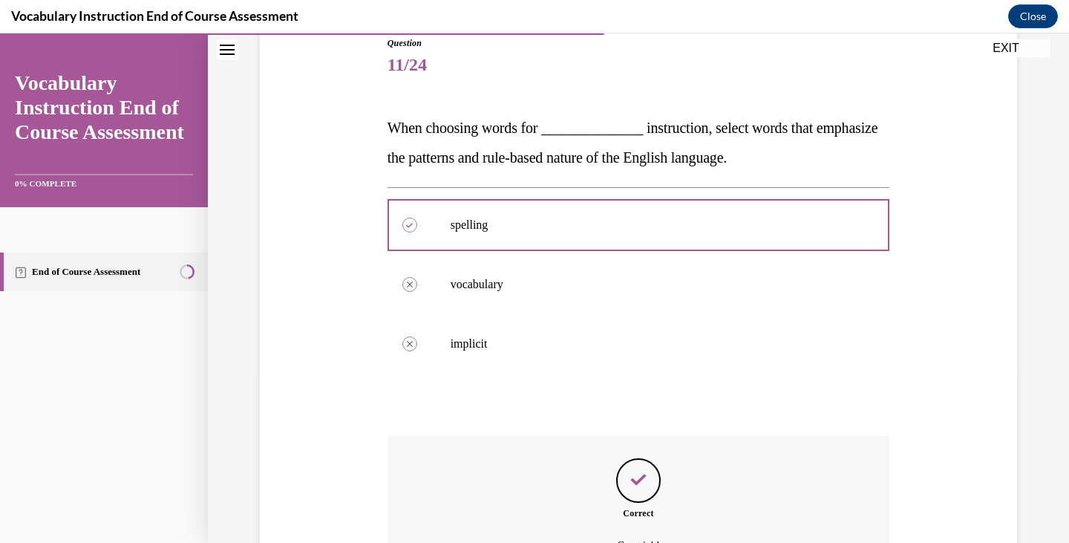
scroll to position [335, 0]
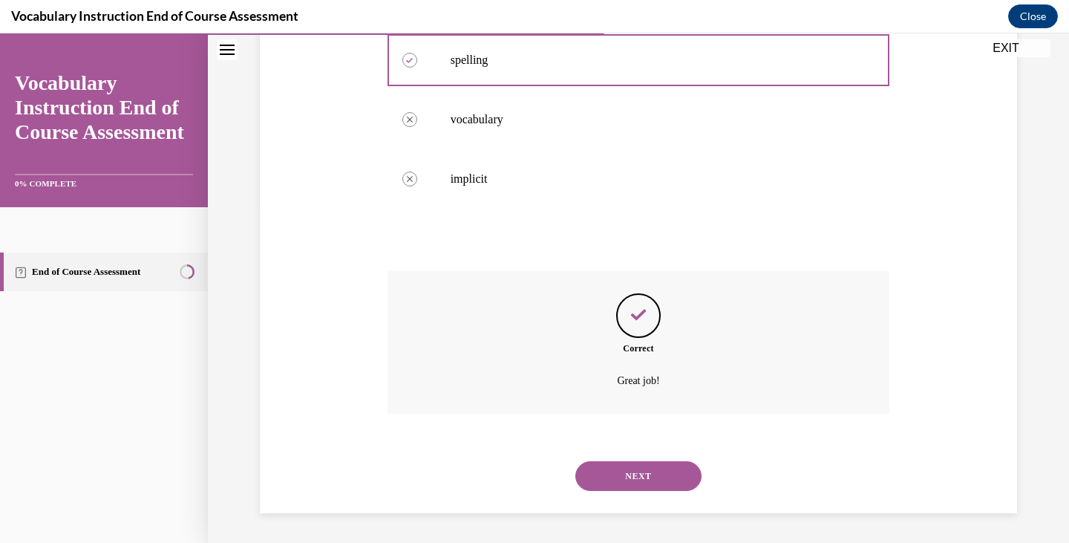
click at [630, 443] on button "SUBMIT" at bounding box center [638, 451] width 126 height 30
click at [628, 477] on button "NEXT" at bounding box center [638, 476] width 126 height 30
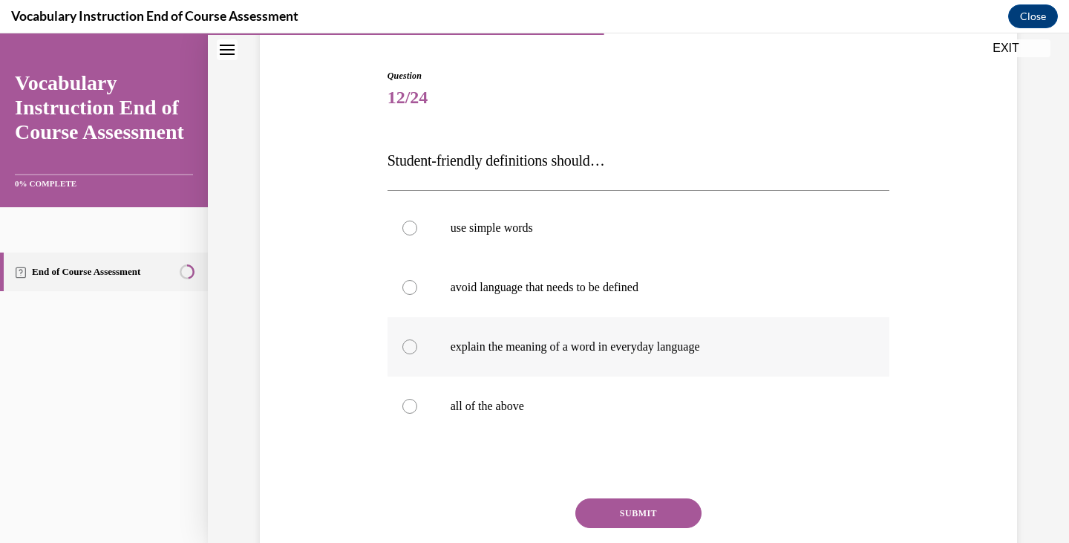
scroll to position [138, 0]
click at [556, 418] on label "all of the above" at bounding box center [639, 405] width 503 height 59
click at [417, 413] on input "all of the above" at bounding box center [409, 405] width 15 height 15
radio input "true"
click at [644, 512] on button "SUBMIT" at bounding box center [638, 512] width 126 height 30
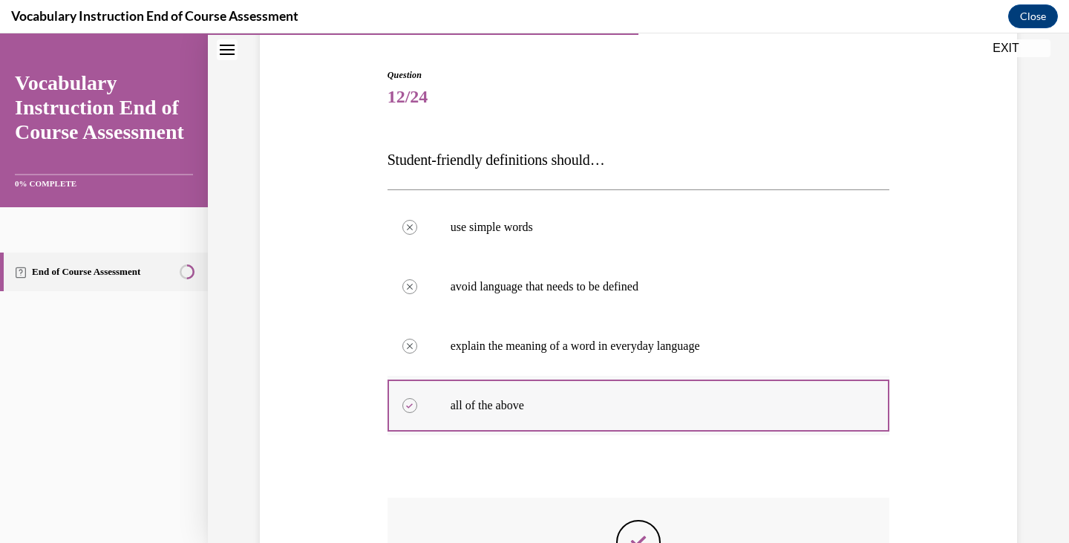
scroll to position [365, 0]
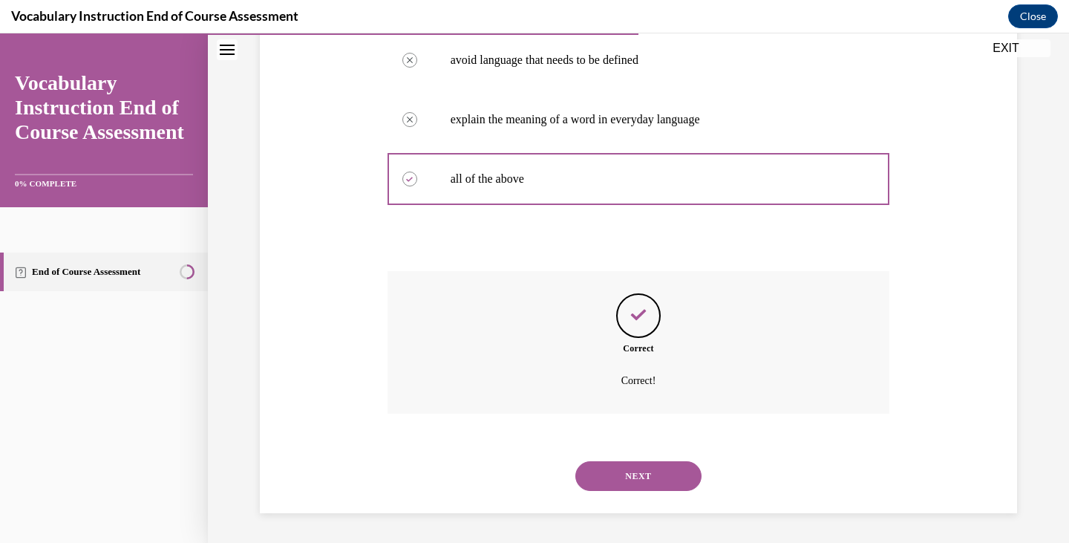
click at [655, 475] on button "NEXT" at bounding box center [638, 476] width 126 height 30
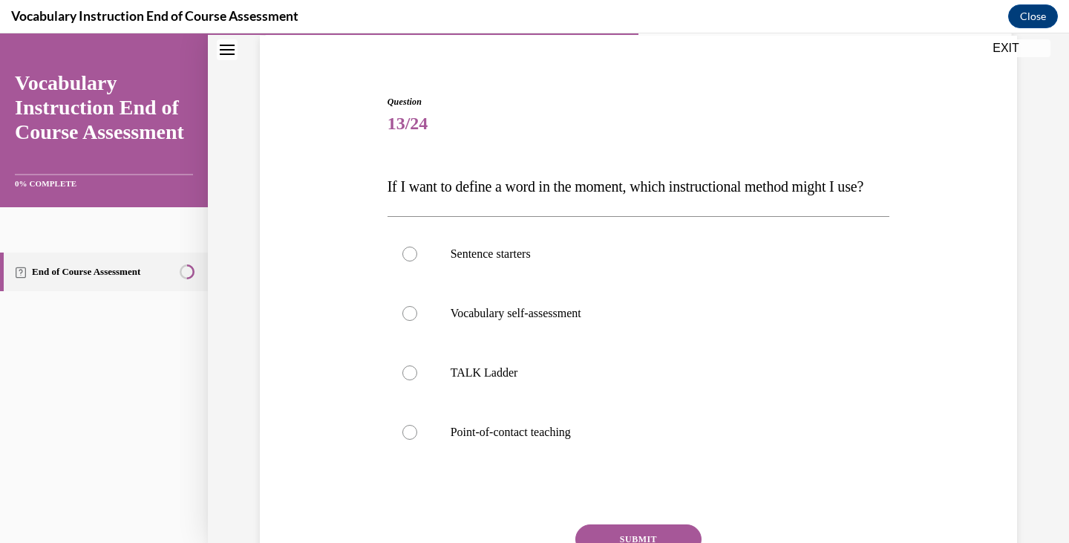
scroll to position [112, 0]
click at [648, 439] on p "Point-of-contact teaching" at bounding box center [652, 431] width 402 height 15
click at [417, 439] on input "Point-of-contact teaching" at bounding box center [409, 431] width 15 height 15
radio input "true"
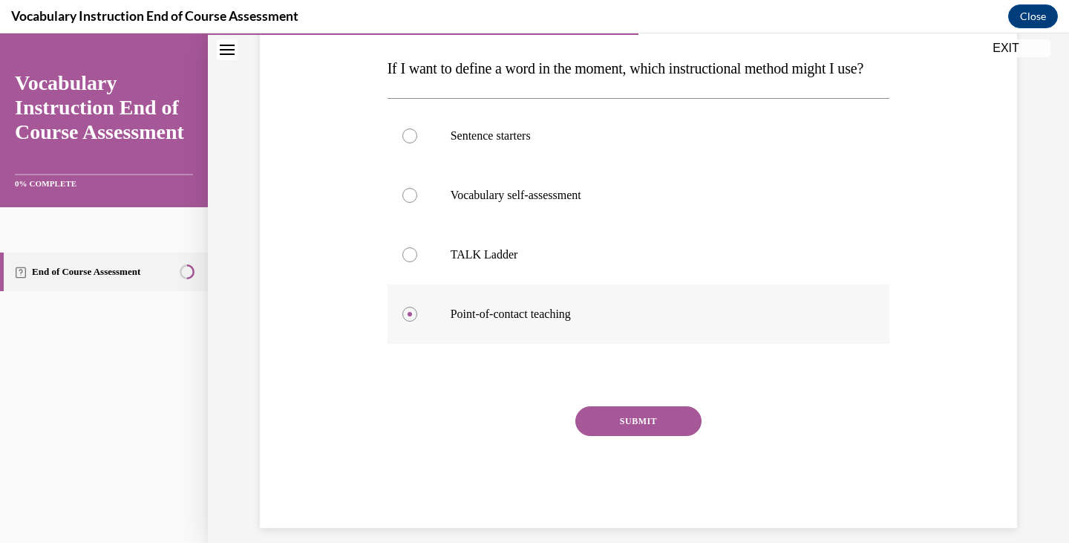
click at [648, 436] on button "SUBMIT" at bounding box center [638, 421] width 126 height 30
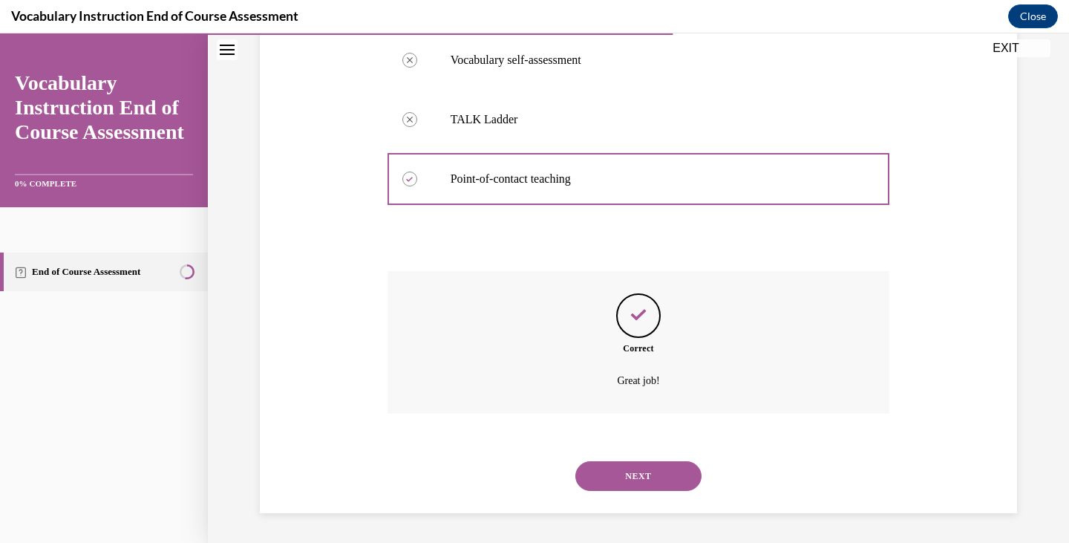
click at [644, 482] on button "NEXT" at bounding box center [638, 476] width 126 height 30
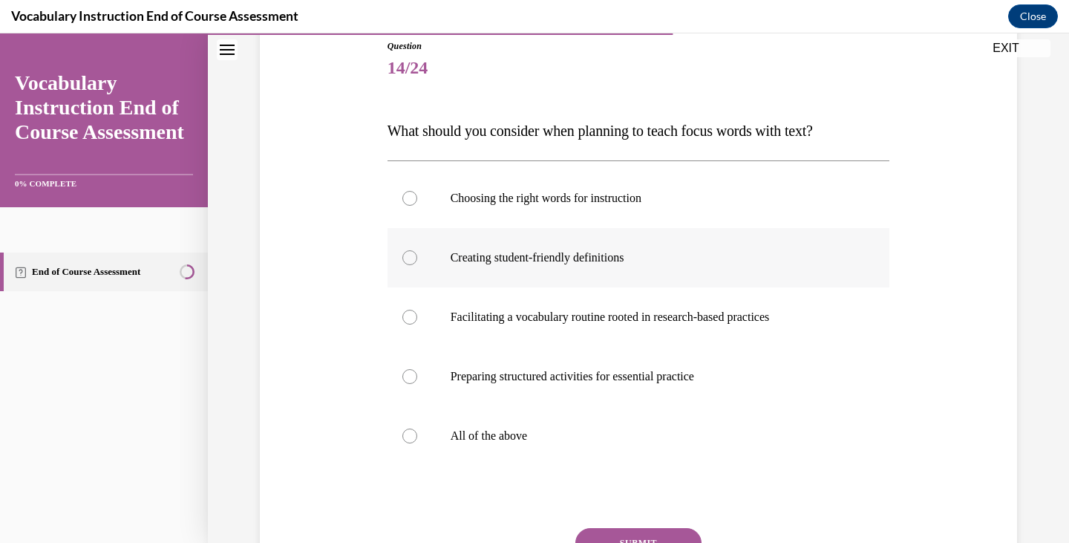
scroll to position [168, 0]
click at [601, 419] on label "All of the above" at bounding box center [639, 434] width 503 height 59
click at [417, 428] on input "All of the above" at bounding box center [409, 435] width 15 height 15
radio input "true"
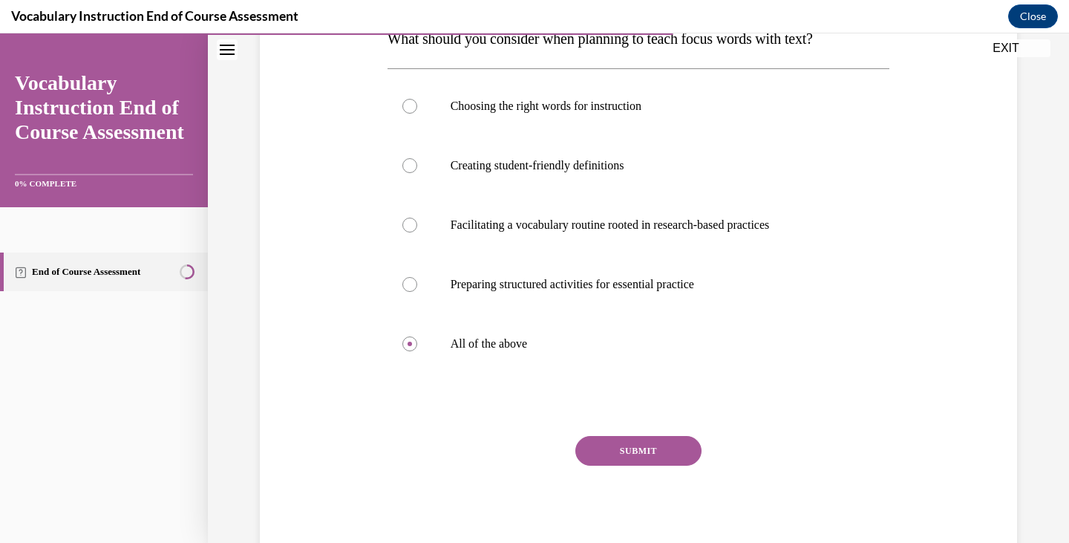
click at [616, 440] on button "SUBMIT" at bounding box center [638, 451] width 126 height 30
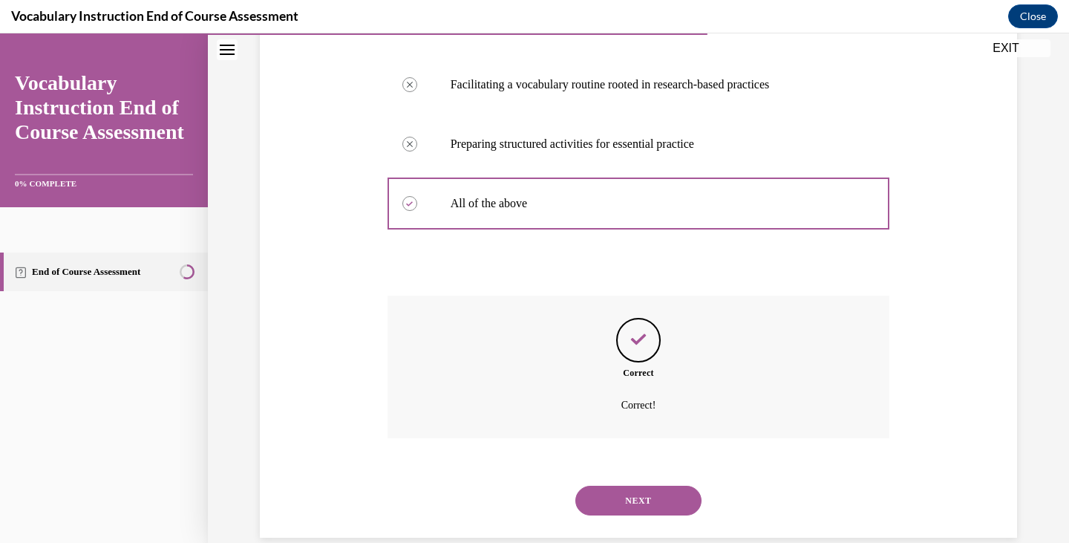
scroll to position [424, 0]
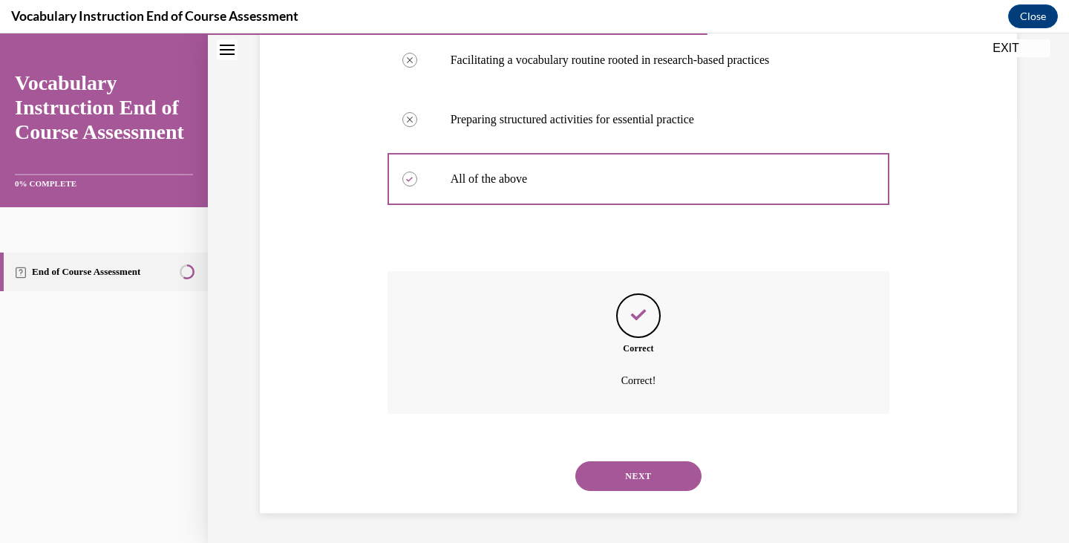
click at [626, 494] on div "NEXT" at bounding box center [639, 475] width 503 height 59
click at [621, 483] on button "NEXT" at bounding box center [638, 476] width 126 height 30
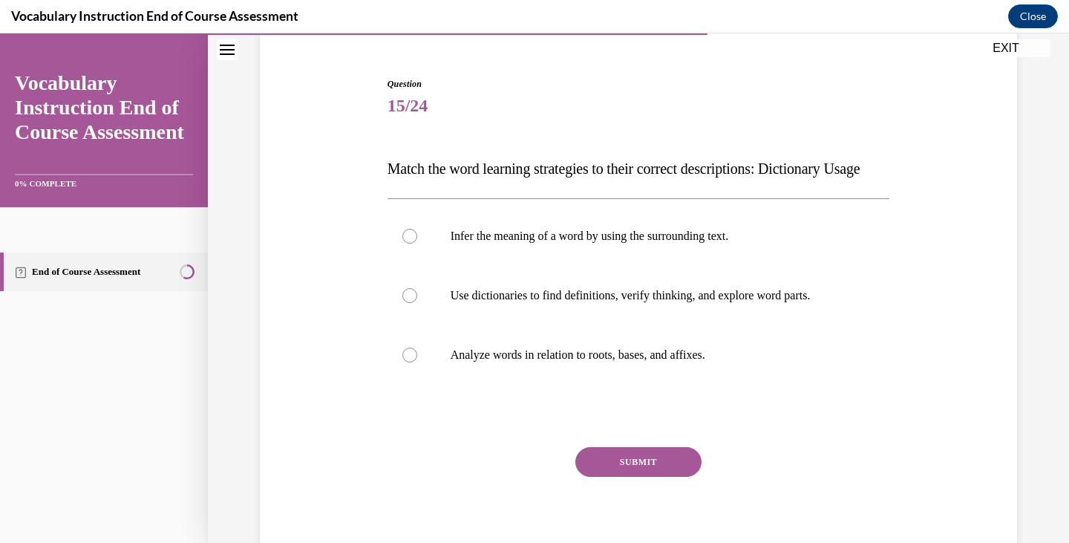
scroll to position [130, 0]
click at [561, 302] on p "Use dictionaries to find definitions, verify thinking, and explore word parts." at bounding box center [652, 294] width 402 height 15
click at [417, 302] on input "Use dictionaries to find definitions, verify thinking, and explore word parts." at bounding box center [409, 294] width 15 height 15
radio input "true"
click at [615, 476] on button "SUBMIT" at bounding box center [638, 461] width 126 height 30
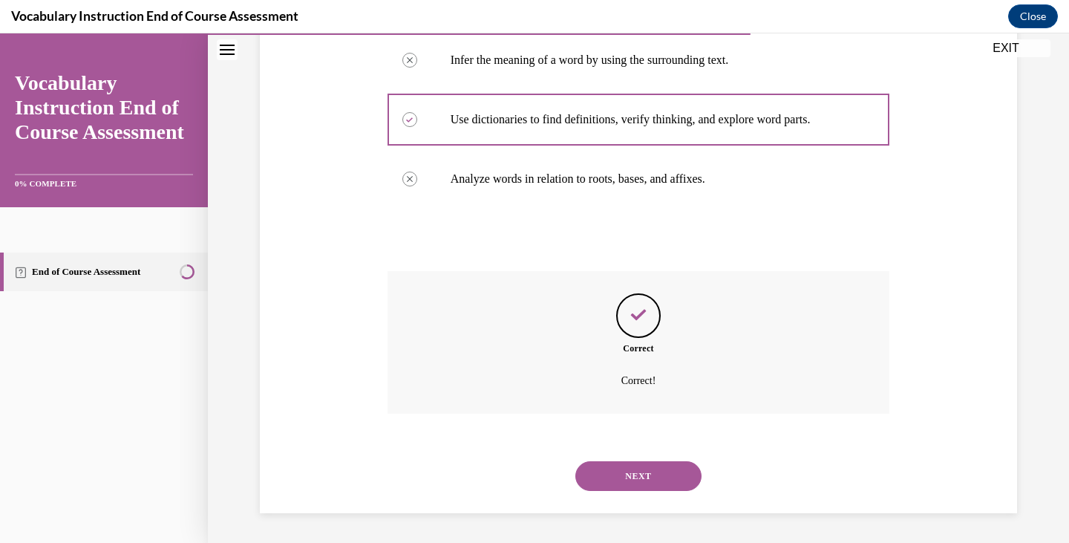
click at [622, 473] on button "NEXT" at bounding box center [638, 476] width 126 height 30
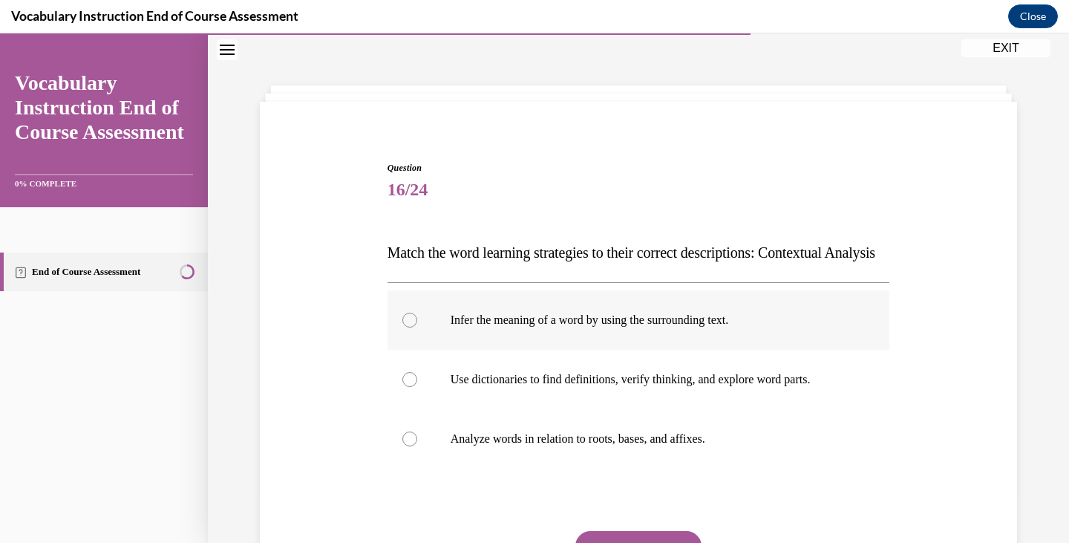
scroll to position [99, 0]
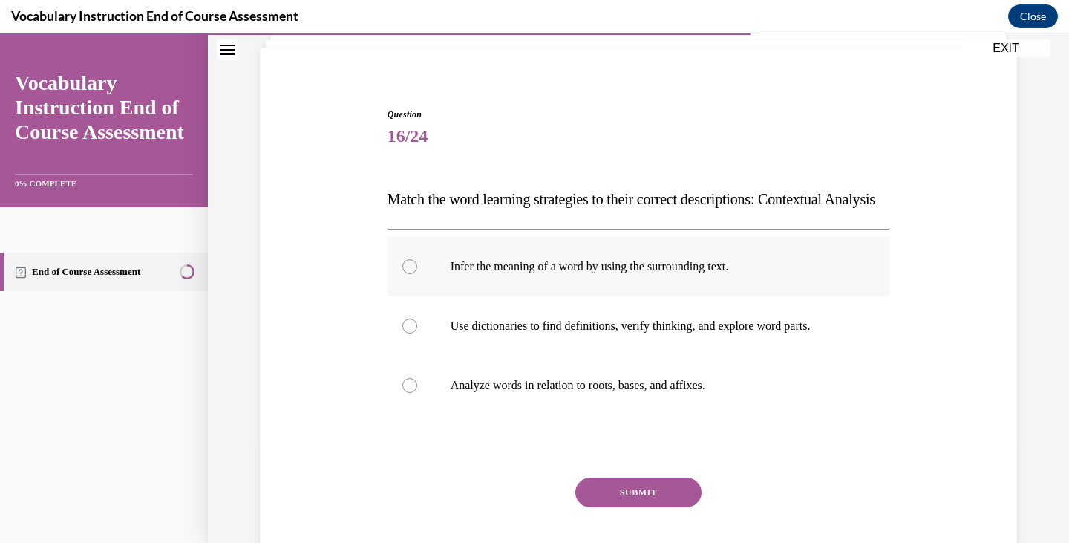
click at [616, 296] on label "Infer the meaning of a word by using the surrounding text." at bounding box center [639, 266] width 503 height 59
click at [417, 274] on input "Infer the meaning of a word by using the surrounding text." at bounding box center [409, 266] width 15 height 15
radio input "true"
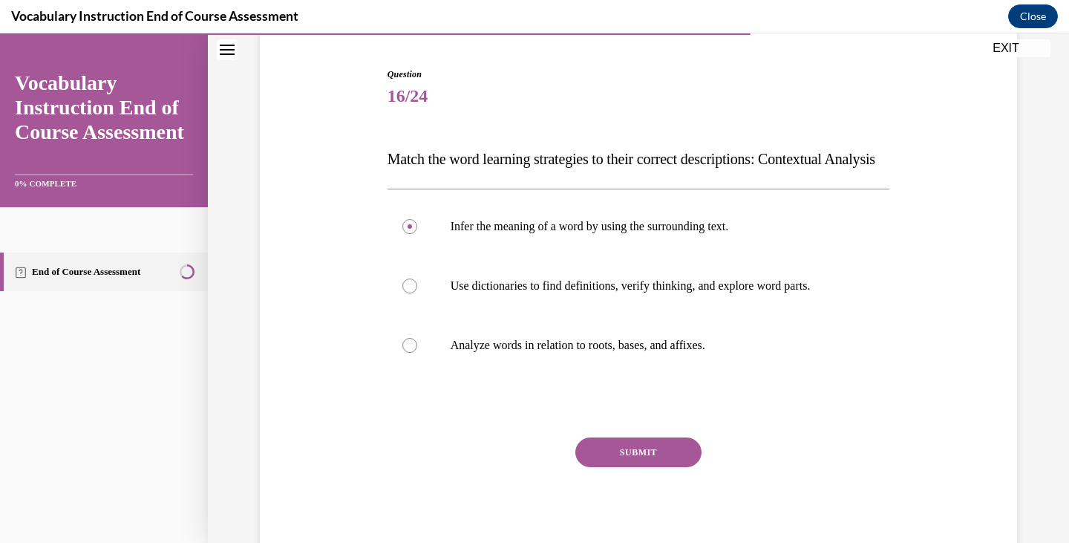
click at [625, 467] on button "SUBMIT" at bounding box center [638, 452] width 126 height 30
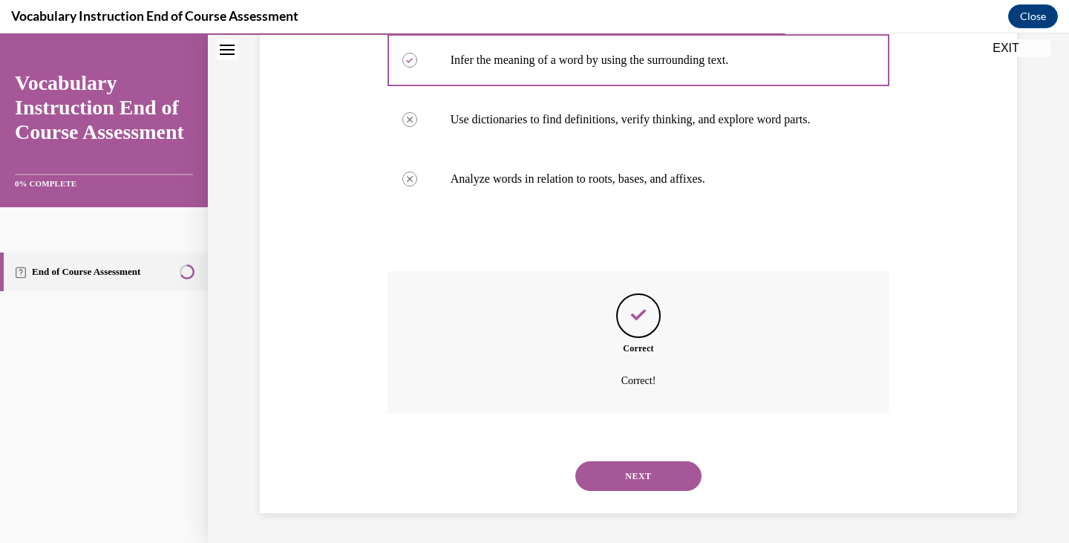
click at [624, 461] on button "NEXT" at bounding box center [638, 476] width 126 height 30
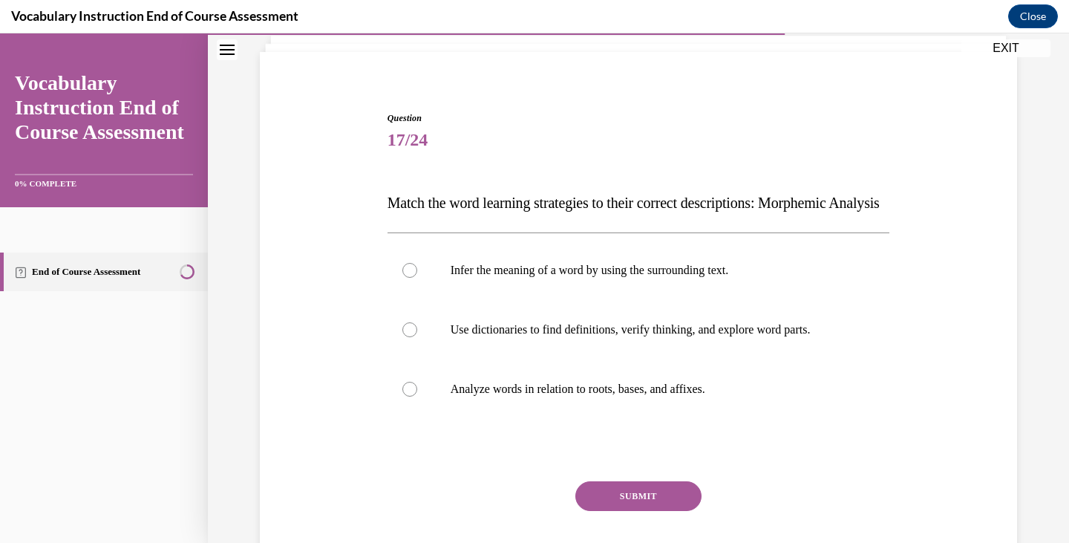
scroll to position [97, 0]
click at [572, 402] on label "Analyze words in relation to roots, bases, and affixes." at bounding box center [639, 387] width 503 height 59
click at [417, 395] on input "Analyze words in relation to roots, bases, and affixes." at bounding box center [409, 387] width 15 height 15
radio input "true"
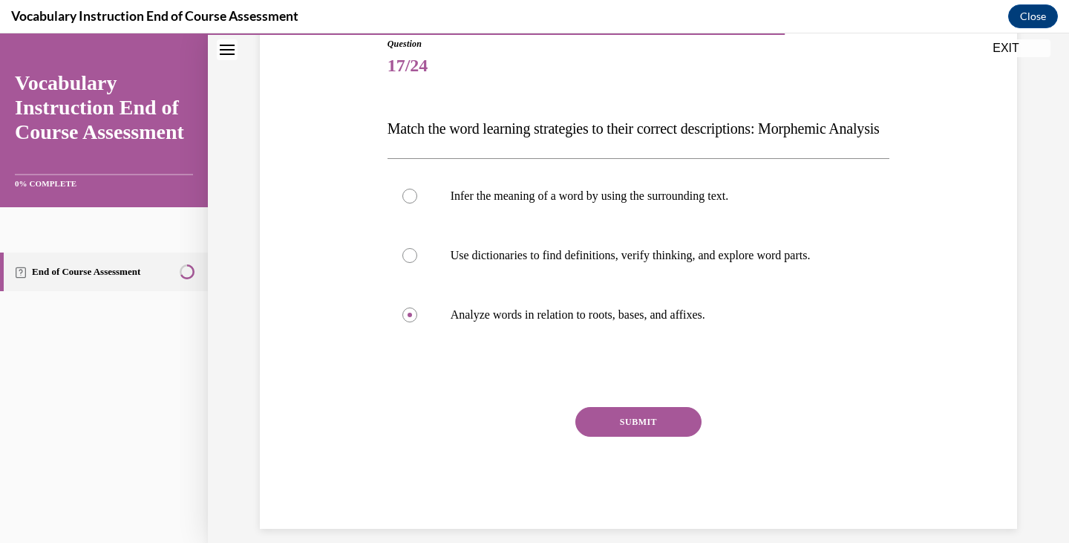
click at [600, 437] on button "SUBMIT" at bounding box center [638, 422] width 126 height 30
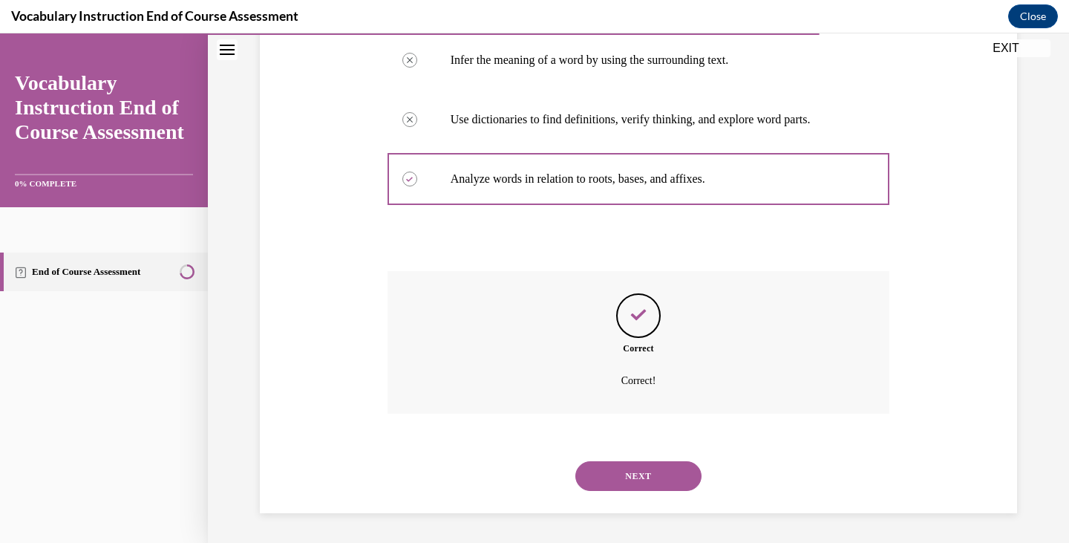
scroll to position [335, 0]
click at [638, 489] on button "NEXT" at bounding box center [638, 476] width 126 height 30
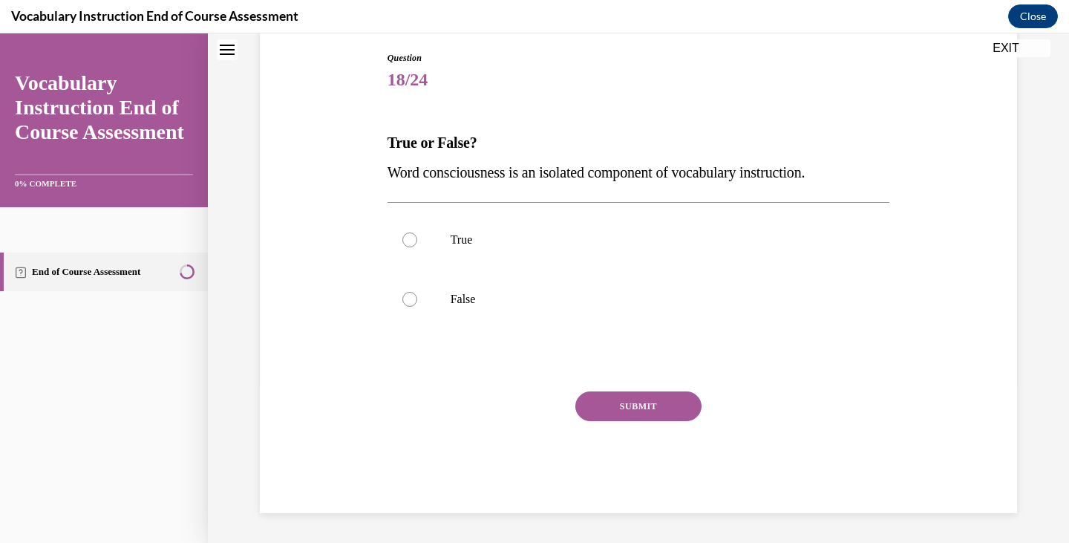
scroll to position [45, 0]
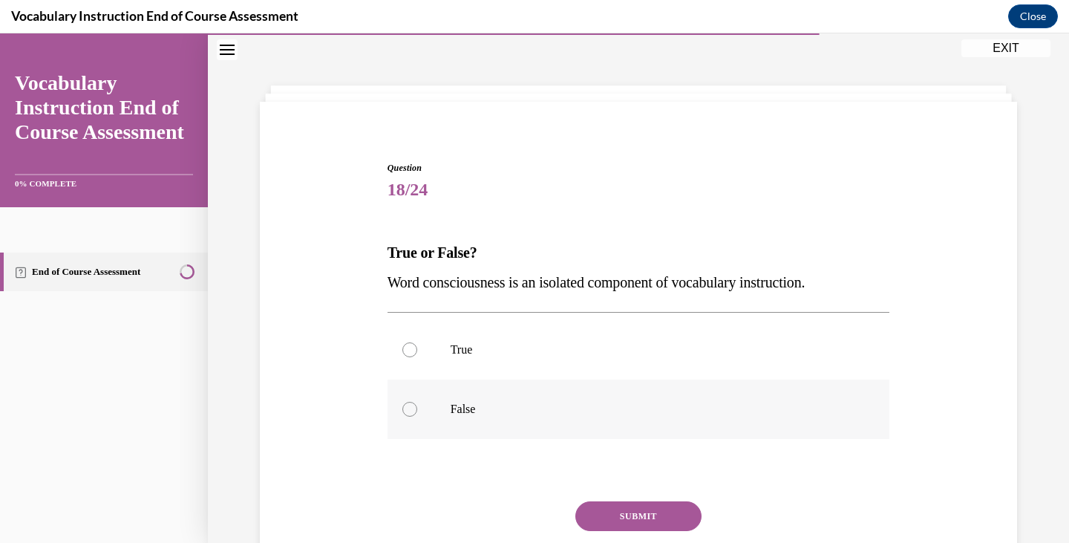
click at [487, 384] on label "False" at bounding box center [639, 408] width 503 height 59
click at [417, 402] on input "False" at bounding box center [409, 409] width 15 height 15
radio input "true"
click at [591, 505] on button "SUBMIT" at bounding box center [638, 516] width 126 height 30
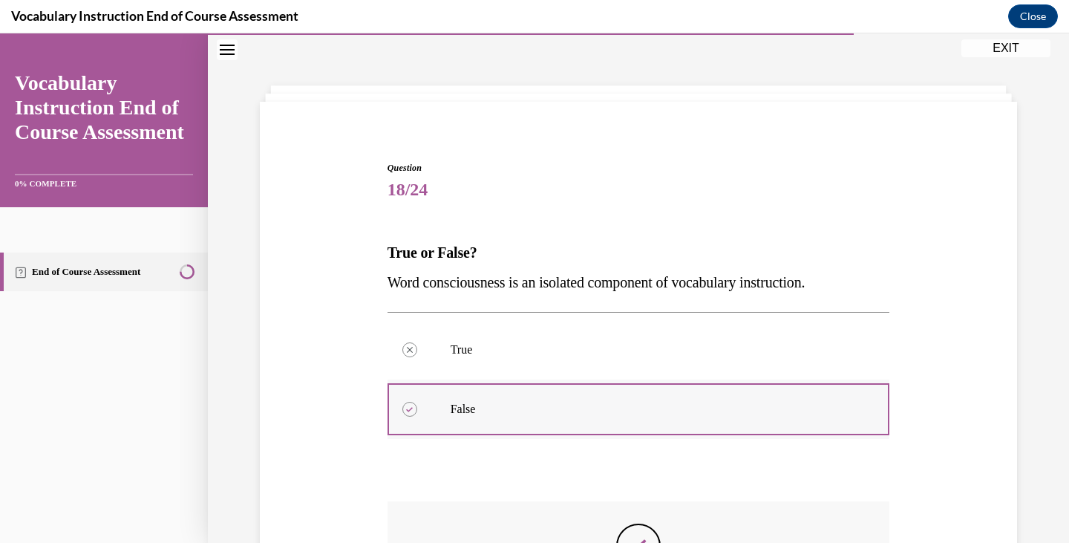
scroll to position [293, 0]
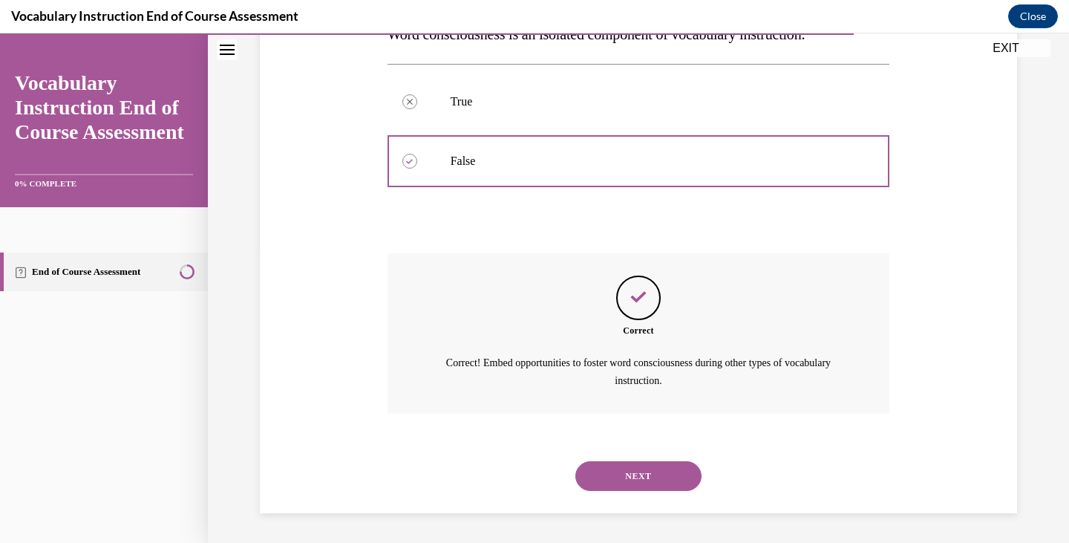
click at [615, 471] on button "NEXT" at bounding box center [638, 476] width 126 height 30
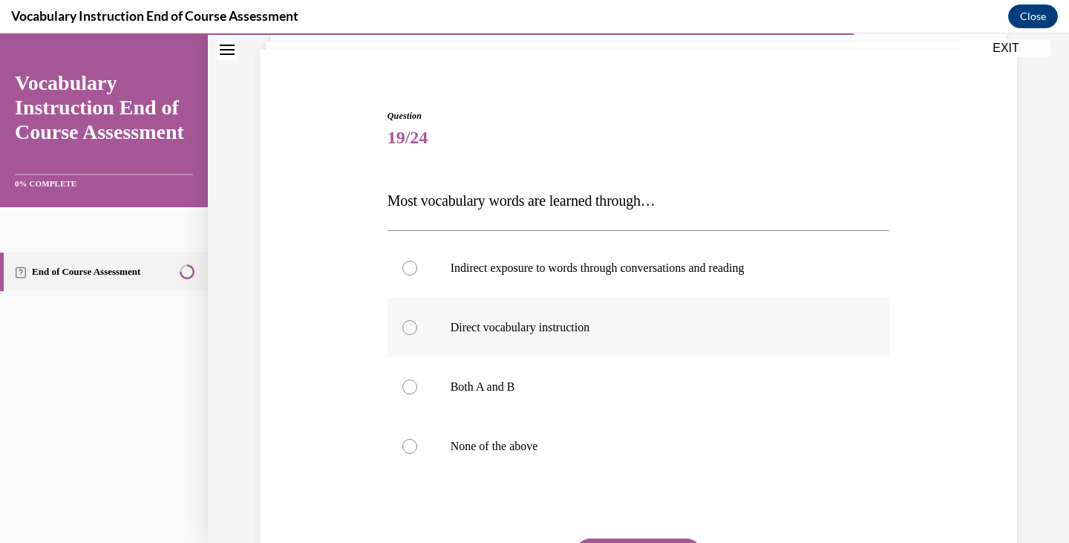
scroll to position [97, 0]
click at [544, 380] on p "Both A and B" at bounding box center [652, 386] width 402 height 15
click at [417, 380] on input "Both A and B" at bounding box center [409, 386] width 15 height 15
radio input "true"
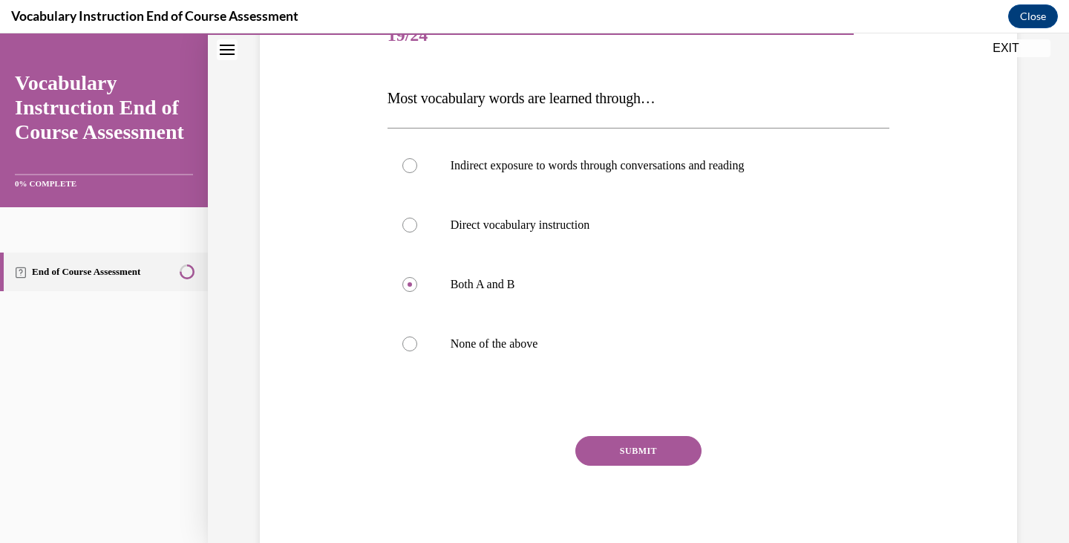
click at [620, 440] on button "SUBMIT" at bounding box center [638, 451] width 126 height 30
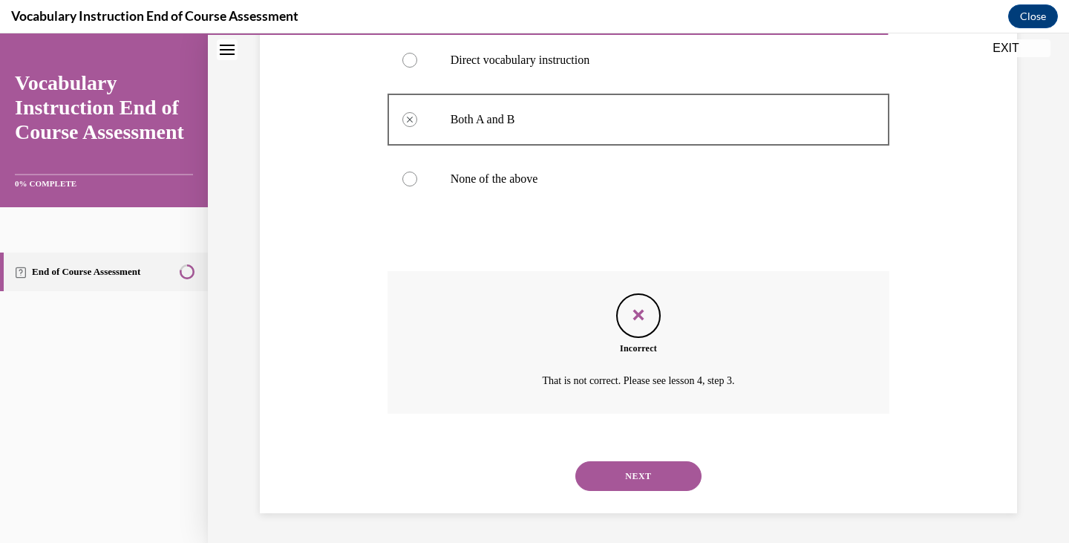
click at [622, 471] on button "NEXT" at bounding box center [638, 476] width 126 height 30
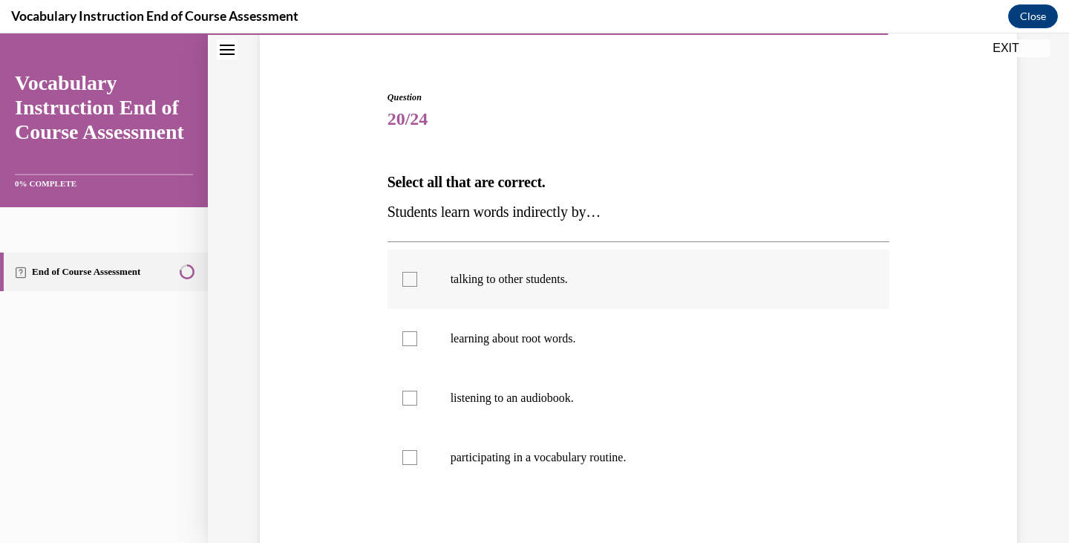
scroll to position [125, 0]
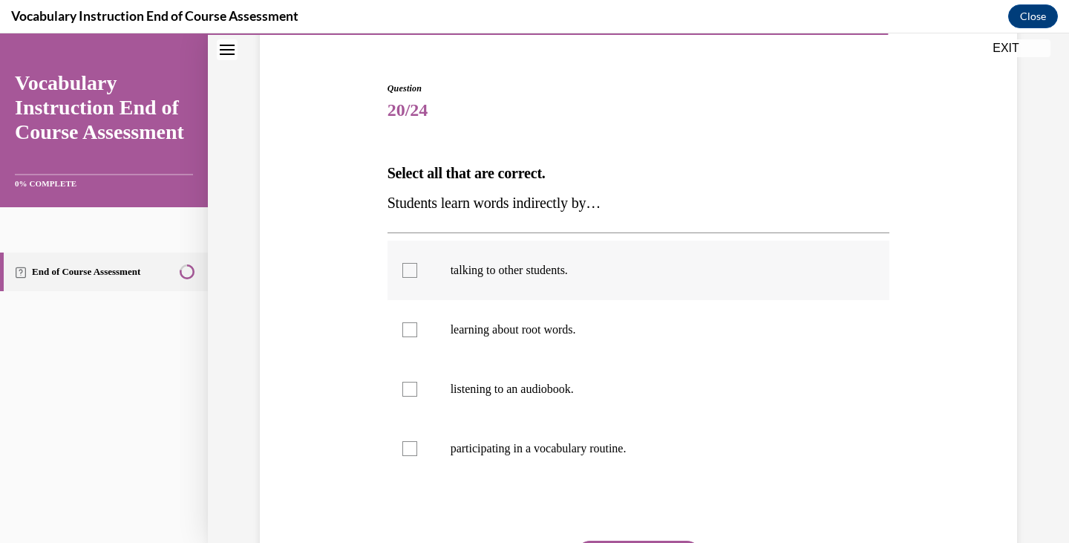
click at [523, 262] on label "talking to other students." at bounding box center [639, 270] width 503 height 59
click at [417, 263] on input "talking to other students." at bounding box center [409, 270] width 15 height 15
checkbox input "true"
click at [543, 328] on p "learning about root words." at bounding box center [652, 329] width 402 height 15
click at [417, 328] on input "learning about root words." at bounding box center [409, 329] width 15 height 15
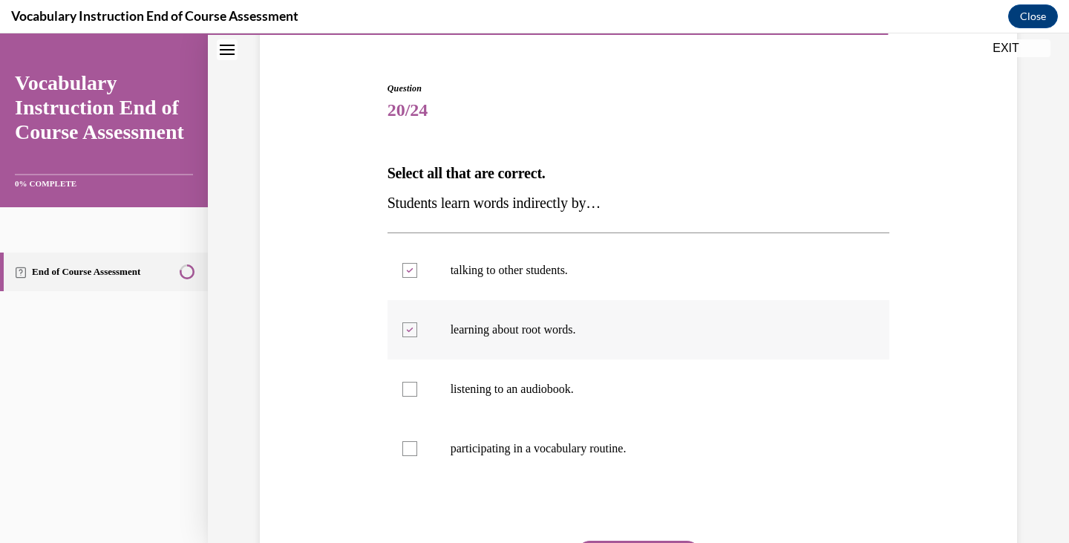
click at [512, 345] on label "learning about root words." at bounding box center [639, 329] width 503 height 59
click at [417, 337] on input "learning about root words." at bounding box center [409, 329] width 15 height 15
checkbox input "false"
click at [533, 411] on label "listening to an audiobook." at bounding box center [639, 388] width 503 height 59
click at [417, 396] on input "listening to an audiobook." at bounding box center [409, 389] width 15 height 15
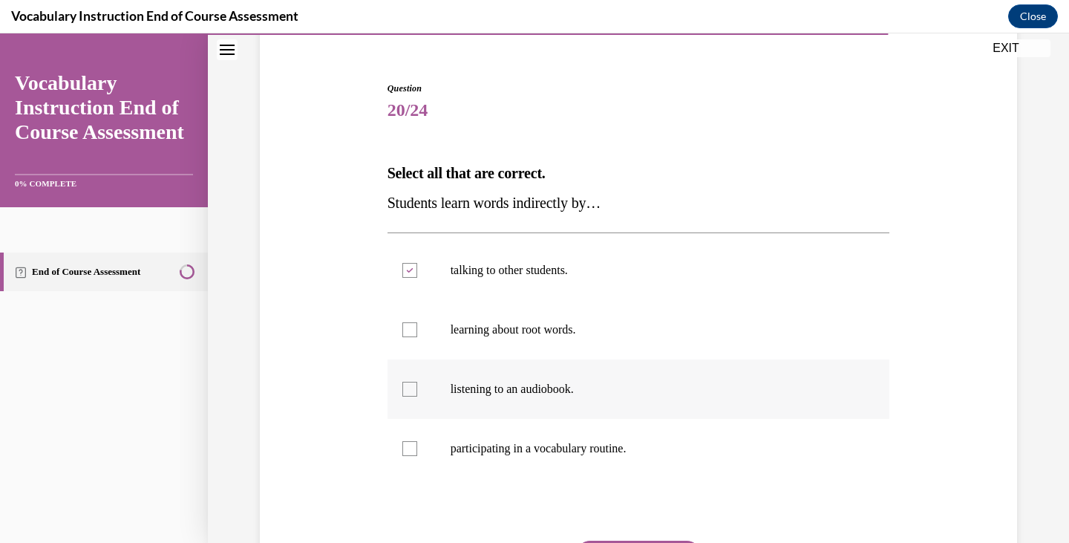
checkbox input "true"
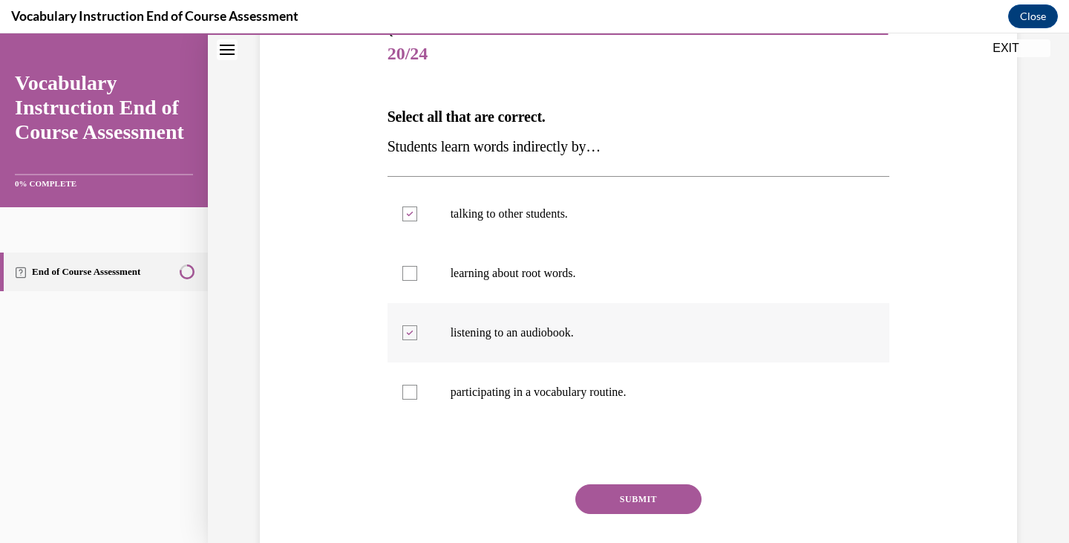
scroll to position [180, 0]
click at [630, 486] on button "SUBMIT" at bounding box center [638, 500] width 126 height 30
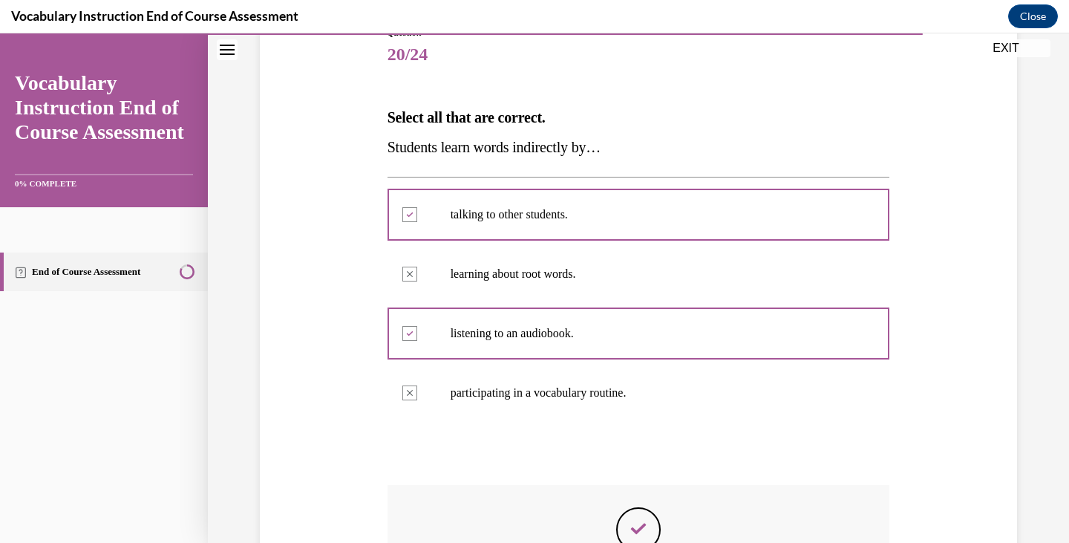
scroll to position [394, 0]
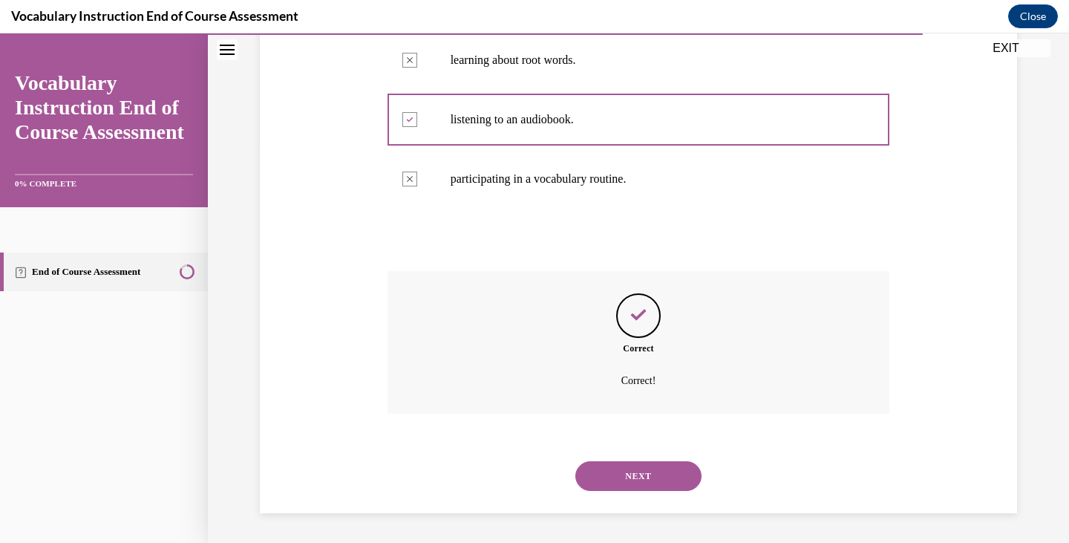
click at [613, 466] on button "NEXT" at bounding box center [638, 476] width 126 height 30
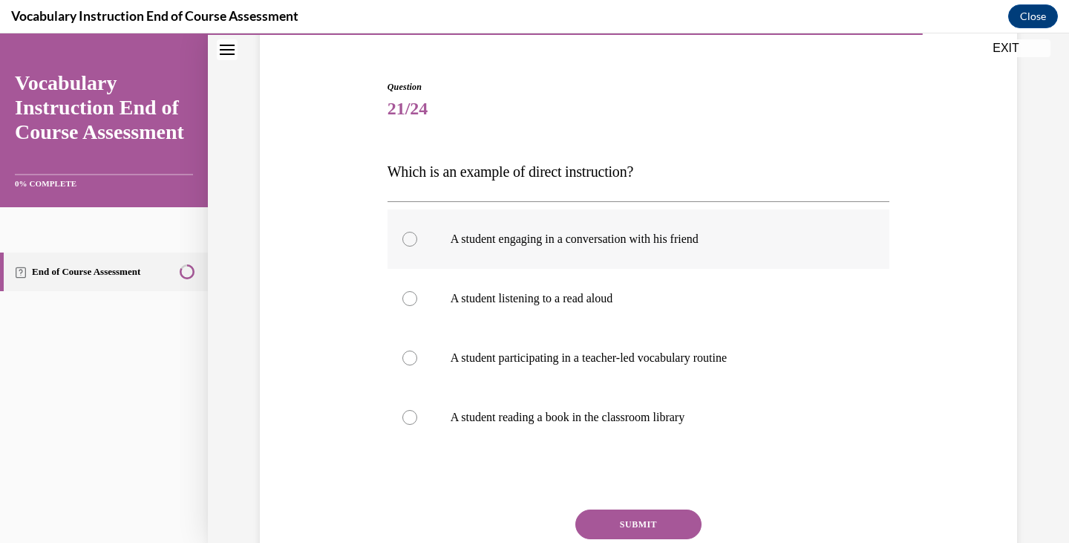
scroll to position [127, 0]
click at [595, 303] on p "A student listening to a read aloud" at bounding box center [652, 297] width 402 height 15
click at [417, 303] on input "A student listening to a read aloud" at bounding box center [409, 297] width 15 height 15
radio input "true"
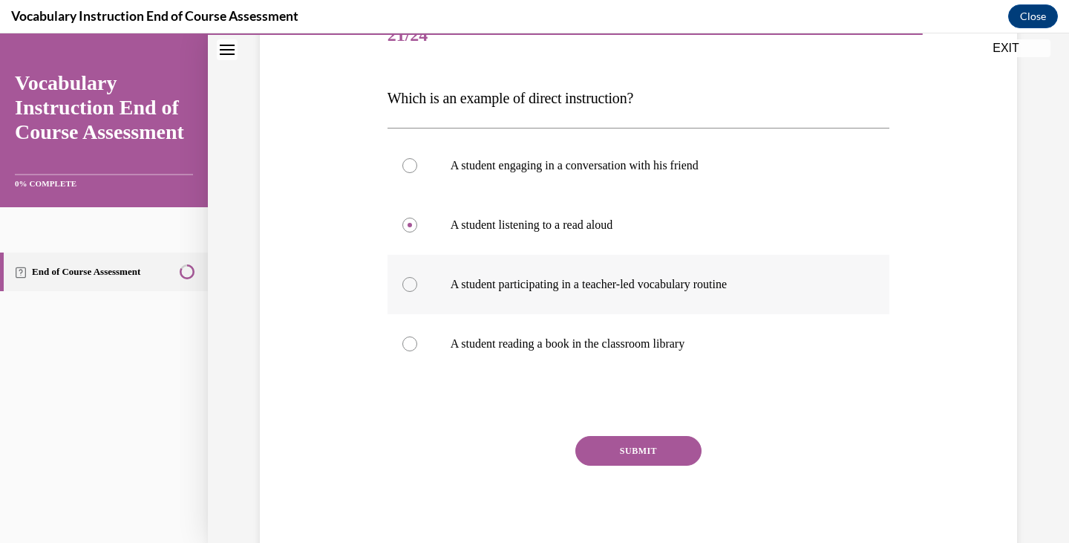
click at [590, 302] on label "A student participating in a teacher-led vocabulary routine" at bounding box center [639, 284] width 503 height 59
click at [417, 292] on input "A student participating in a teacher-led vocabulary routine" at bounding box center [409, 284] width 15 height 15
radio input "true"
click at [619, 447] on button "SUBMIT" at bounding box center [638, 451] width 126 height 30
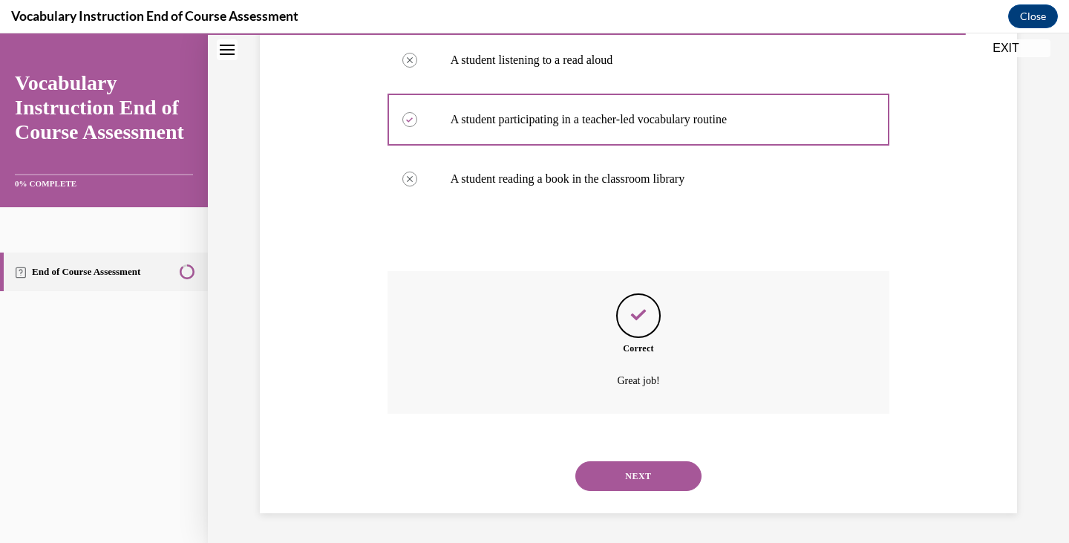
click at [609, 479] on button "NEXT" at bounding box center [638, 476] width 126 height 30
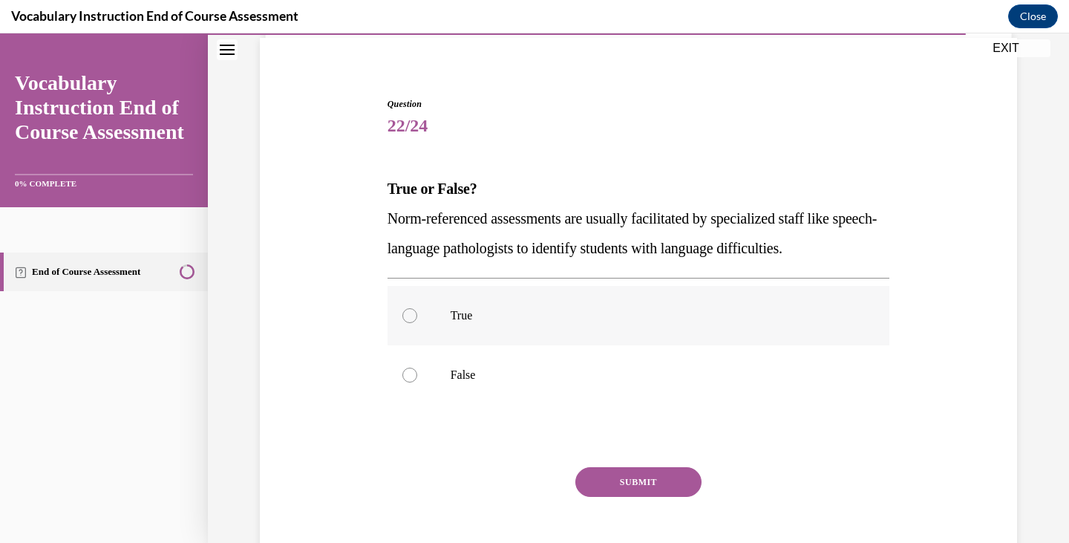
scroll to position [108, 0]
click at [561, 336] on label "True" at bounding box center [639, 316] width 503 height 59
click at [417, 324] on input "True" at bounding box center [409, 316] width 15 height 15
radio input "true"
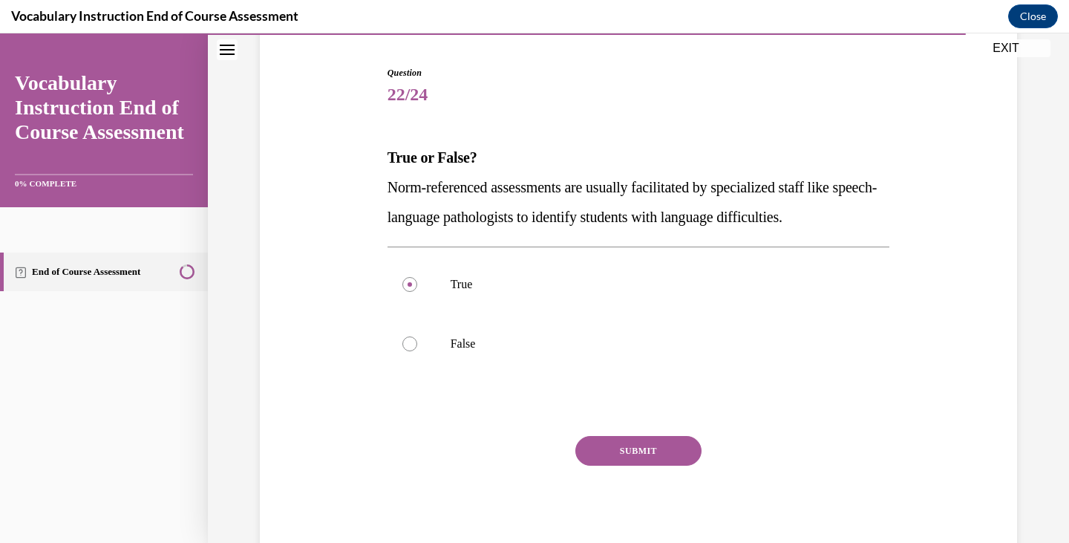
click at [633, 447] on button "SUBMIT" at bounding box center [638, 451] width 126 height 30
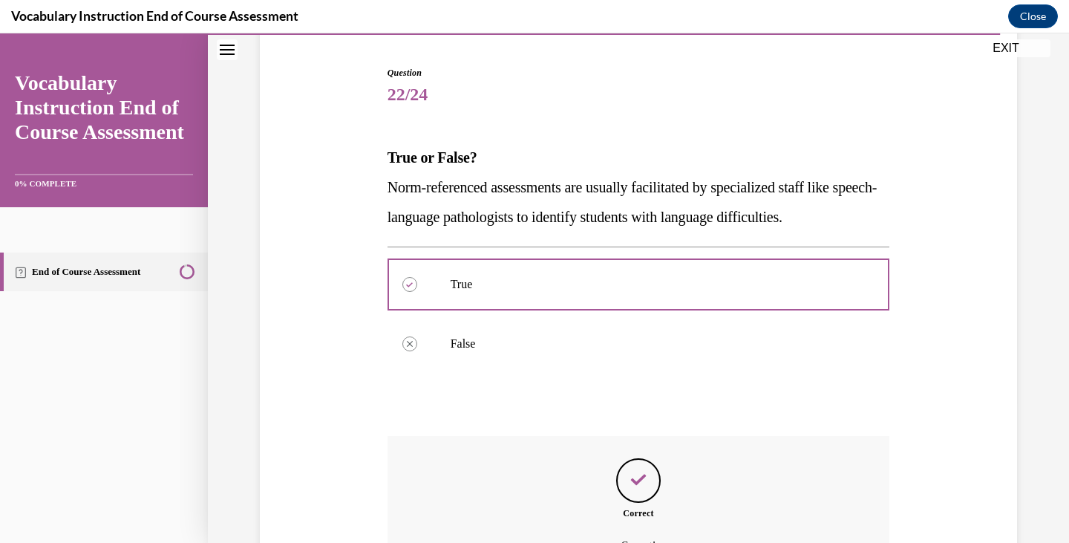
scroll to position [305, 0]
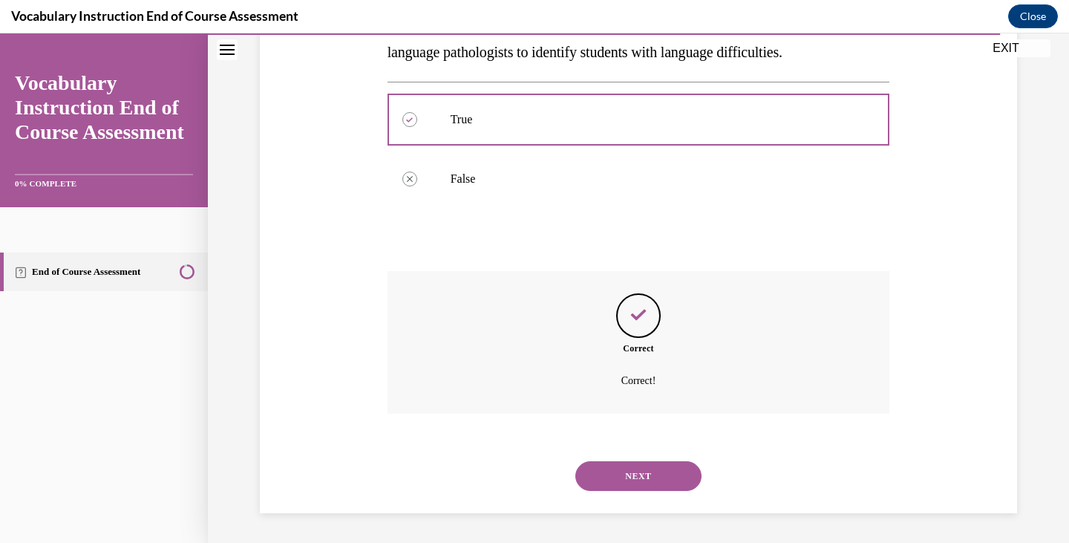
click at [633, 472] on button "NEXT" at bounding box center [638, 476] width 126 height 30
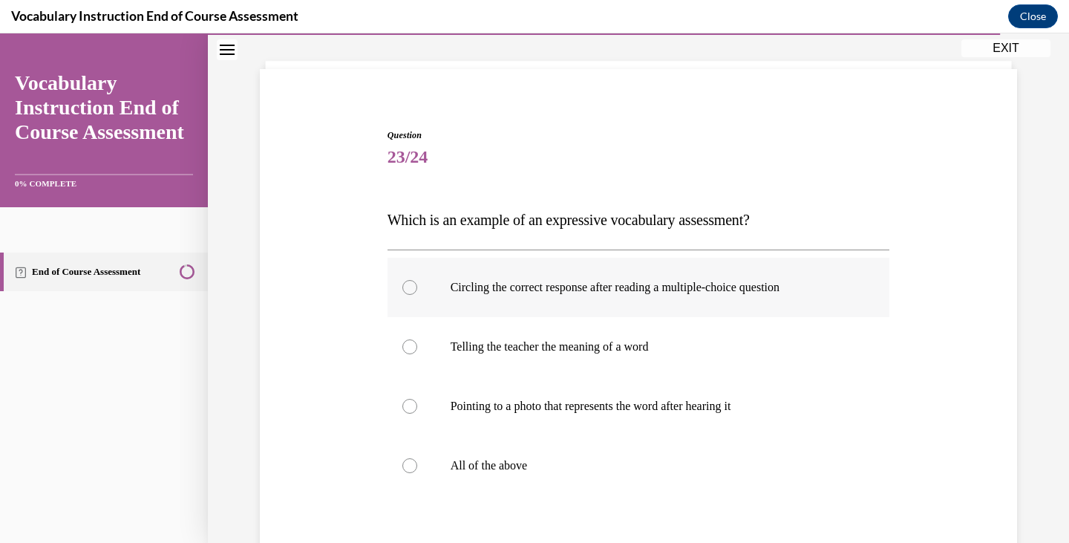
scroll to position [78, 0]
click at [594, 353] on p "Telling the teacher the meaning of a word" at bounding box center [652, 346] width 402 height 15
click at [417, 353] on input "Telling the teacher the meaning of a word" at bounding box center [409, 346] width 15 height 15
radio input "true"
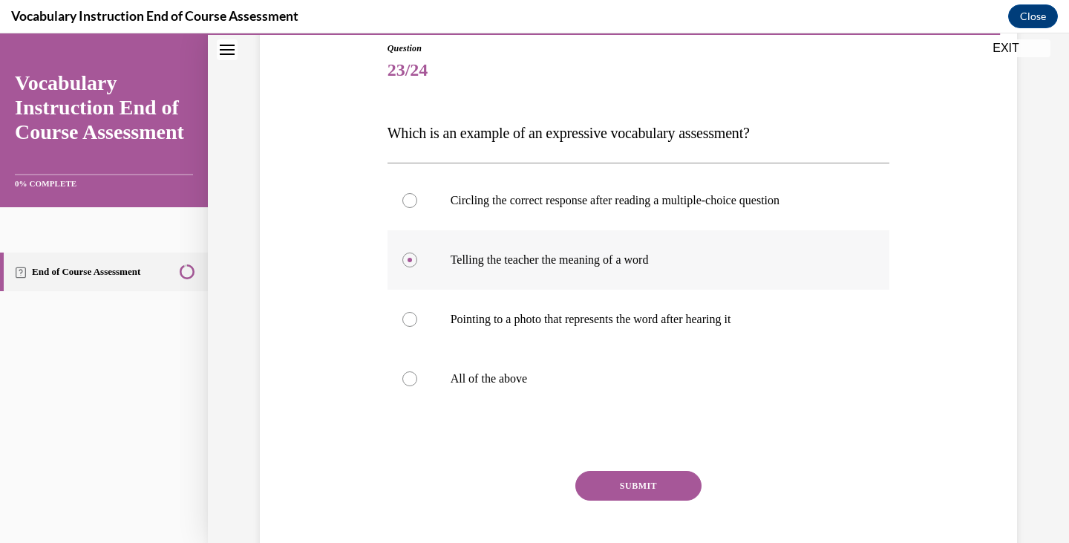
scroll to position [169, 0]
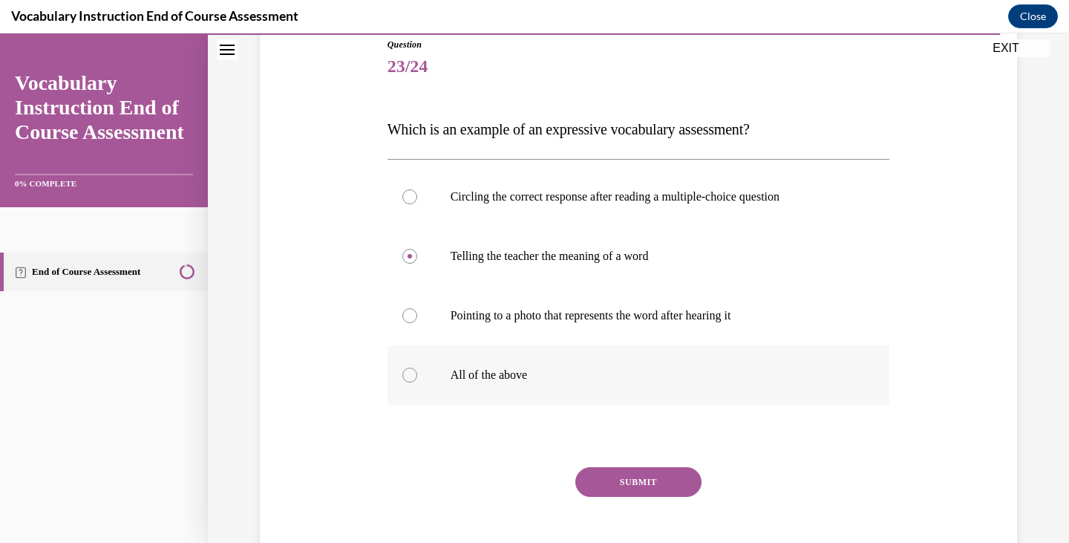
click at [502, 396] on label "All of the above" at bounding box center [639, 374] width 503 height 59
click at [417, 382] on input "All of the above" at bounding box center [409, 375] width 15 height 15
radio input "true"
click at [546, 252] on p "Telling the teacher the meaning of a word" at bounding box center [652, 256] width 402 height 15
click at [417, 252] on input "Telling the teacher the meaning of a word" at bounding box center [409, 256] width 15 height 15
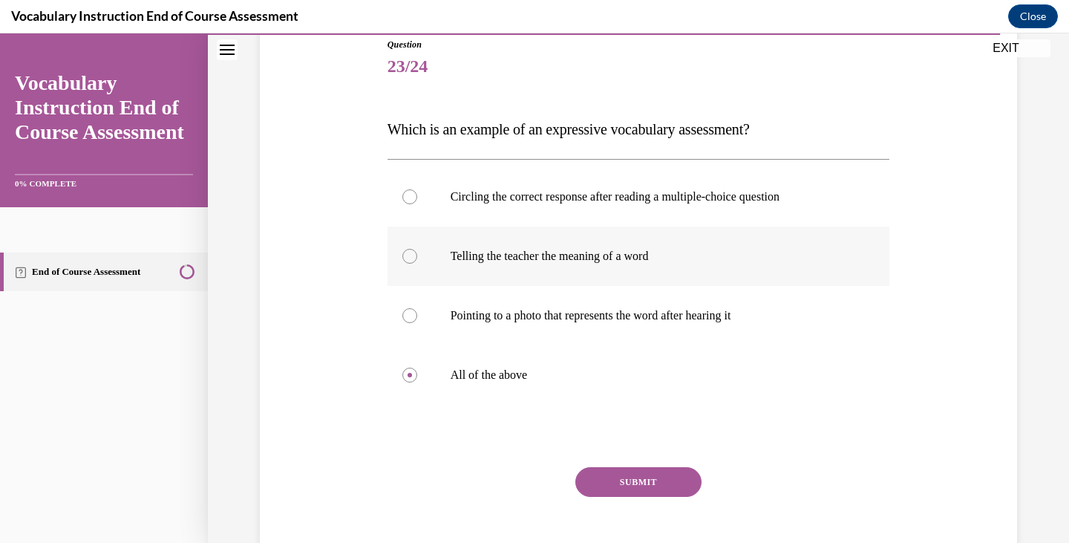
radio input "true"
click at [623, 462] on div "Question 23/24 Which is an example of an expressive vocabulary assessment? Circ…" at bounding box center [639, 313] width 503 height 551
click at [623, 465] on div "Question 23/24 Which is an example of an expressive vocabulary assessment? Circ…" at bounding box center [639, 313] width 503 height 551
click at [625, 481] on button "SUBMIT" at bounding box center [638, 482] width 126 height 30
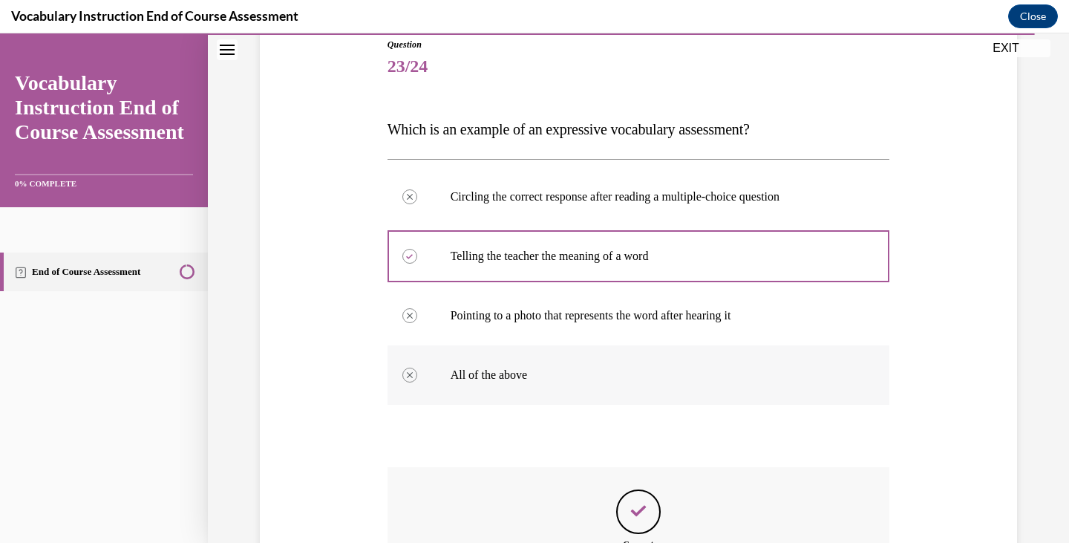
scroll to position [365, 0]
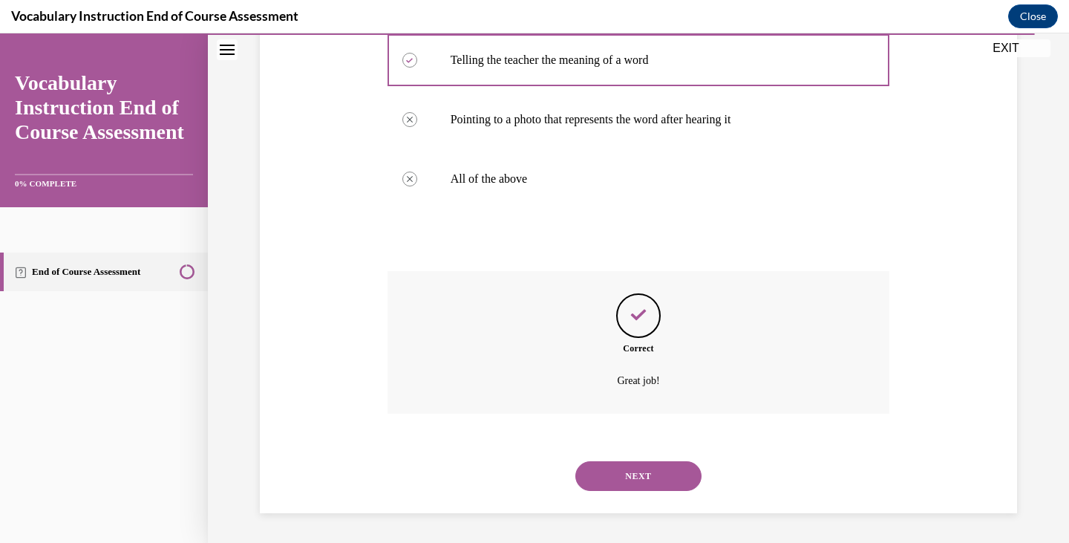
click at [639, 491] on div "NEXT" at bounding box center [639, 475] width 503 height 59
click at [627, 470] on button "NEXT" at bounding box center [638, 476] width 126 height 30
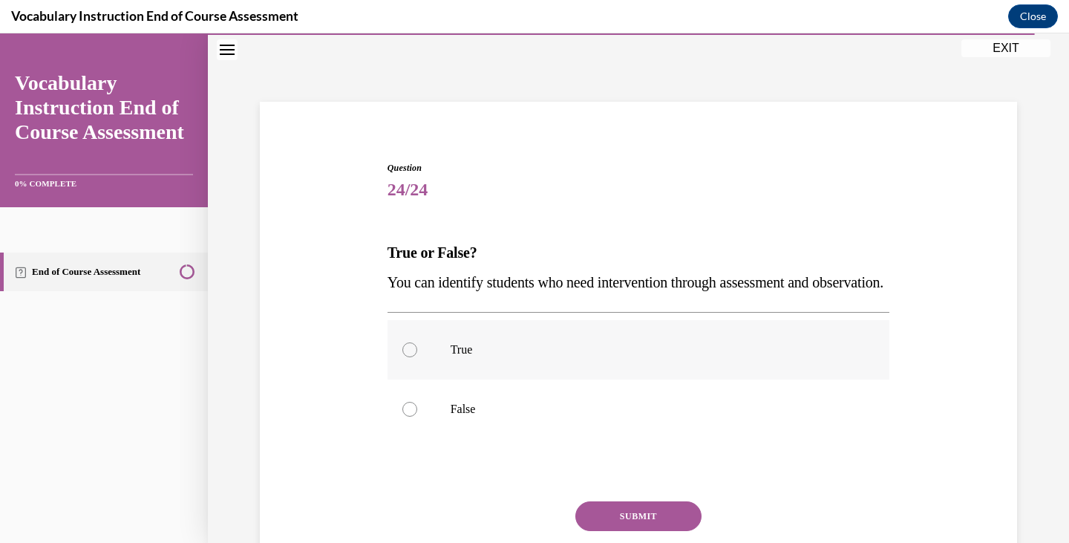
scroll to position [59, 0]
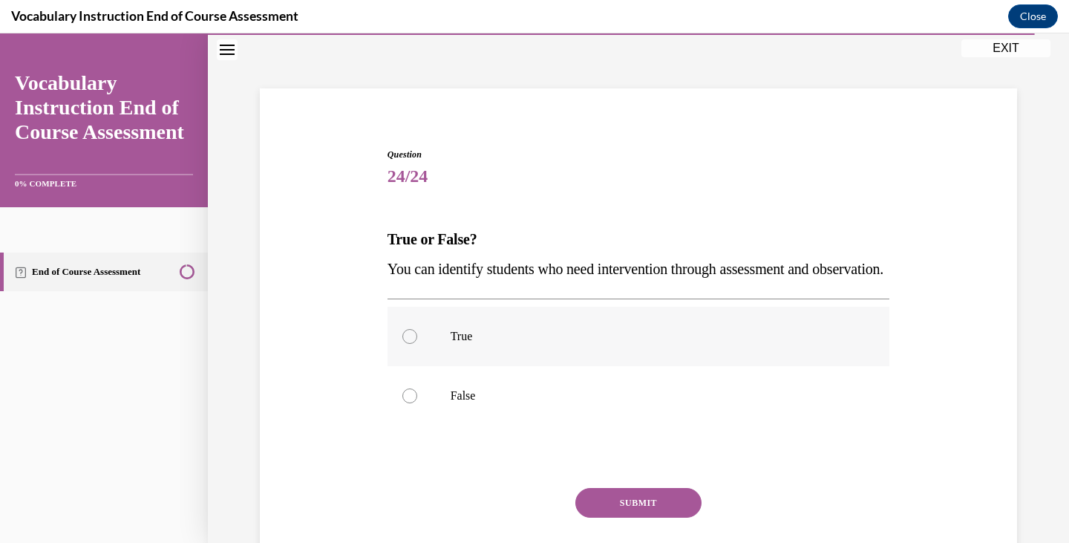
click at [471, 344] on p "True" at bounding box center [652, 336] width 402 height 15
click at [417, 344] on input "True" at bounding box center [409, 336] width 15 height 15
radio input "true"
click at [634, 518] on button "SUBMIT" at bounding box center [638, 503] width 126 height 30
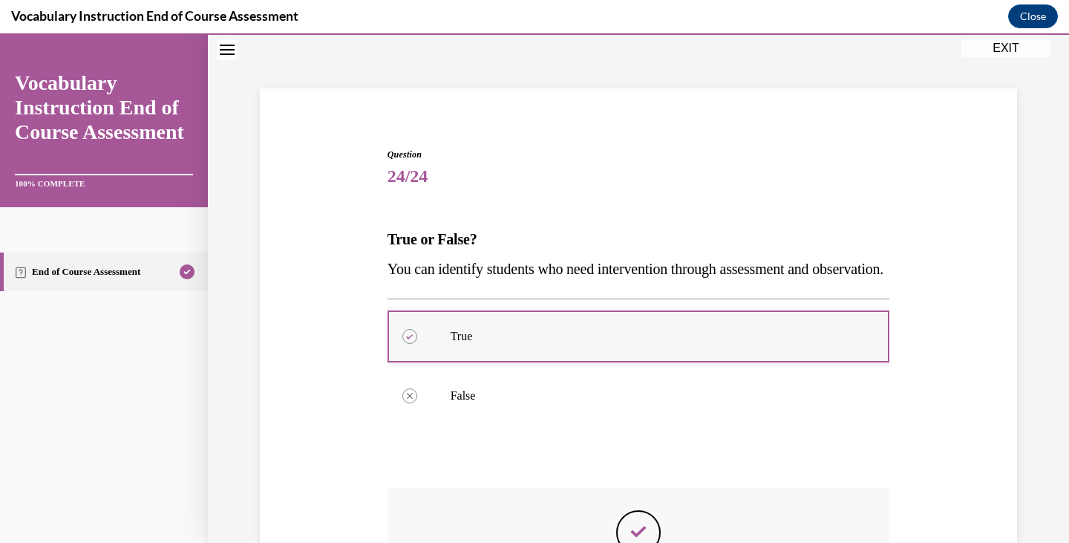
scroll to position [305, 0]
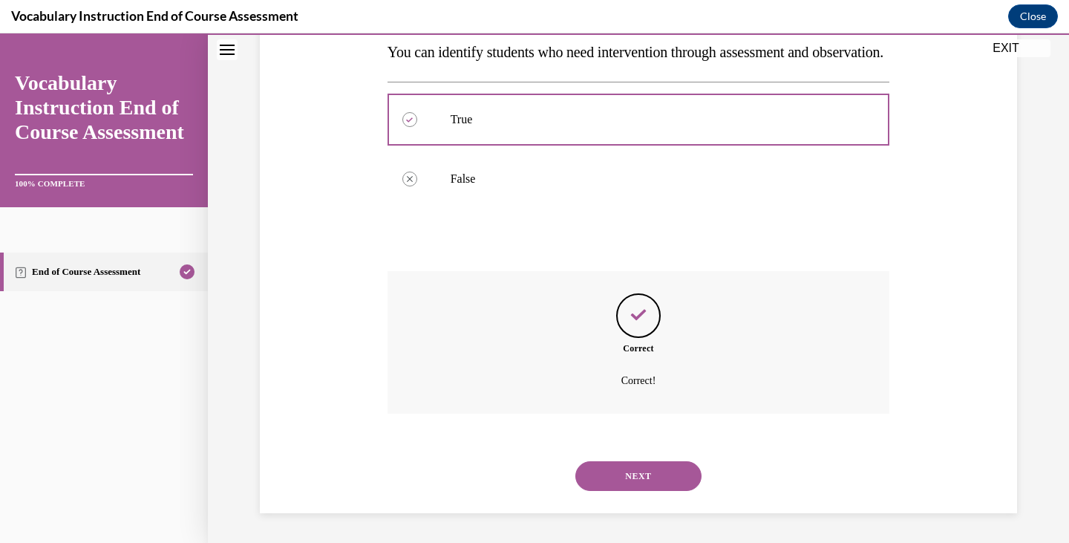
click at [643, 465] on button "NEXT" at bounding box center [638, 476] width 126 height 30
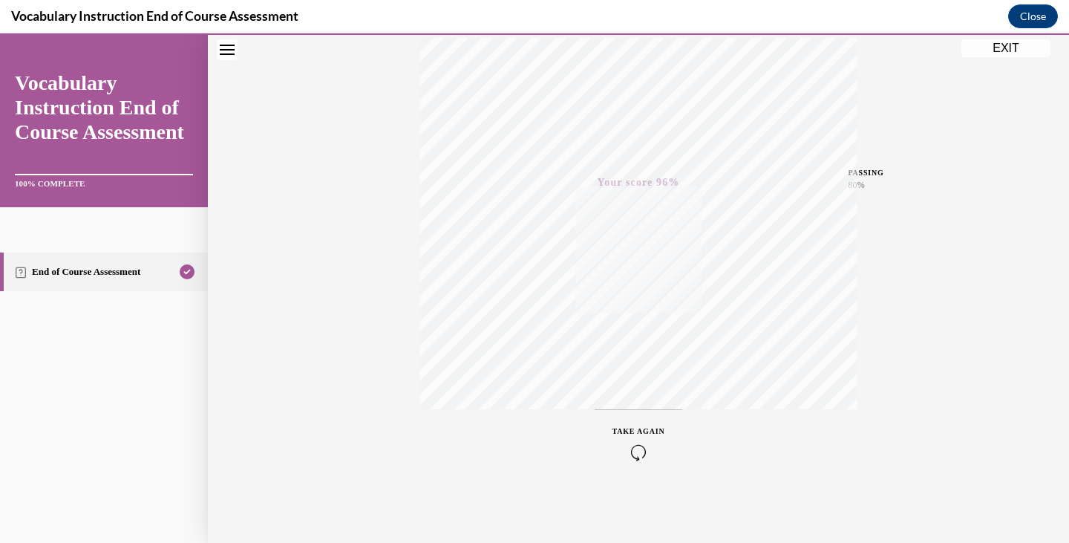
scroll to position [0, 0]
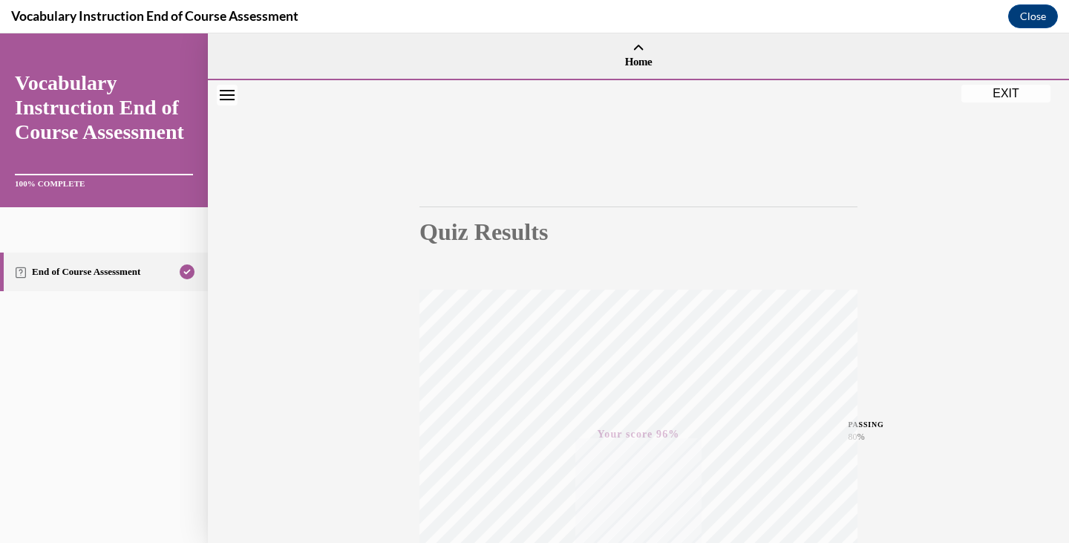
click at [1013, 89] on button "EXIT" at bounding box center [1006, 94] width 89 height 18
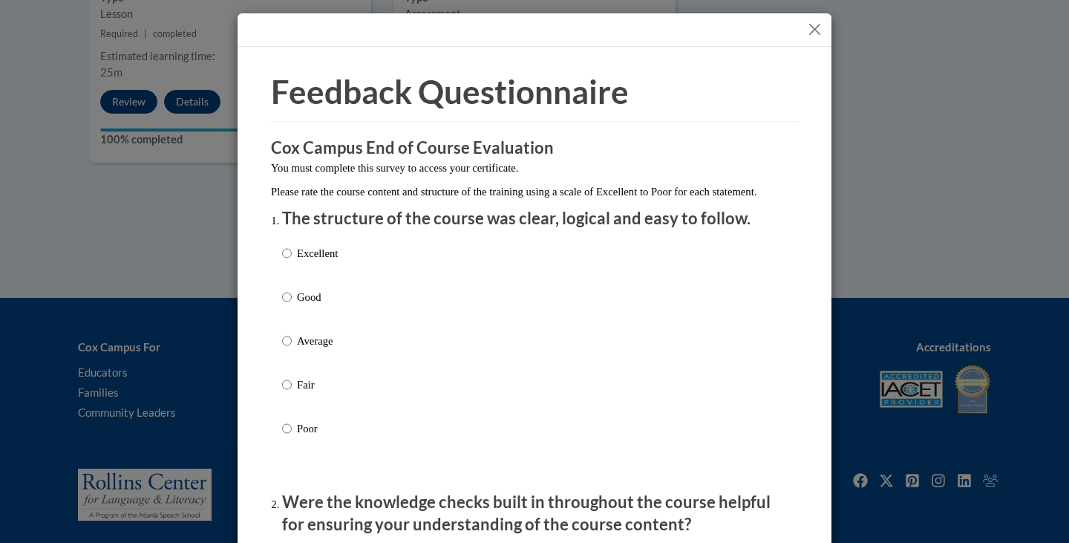
click at [293, 323] on label "Good" at bounding box center [310, 309] width 56 height 40
click at [292, 305] on input "Good" at bounding box center [287, 297] width 10 height 16
radio input "true"
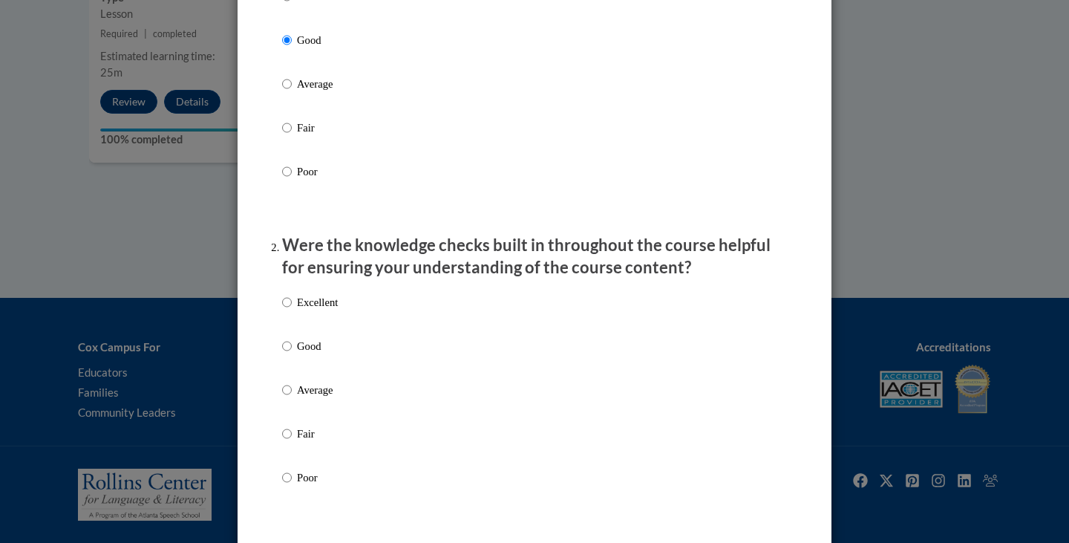
click at [297, 354] on p "Good" at bounding box center [317, 346] width 41 height 16
click at [291, 354] on input "Good" at bounding box center [287, 346] width 10 height 16
radio input "true"
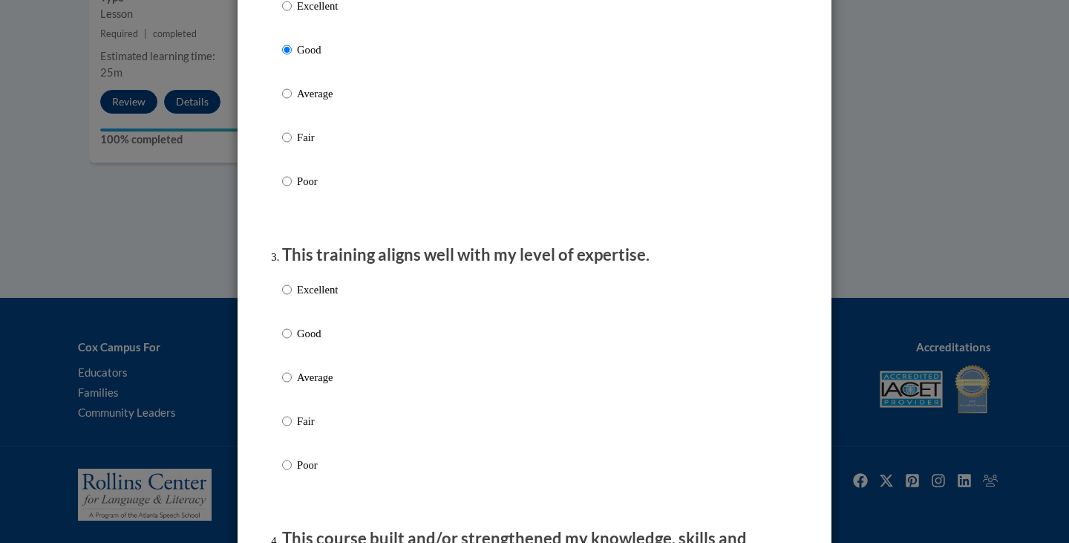
click at [288, 345] on label "Good" at bounding box center [310, 345] width 56 height 40
click at [288, 342] on input "Good" at bounding box center [287, 333] width 10 height 16
radio input "true"
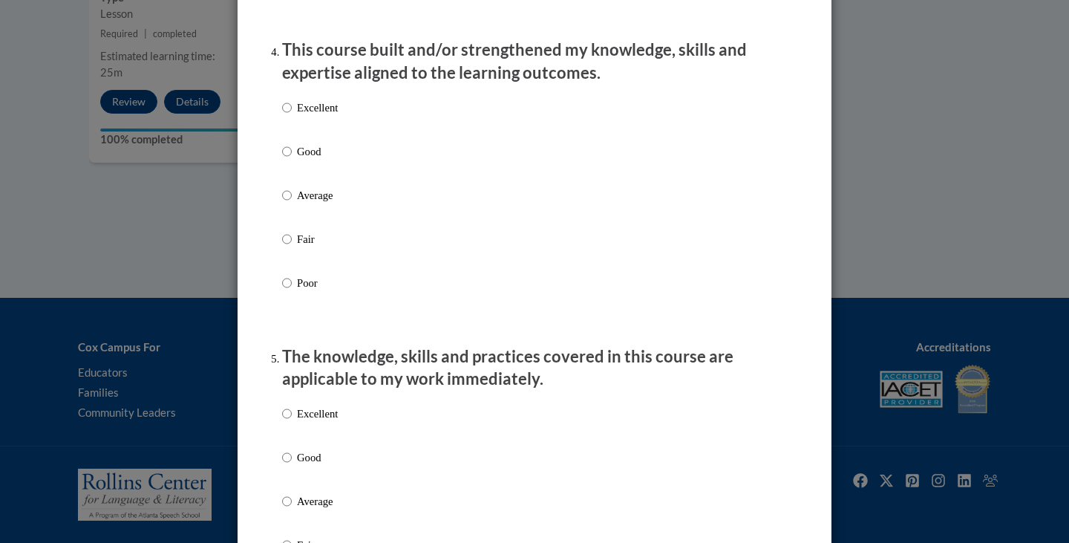
scroll to position [1042, 0]
click at [290, 165] on label "Good" at bounding box center [310, 163] width 56 height 40
click at [290, 159] on input "Good" at bounding box center [287, 151] width 10 height 16
radio input "true"
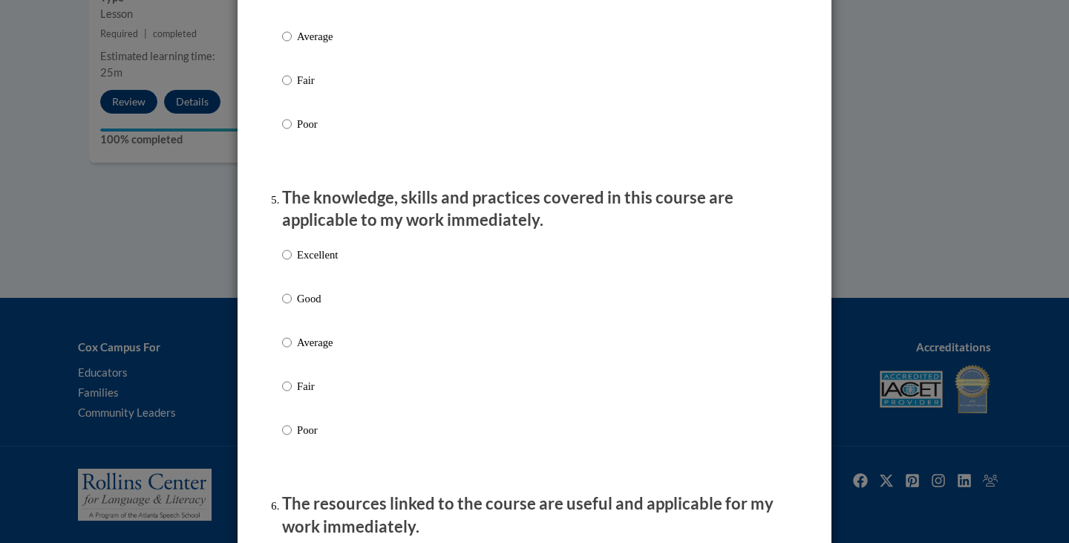
scroll to position [1201, 0]
click at [297, 306] on p "Good" at bounding box center [317, 298] width 41 height 16
click at [292, 306] on input "Good" at bounding box center [287, 298] width 10 height 16
radio input "true"
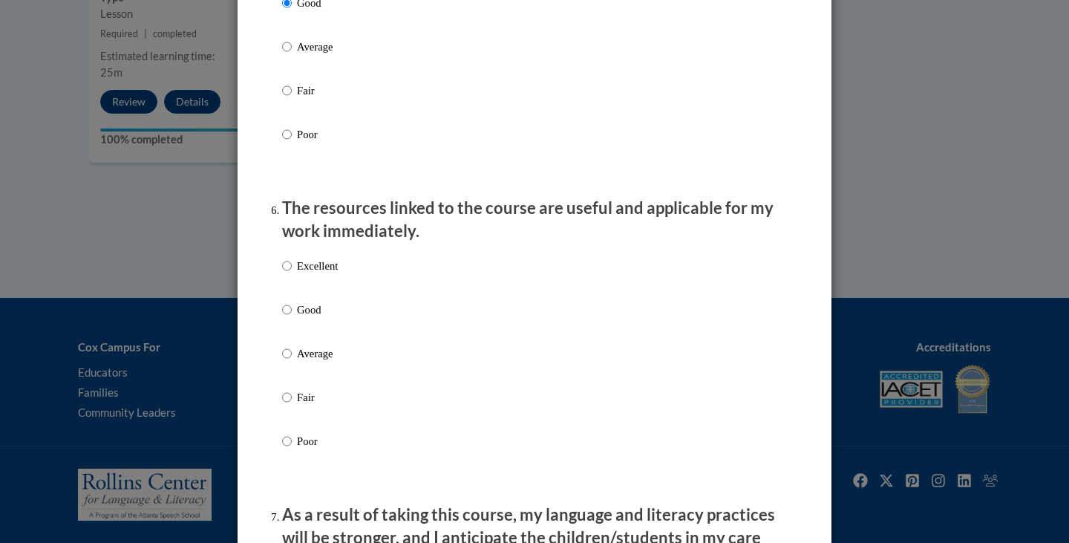
click at [297, 313] on p "Good" at bounding box center [317, 309] width 41 height 16
click at [292, 313] on input "Good" at bounding box center [287, 309] width 10 height 16
radio input "true"
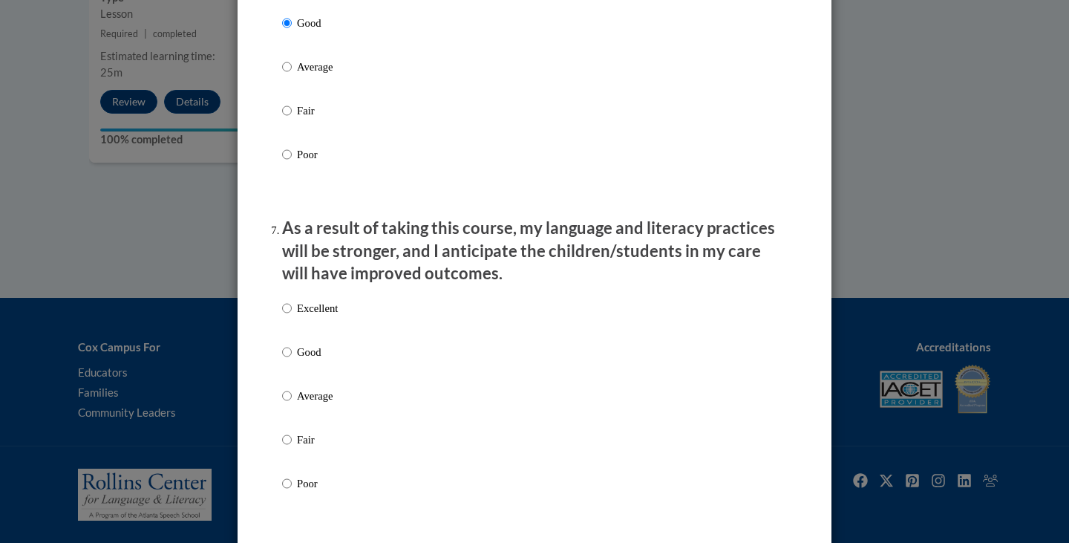
click at [297, 360] on p "Good" at bounding box center [317, 352] width 41 height 16
click at [292, 360] on input "Good" at bounding box center [287, 352] width 10 height 16
radio input "true"
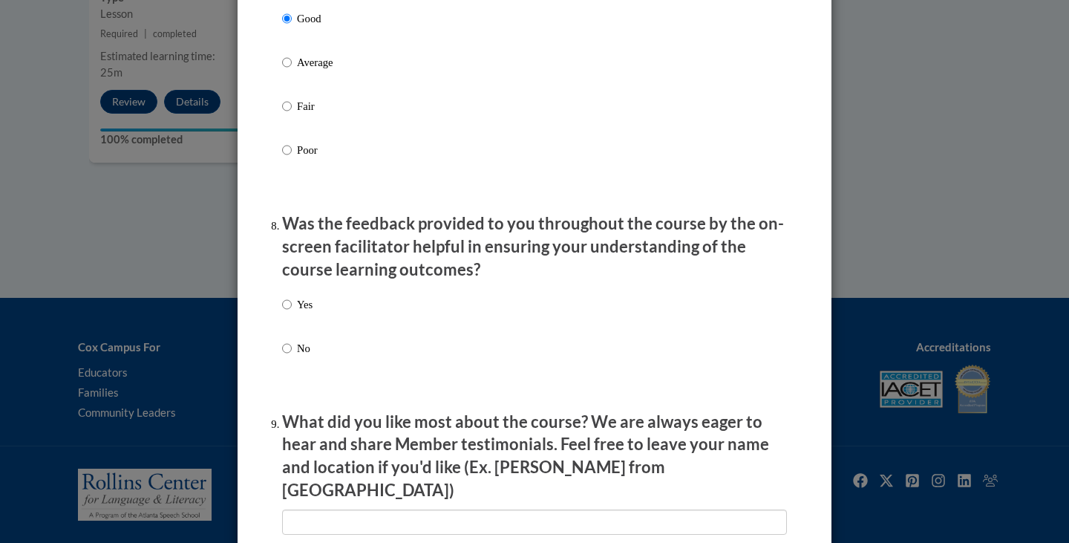
click at [297, 310] on p "Yes" at bounding box center [305, 304] width 16 height 16
click at [292, 310] on input "Yes" at bounding box center [287, 304] width 10 height 16
radio input "true"
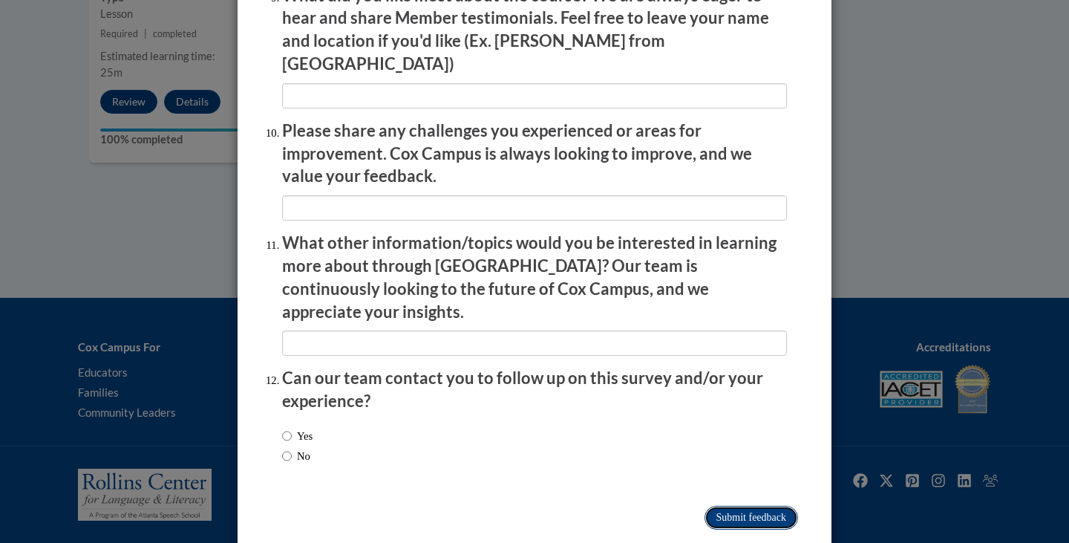
click at [720, 506] on input "Submit feedback" at bounding box center [752, 518] width 94 height 24
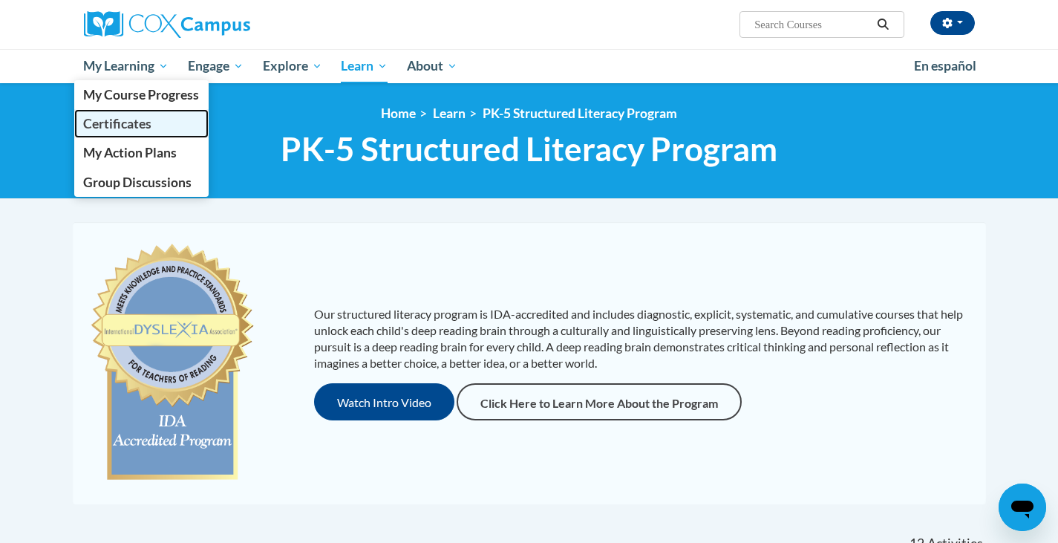
click at [138, 114] on link "Certificates" at bounding box center [141, 123] width 135 height 29
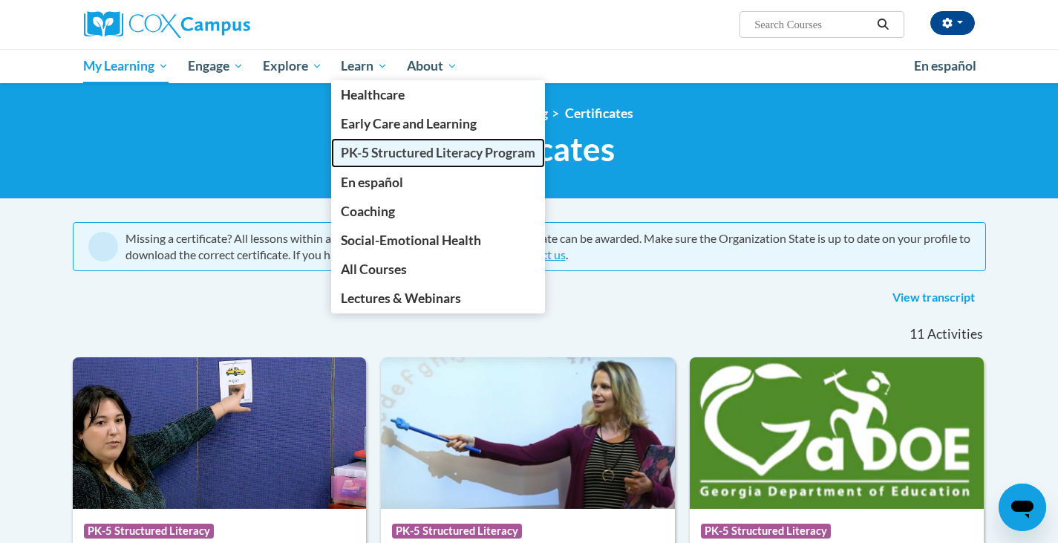
click at [371, 151] on span "PK-5 Structured Literacy Program" at bounding box center [438, 153] width 195 height 16
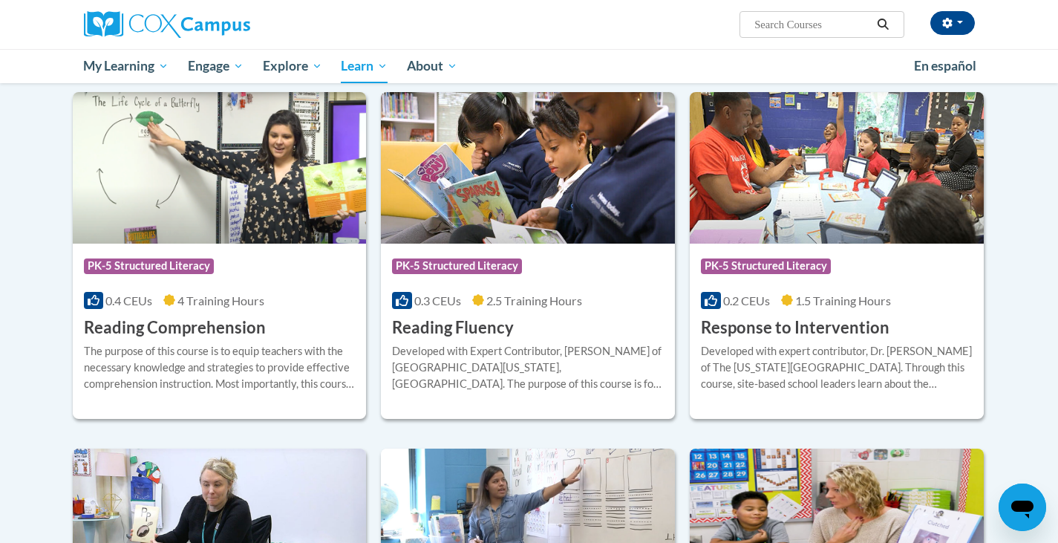
scroll to position [1238, 0]
